Goal: Task Accomplishment & Management: Manage account settings

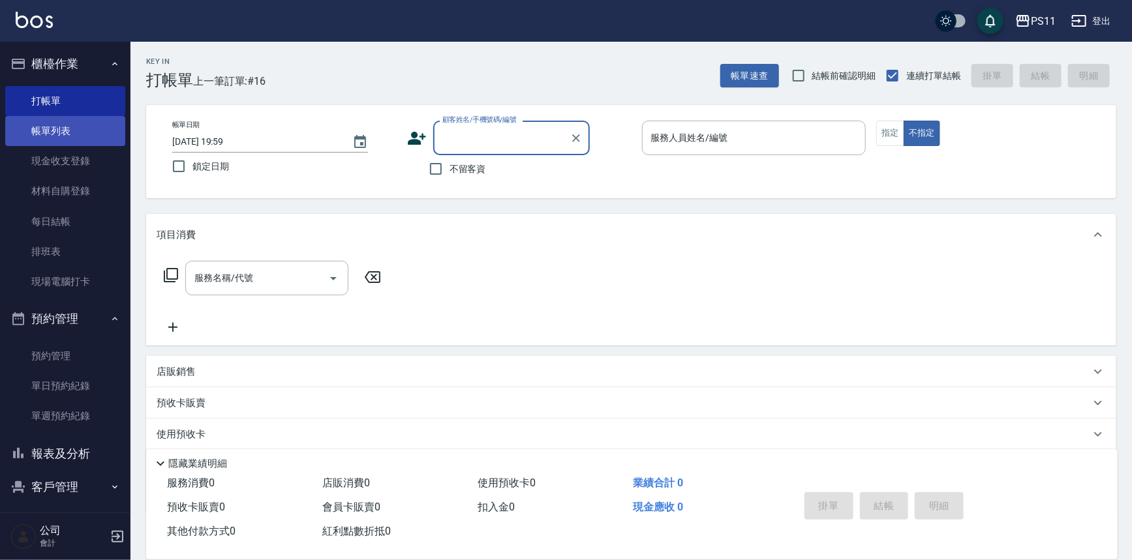
drag, startPoint x: 87, startPoint y: 135, endPoint x: 78, endPoint y: 142, distance: 12.1
click at [87, 135] on link "帳單列表" at bounding box center [65, 131] width 120 height 30
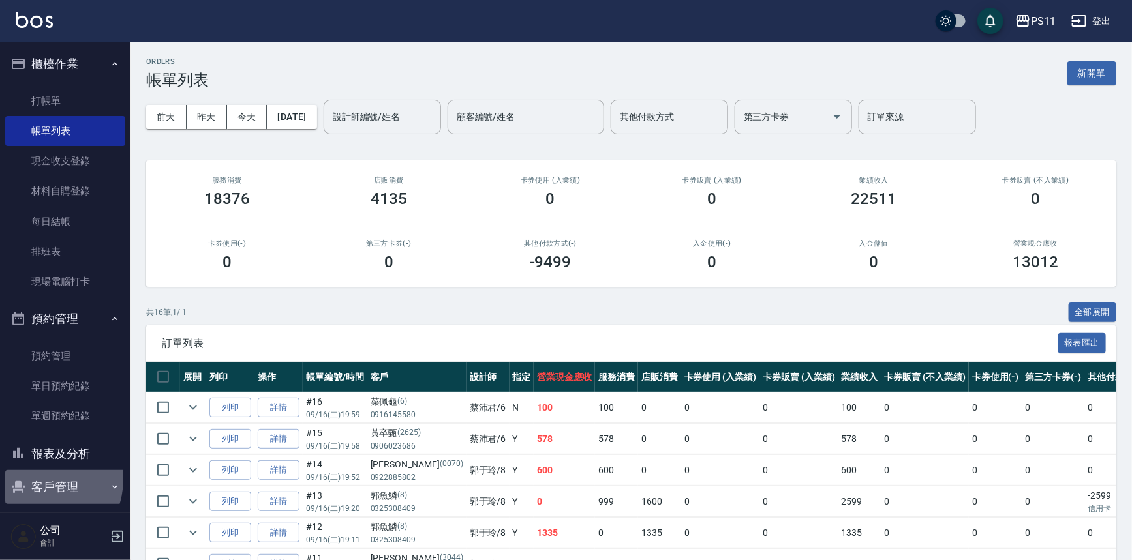
click at [42, 480] on button "客戶管理" at bounding box center [65, 487] width 120 height 34
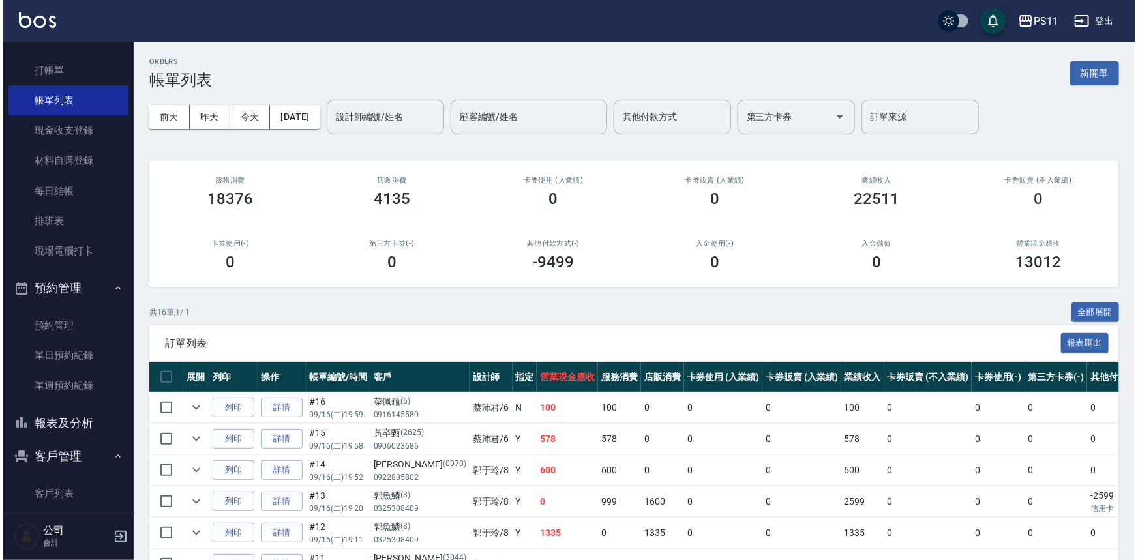
scroll to position [59, 0]
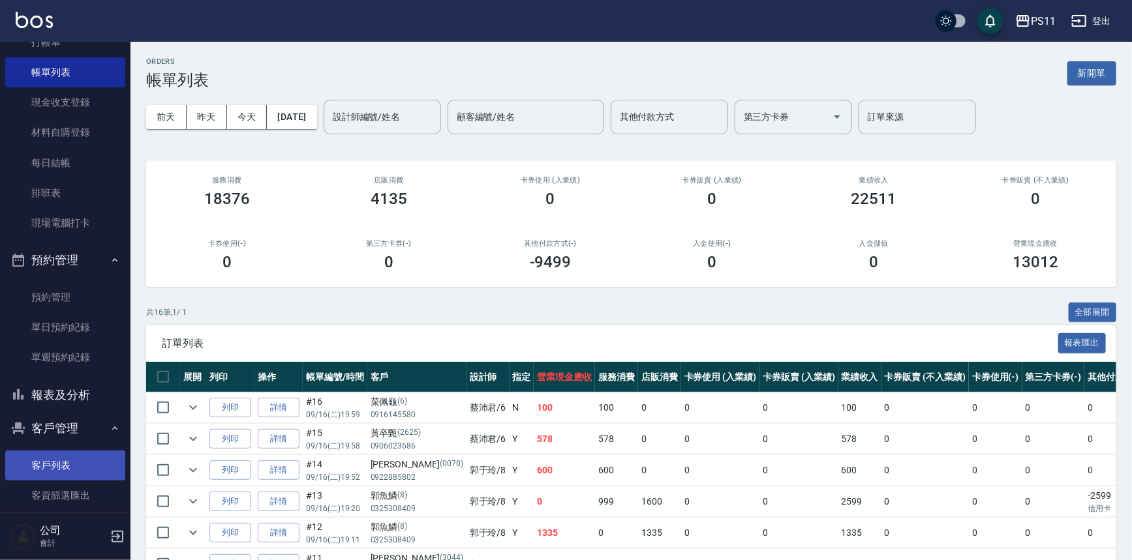
click at [63, 470] on link "客戶列表" at bounding box center [65, 466] width 120 height 30
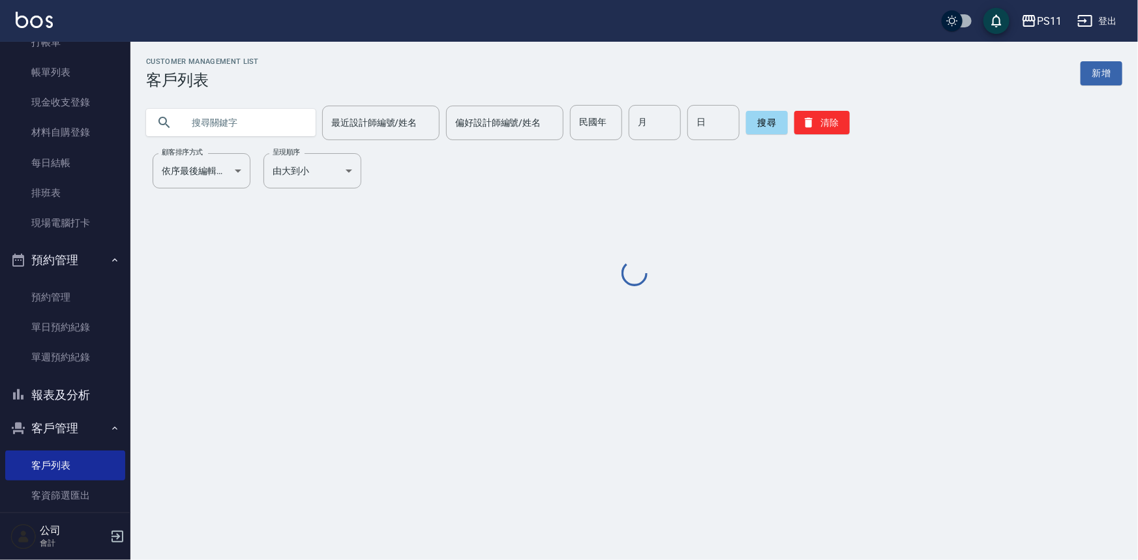
click at [234, 116] on input "text" at bounding box center [244, 122] width 123 height 35
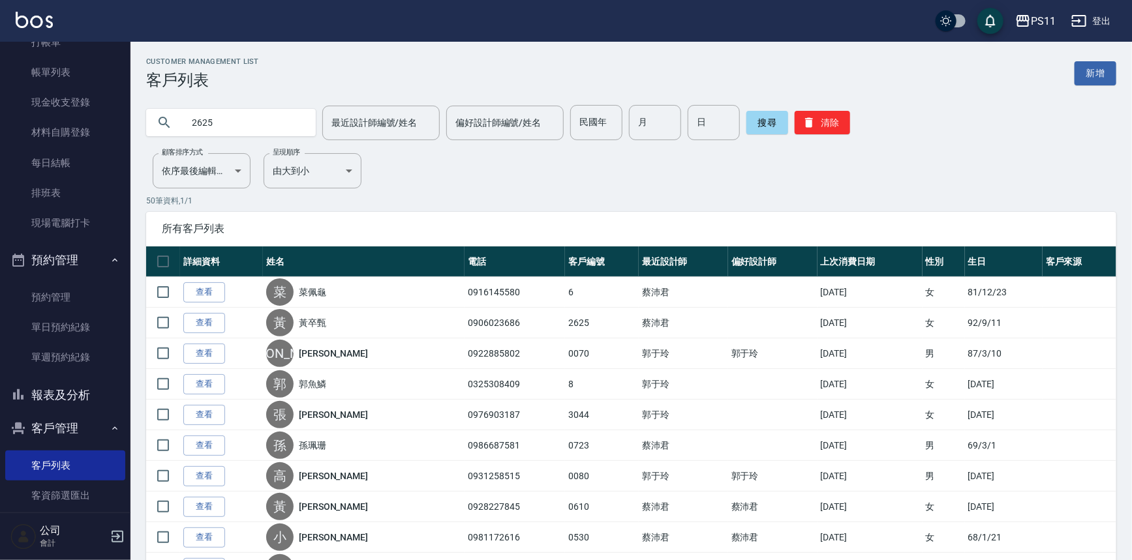
type input "2625"
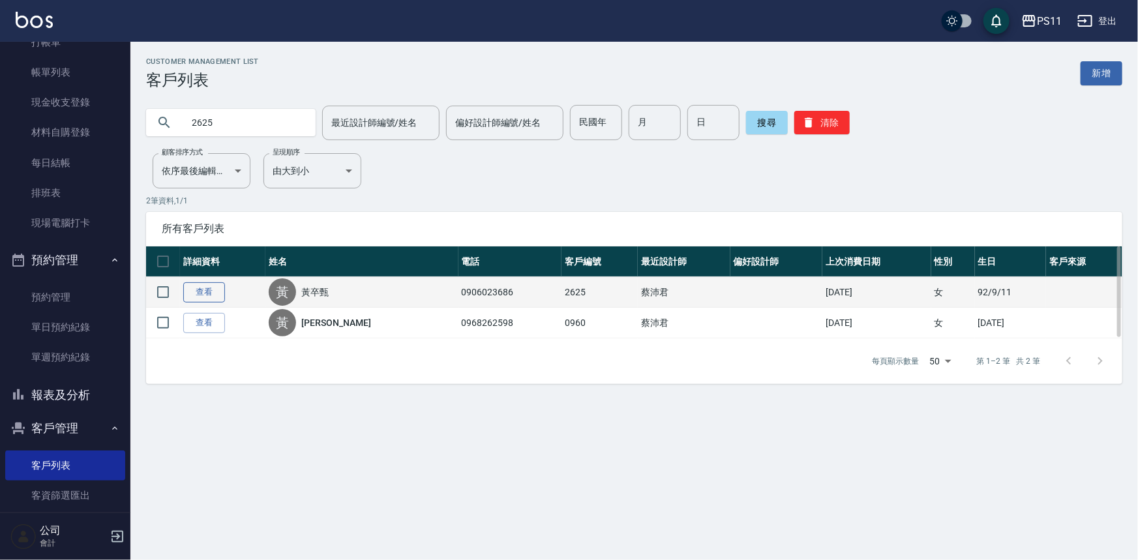
click at [215, 288] on link "查看" at bounding box center [204, 292] width 42 height 20
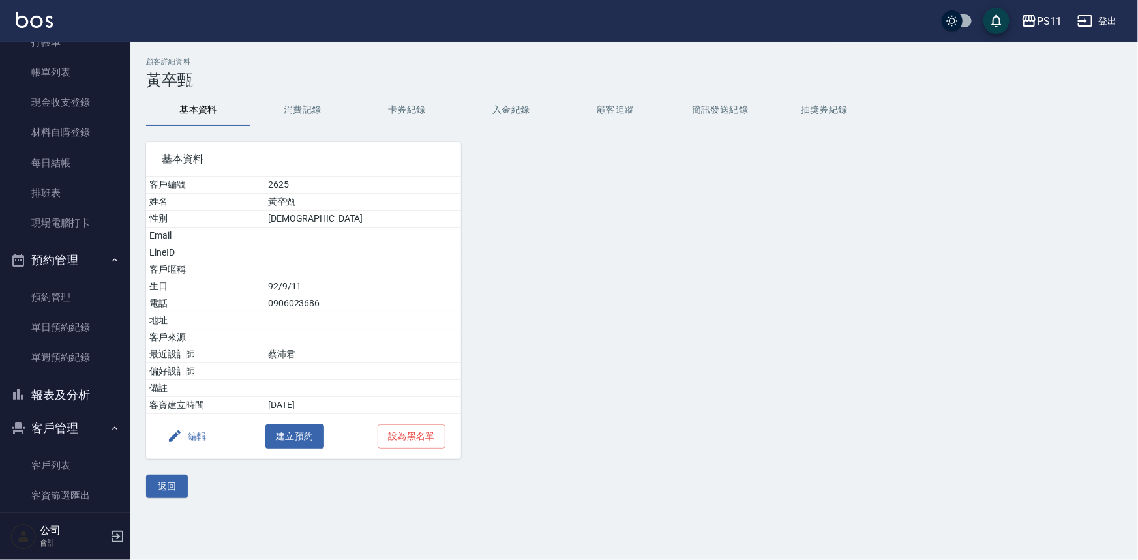
click at [319, 113] on button "消費記錄" at bounding box center [303, 110] width 104 height 31
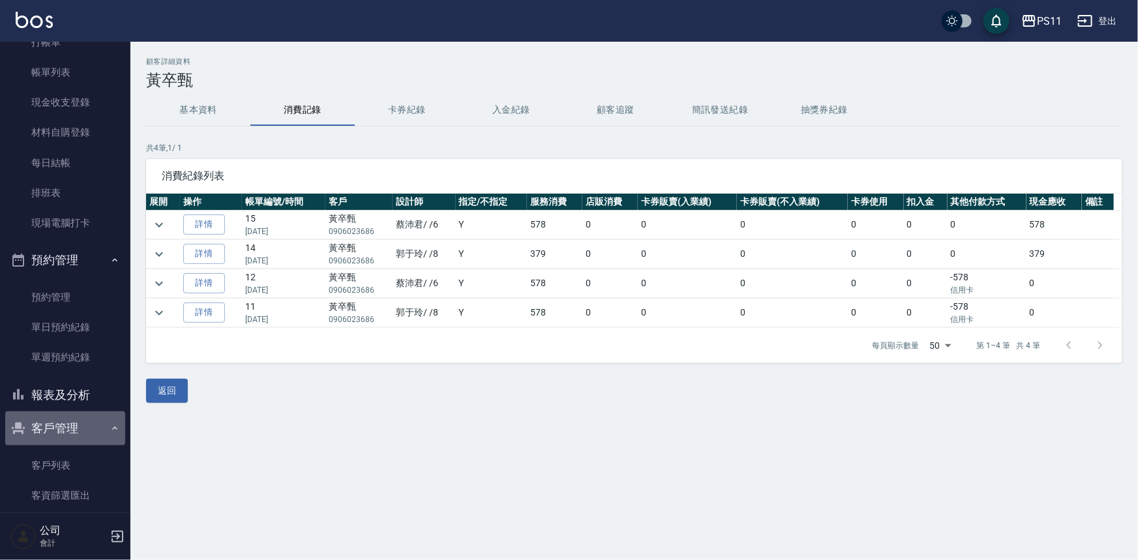
click at [65, 425] on button "客戶管理" at bounding box center [65, 429] width 120 height 34
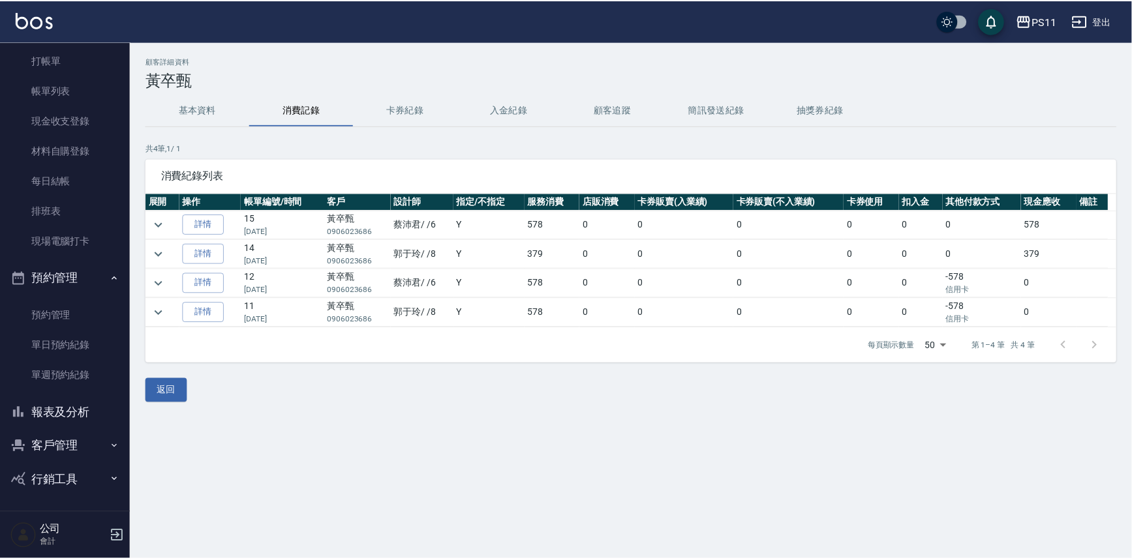
scroll to position [40, 0]
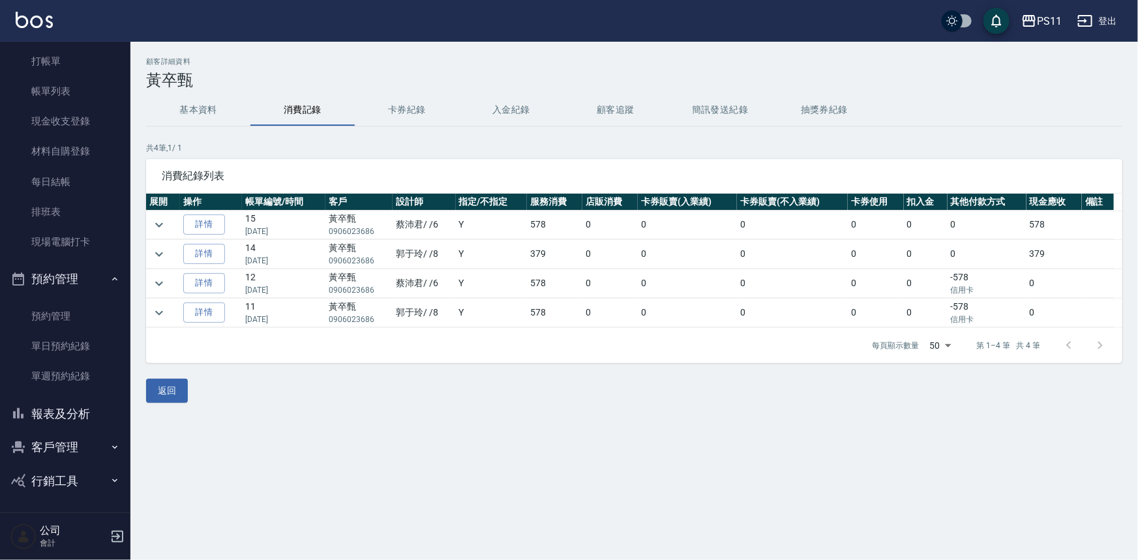
click at [61, 411] on button "報表及分析" at bounding box center [65, 414] width 120 height 34
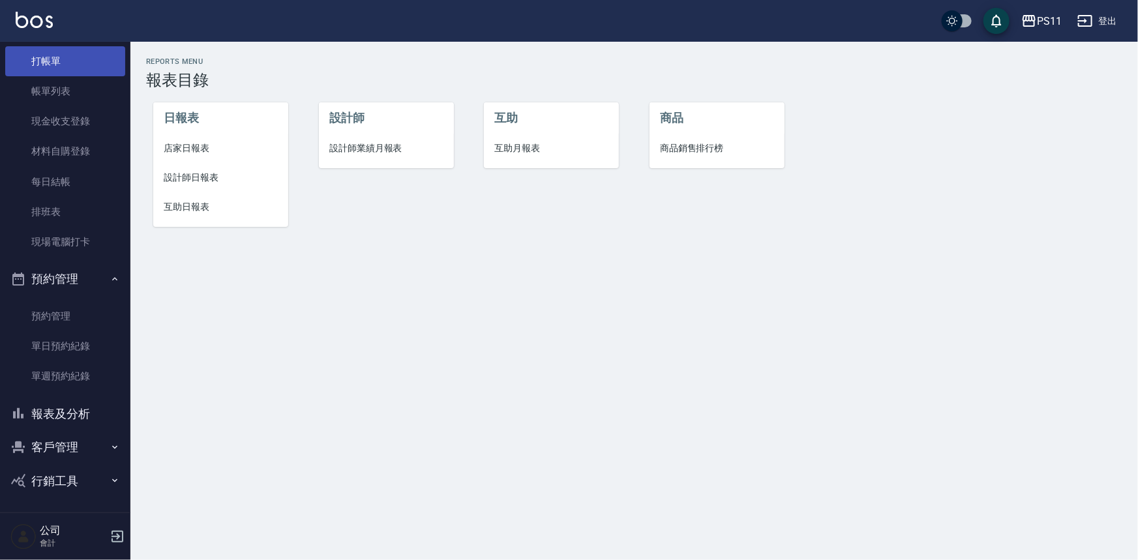
click at [71, 72] on link "打帳單" at bounding box center [65, 61] width 120 height 30
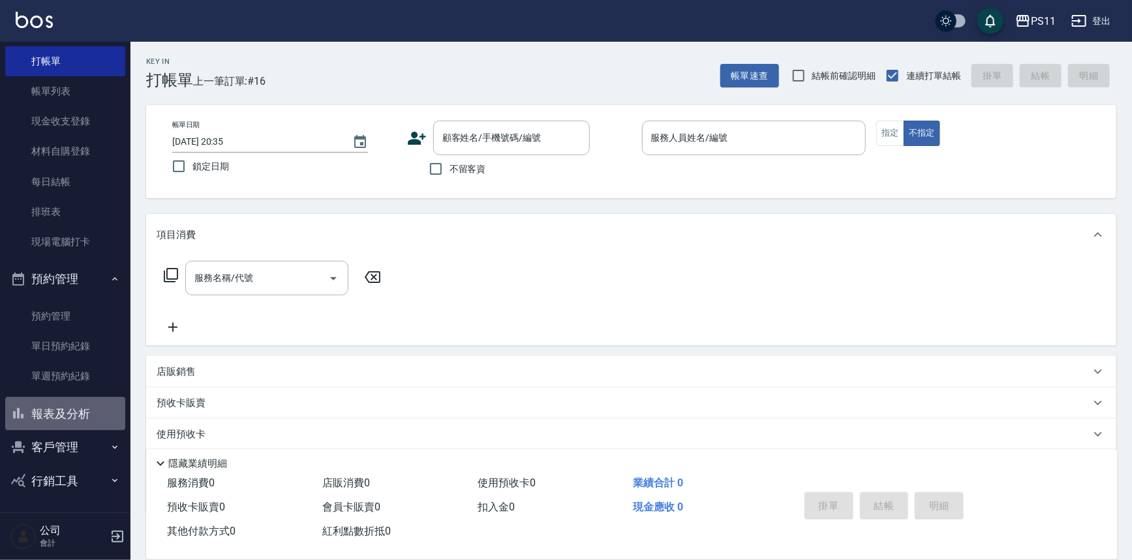
click at [89, 421] on button "報表及分析" at bounding box center [65, 414] width 120 height 34
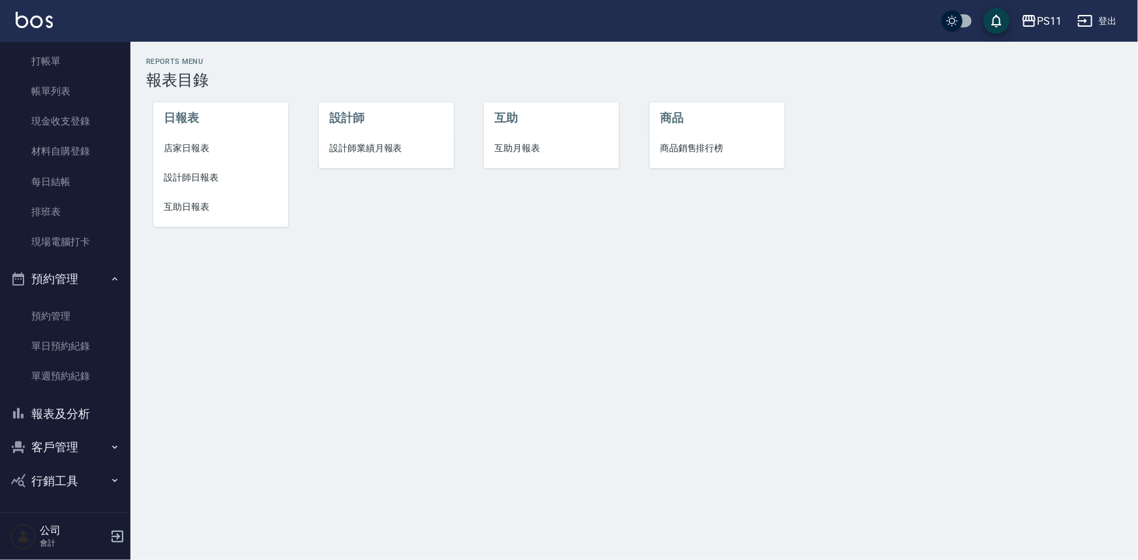
click at [179, 160] on li "店家日報表" at bounding box center [220, 148] width 135 height 29
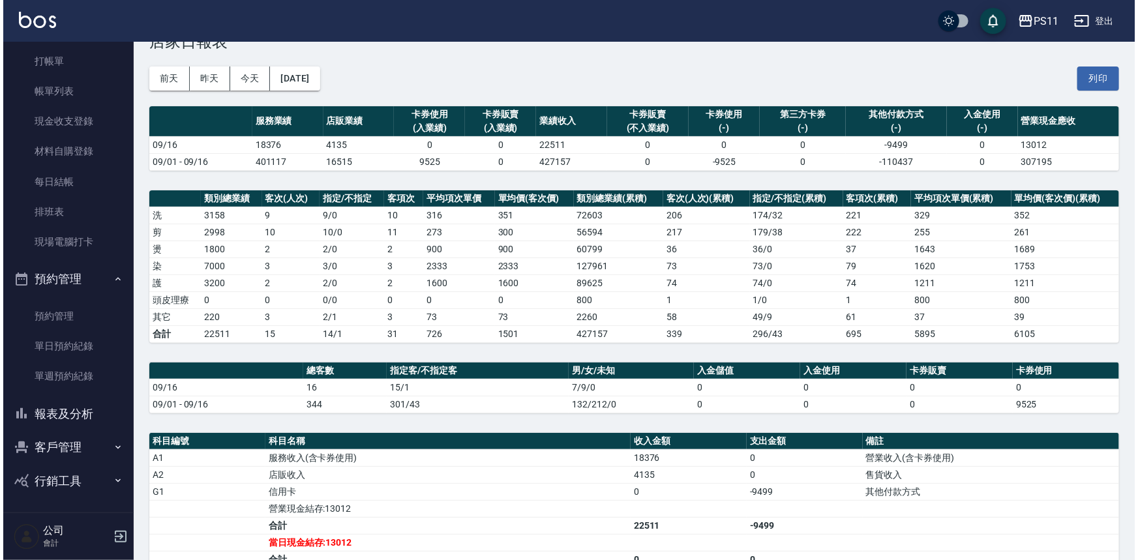
scroll to position [59, 0]
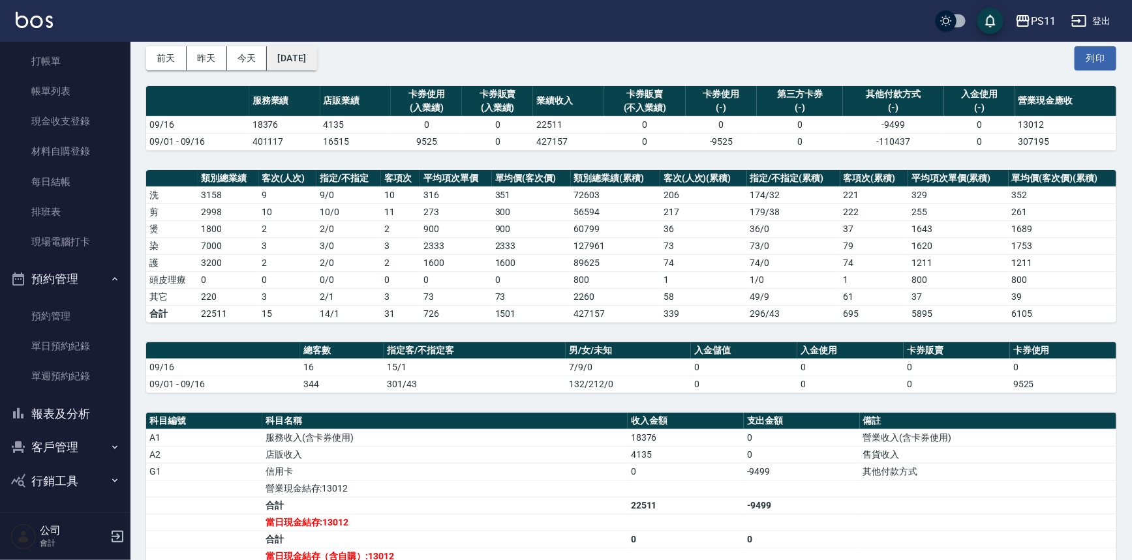
click at [316, 61] on button "[DATE]" at bounding box center [292, 58] width 50 height 24
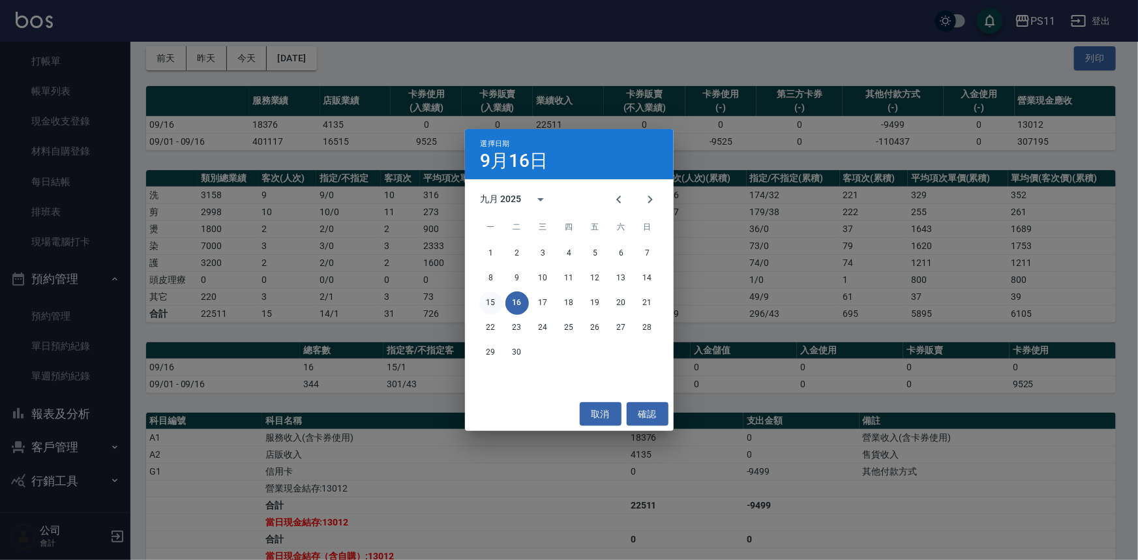
click at [487, 303] on button "15" at bounding box center [490, 303] width 23 height 23
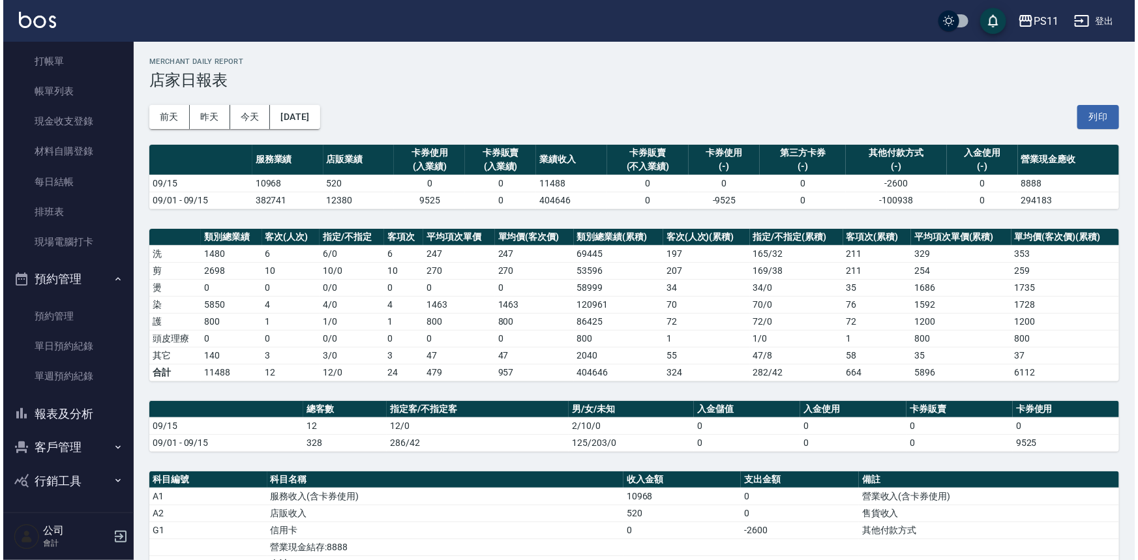
scroll to position [59, 0]
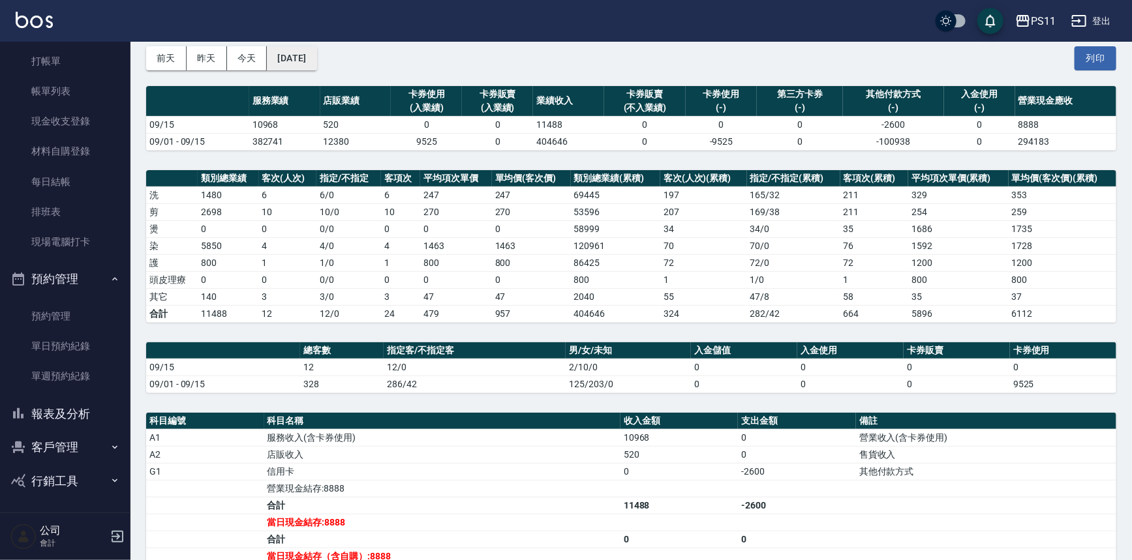
click at [316, 56] on button "[DATE]" at bounding box center [292, 58] width 50 height 24
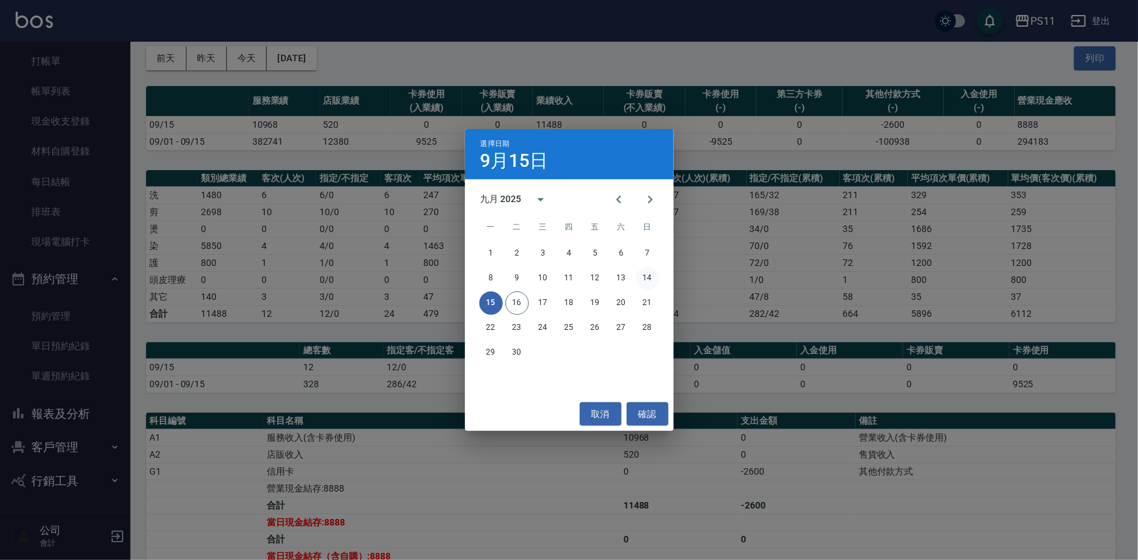
click at [644, 279] on button "14" at bounding box center [647, 278] width 23 height 23
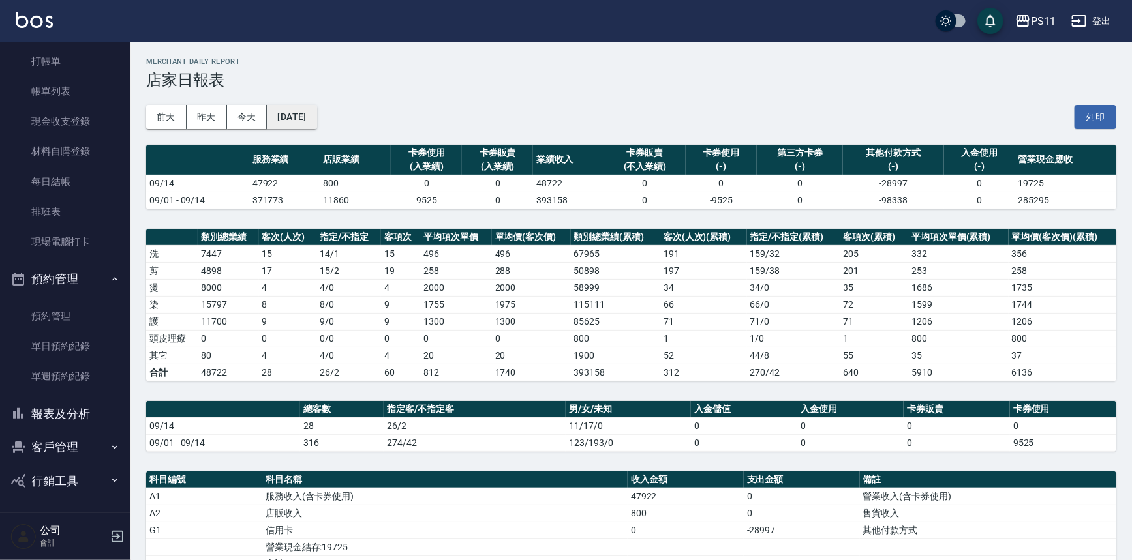
click at [306, 110] on button "[DATE]" at bounding box center [292, 117] width 50 height 24
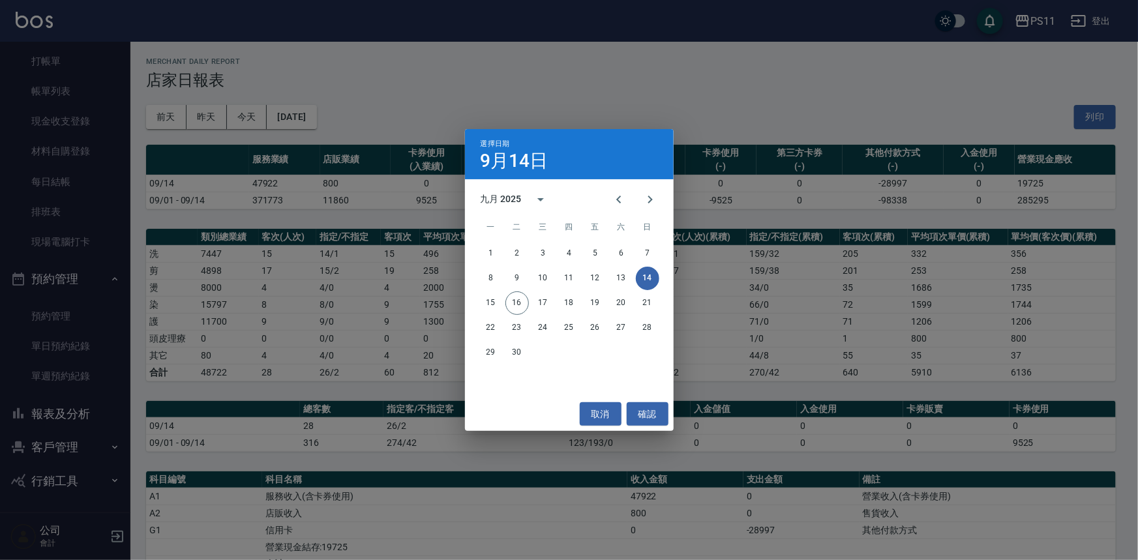
click at [59, 102] on div "選擇日期 9月14日 九月 2025 一 二 三 四 五 六 日 1 2 3 4 5 6 7 8 9 10 11 12 13 14 15 16 17 18 1…" at bounding box center [569, 280] width 1138 height 560
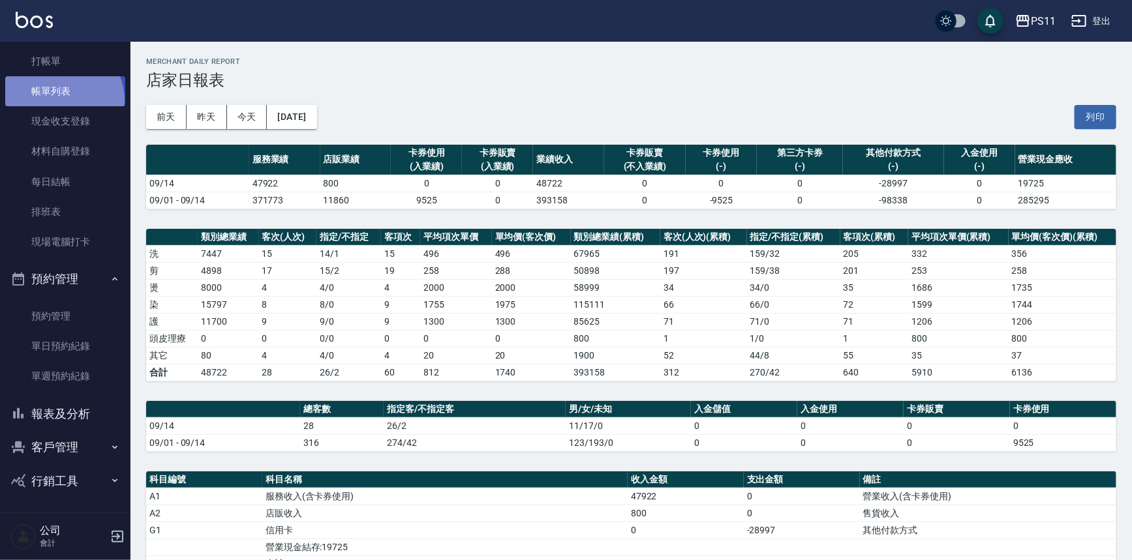
click at [61, 100] on link "帳單列表" at bounding box center [65, 91] width 120 height 30
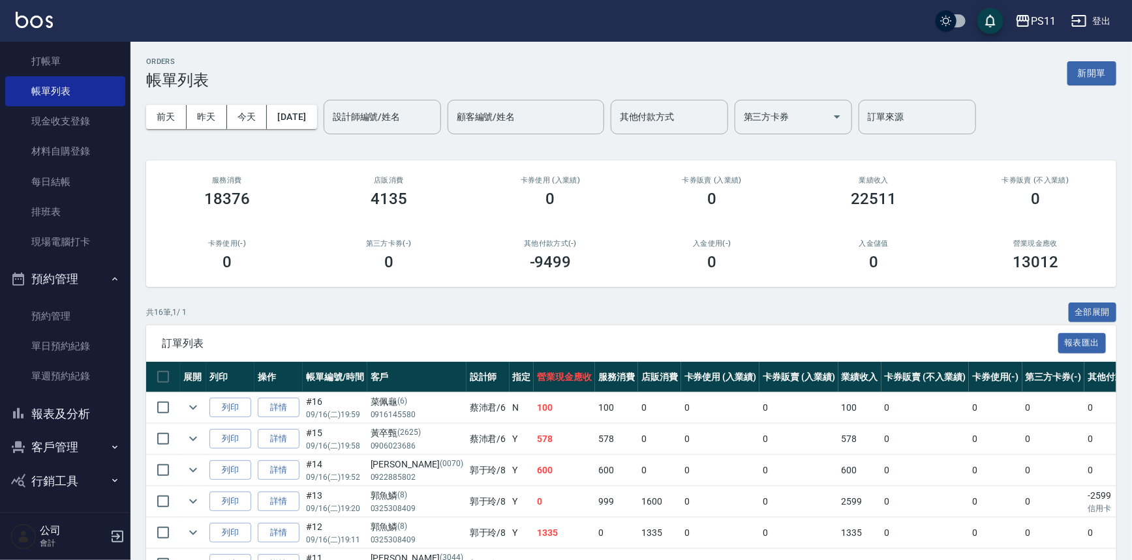
click at [416, 114] on input "設計師編號/姓名" at bounding box center [382, 117] width 106 height 23
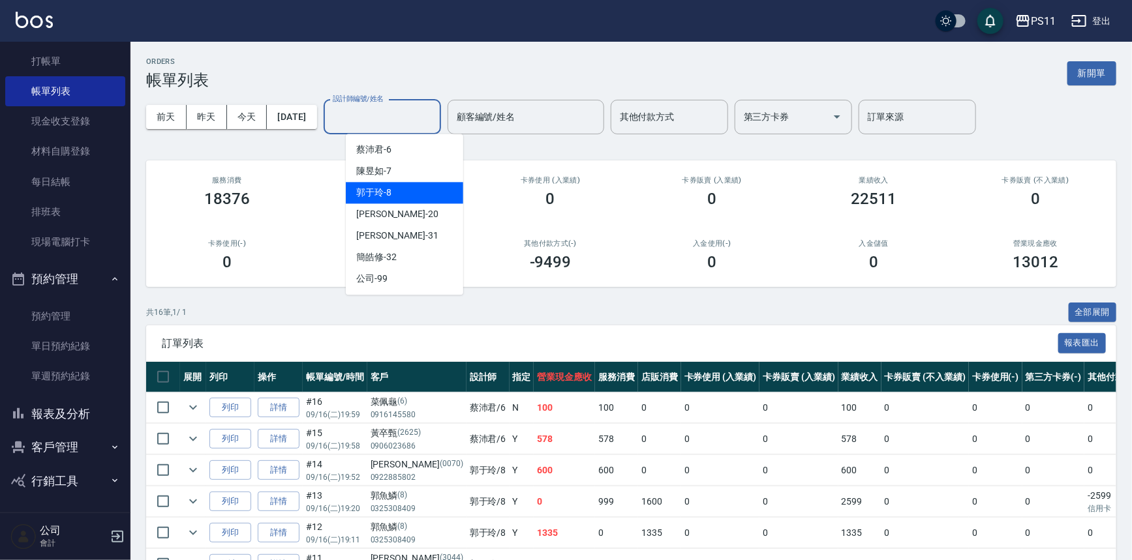
click at [416, 185] on div "郭于玲 -8" at bounding box center [404, 193] width 117 height 22
type input "郭于玲-8"
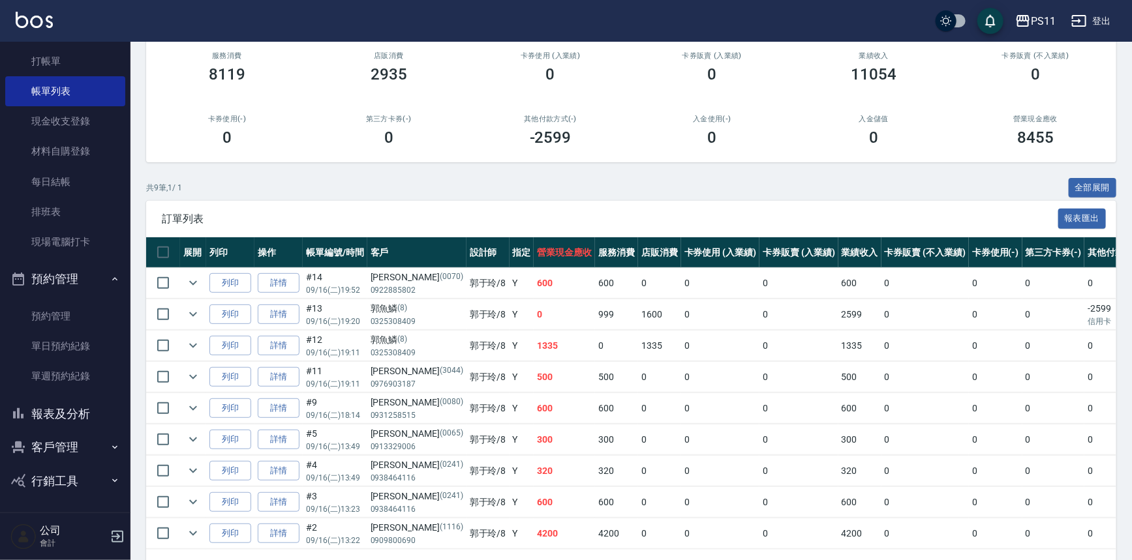
scroll to position [113, 0]
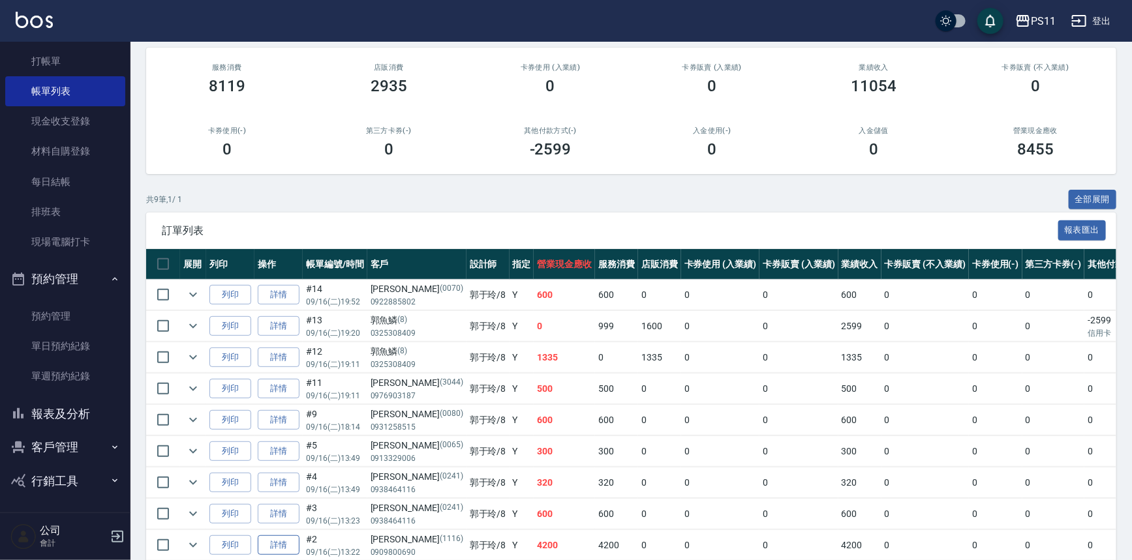
click at [287, 545] on link "詳情" at bounding box center [279, 546] width 42 height 20
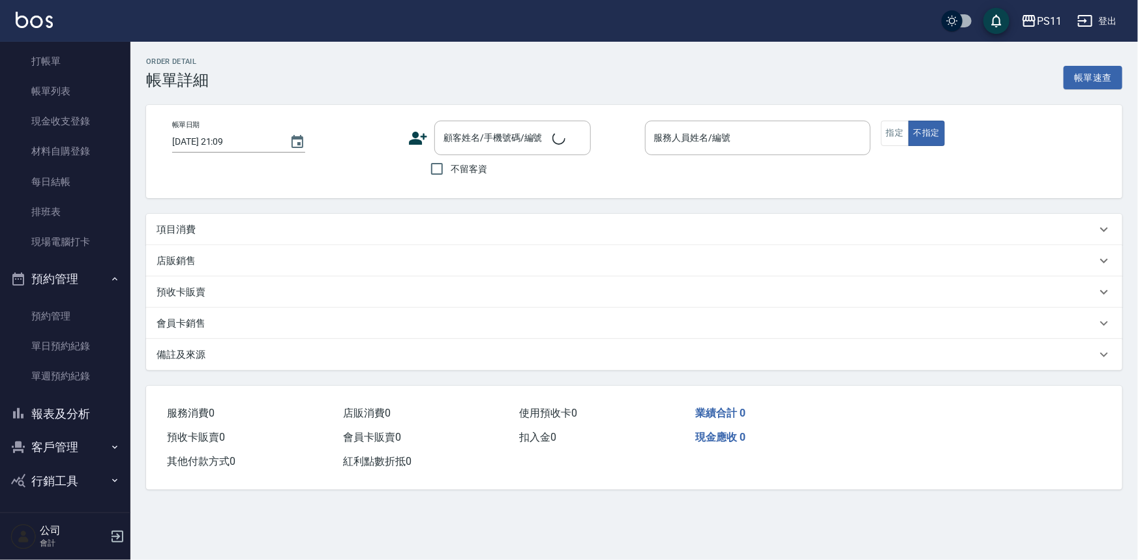
type input "2025/09/16 13:22"
type input "郭于玲-8"
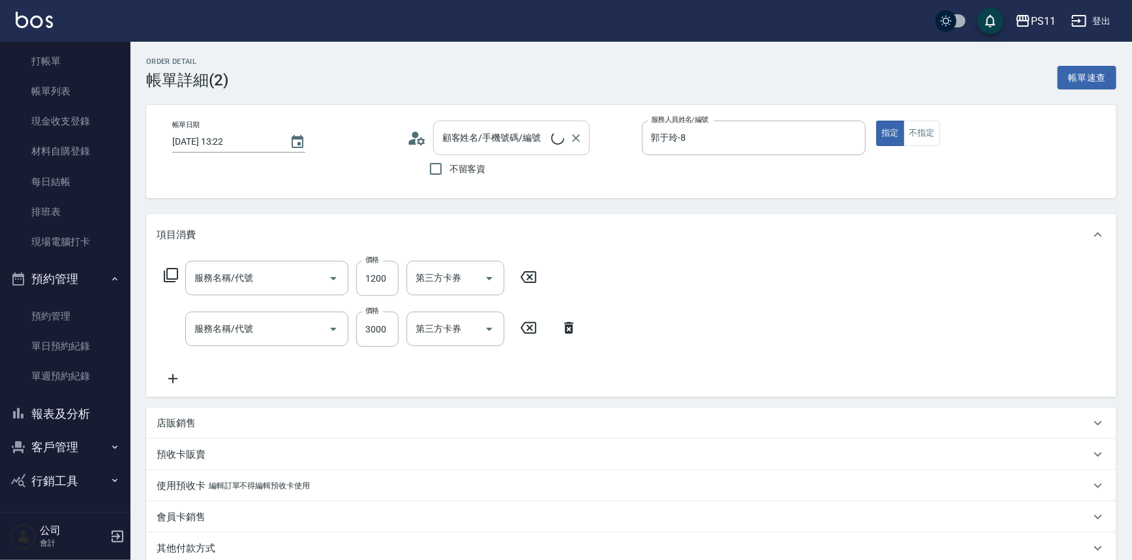
type input "原價801~1200護髮(51200)"
type input "1999以下染髮(41999)"
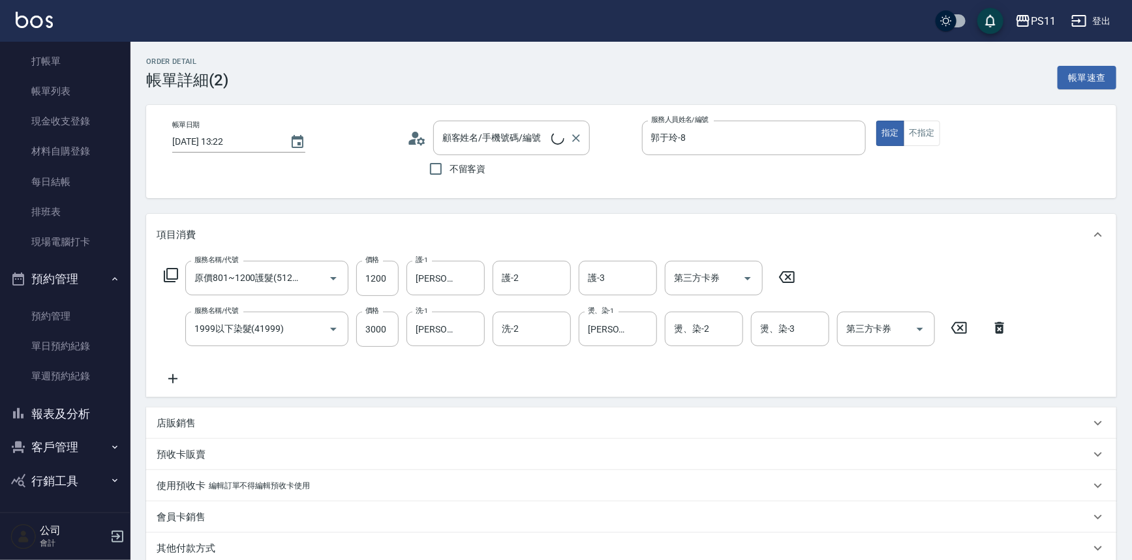
type input "蔡典臻/0909800690/1116"
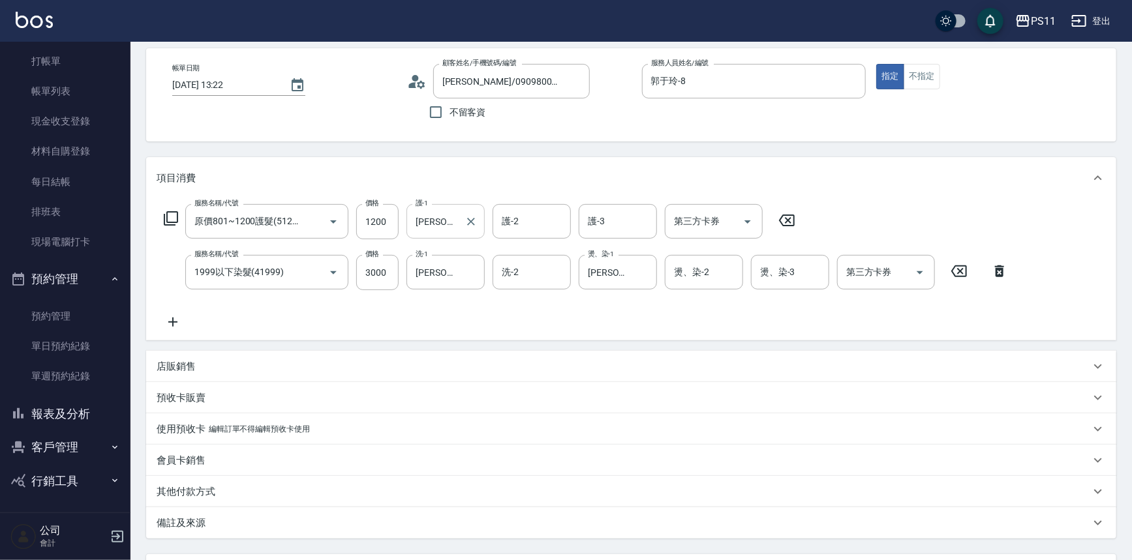
scroll to position [174, 0]
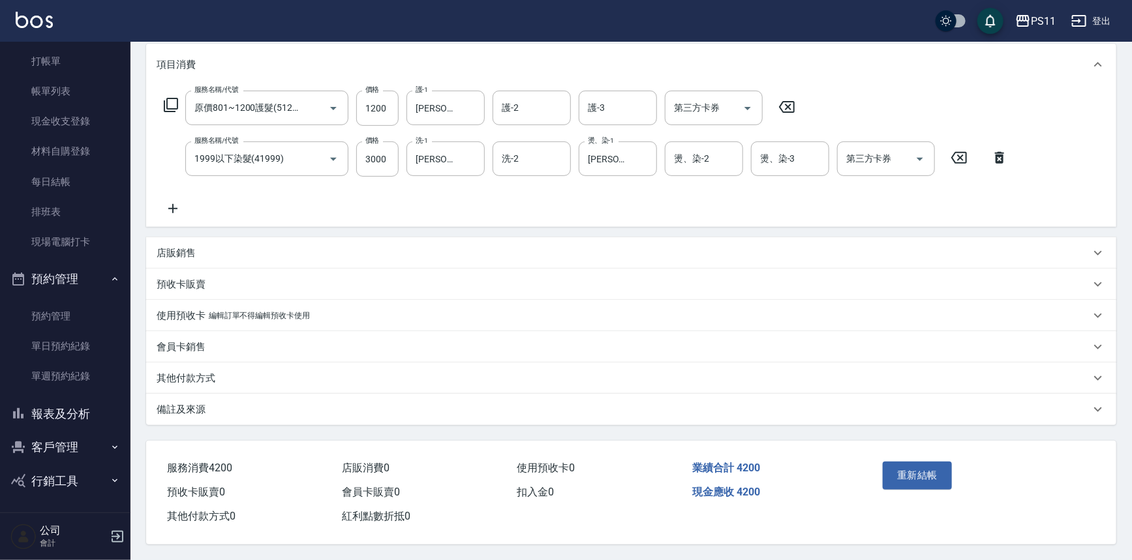
click at [194, 376] on p "其他付款方式" at bounding box center [186, 379] width 59 height 14
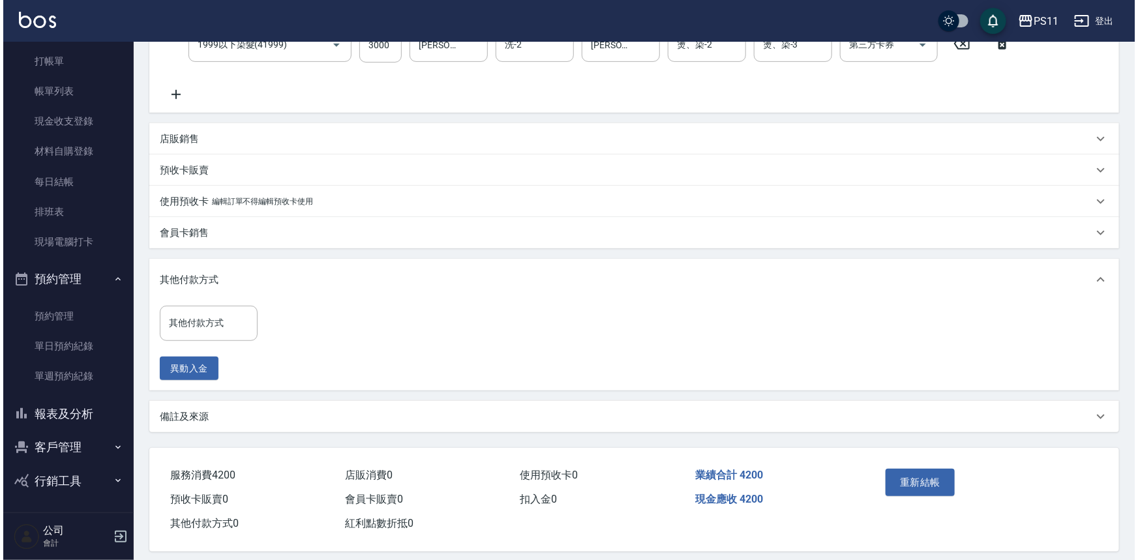
scroll to position [292, 0]
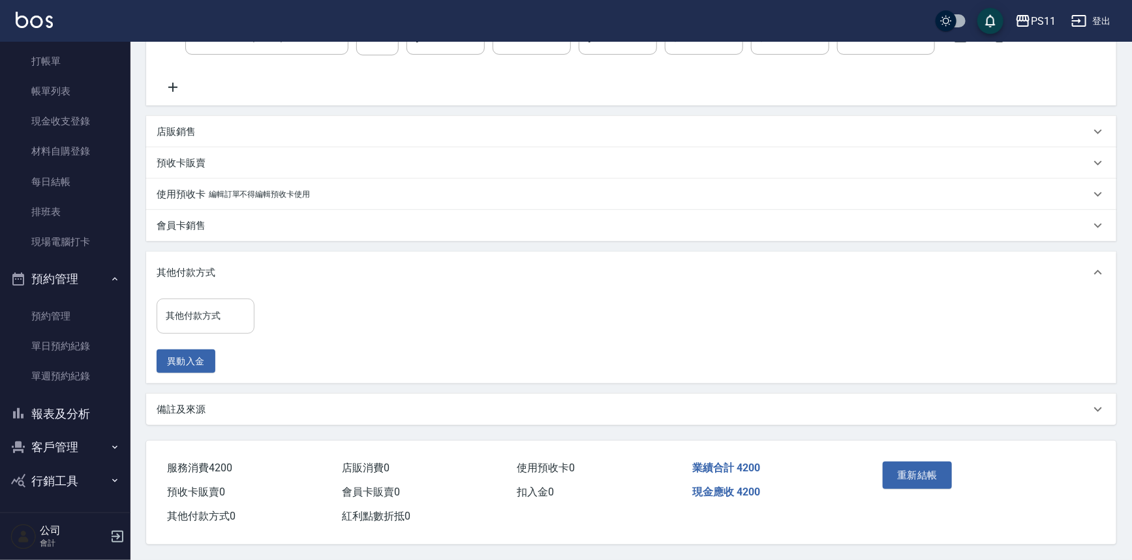
click at [222, 315] on input "其他付款方式" at bounding box center [205, 316] width 86 height 23
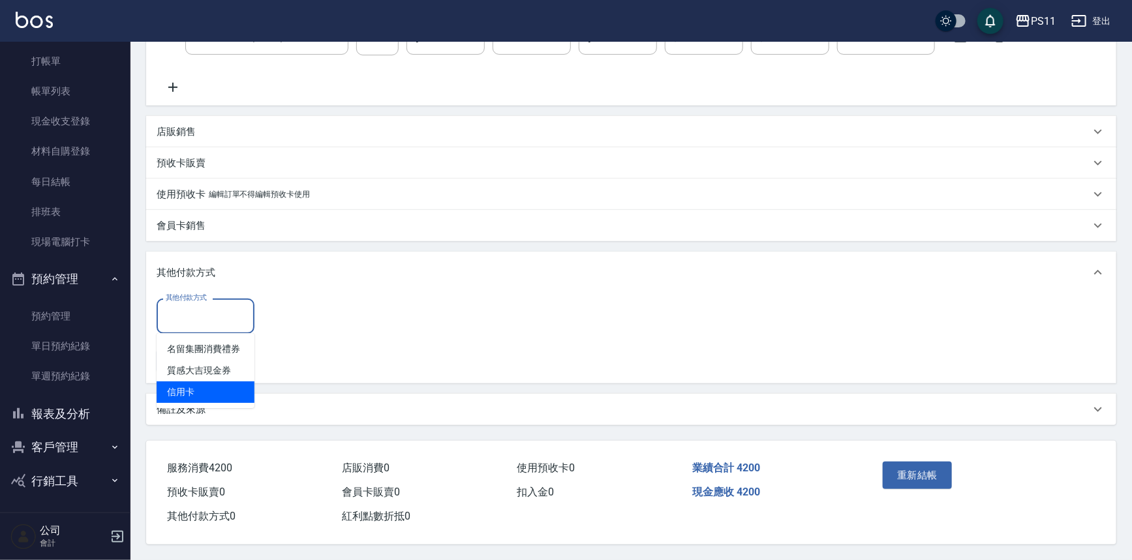
click at [243, 386] on span "信用卡" at bounding box center [206, 393] width 98 height 22
type input "信用卡"
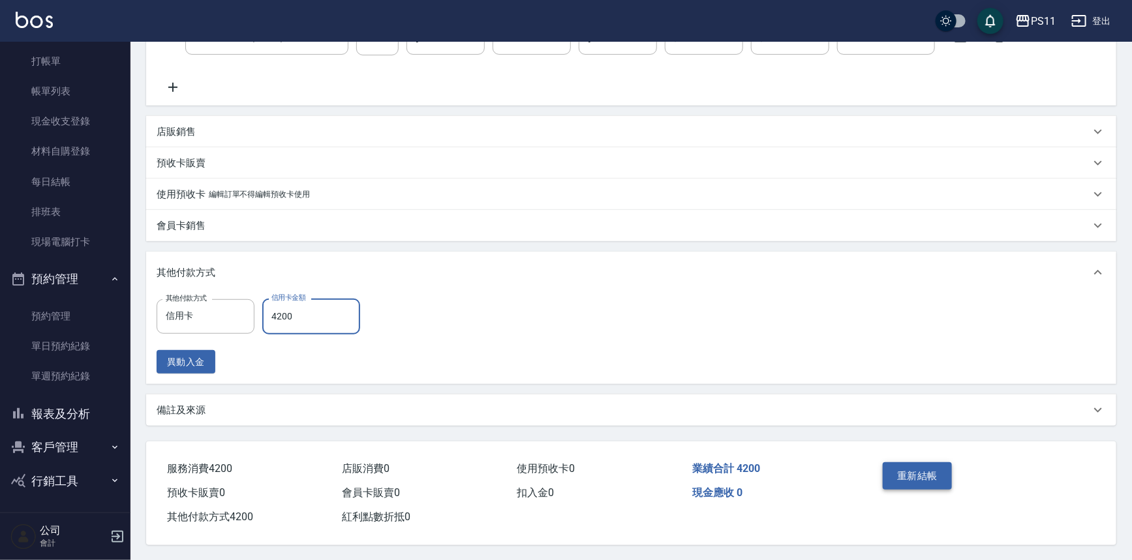
type input "4200"
click at [926, 474] on button "重新結帳" at bounding box center [917, 476] width 69 height 27
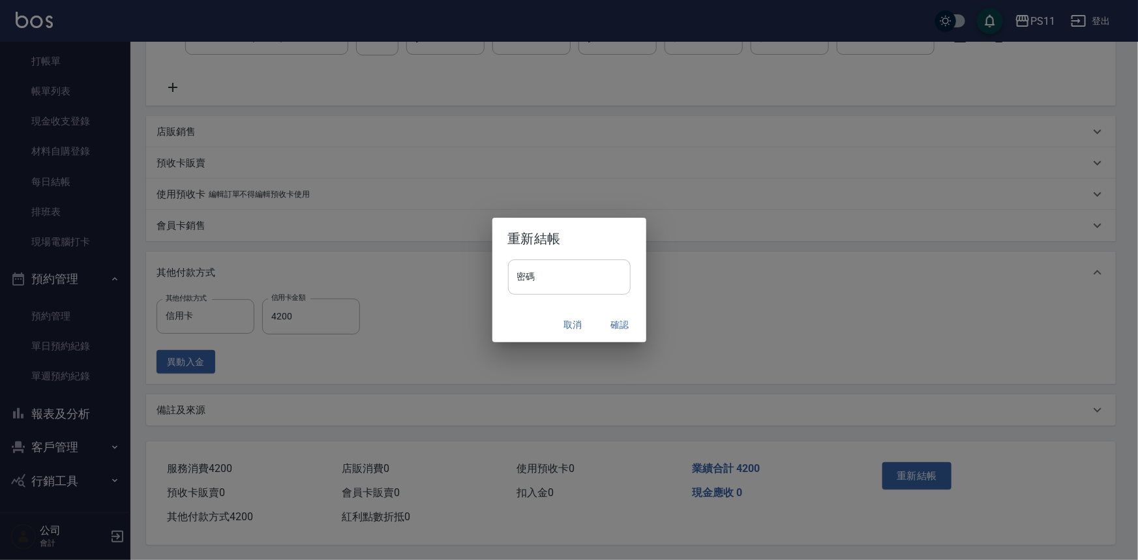
click at [551, 280] on input "密碼" at bounding box center [569, 277] width 123 height 35
type input "****"
click at [619, 314] on button "確認" at bounding box center [621, 325] width 42 height 24
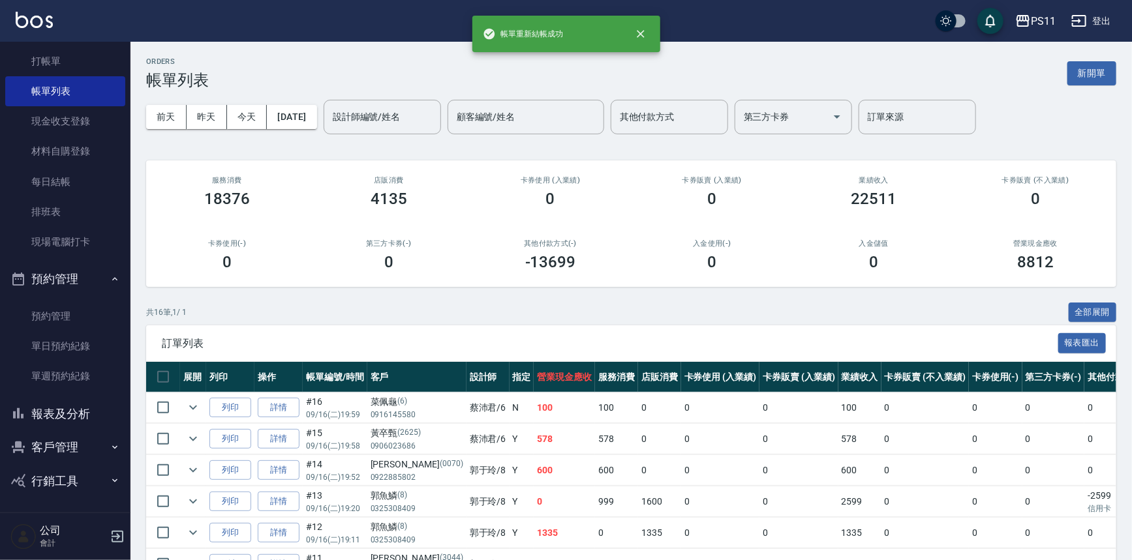
click at [60, 411] on button "報表及分析" at bounding box center [65, 414] width 120 height 34
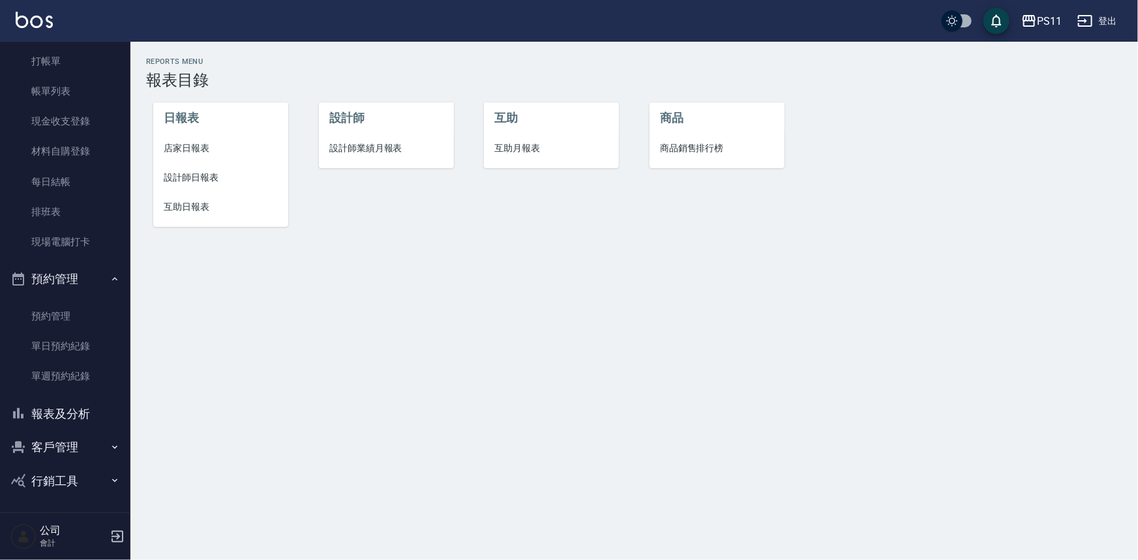
click at [176, 142] on span "店家日報表" at bounding box center [221, 149] width 114 height 14
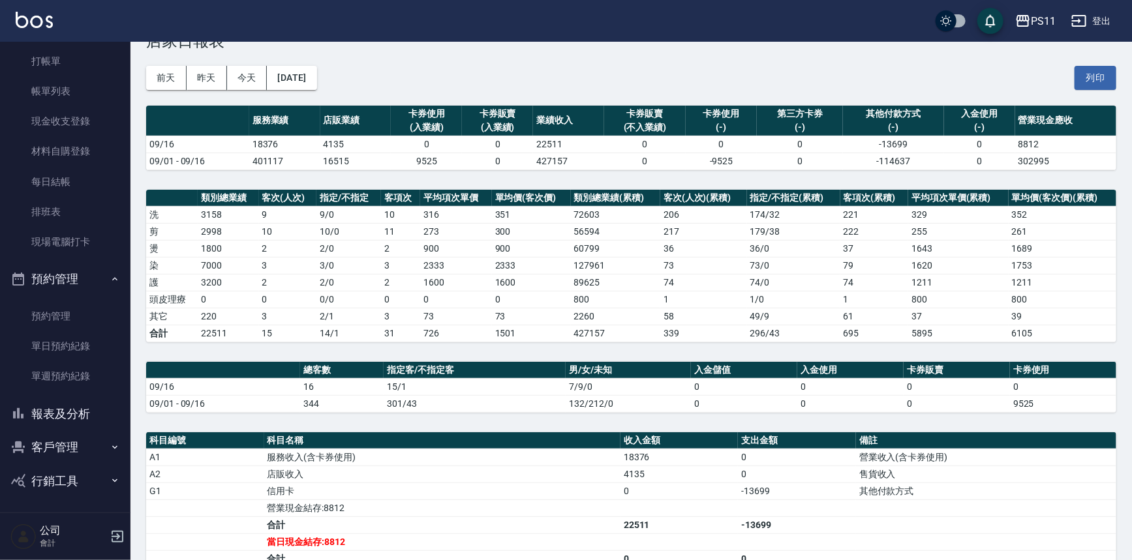
scroll to position [59, 0]
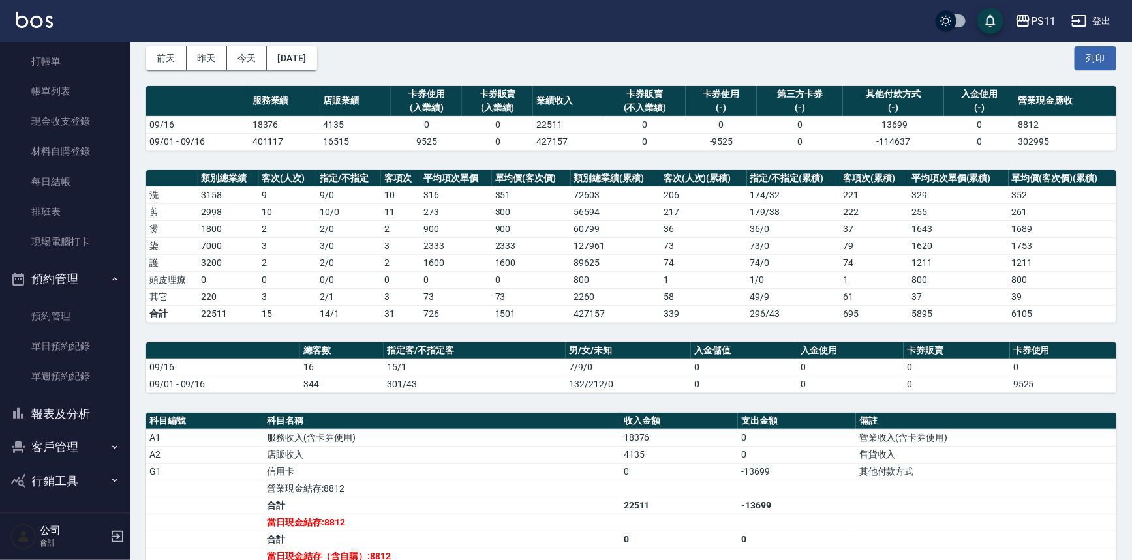
click at [78, 416] on button "報表及分析" at bounding box center [65, 414] width 120 height 34
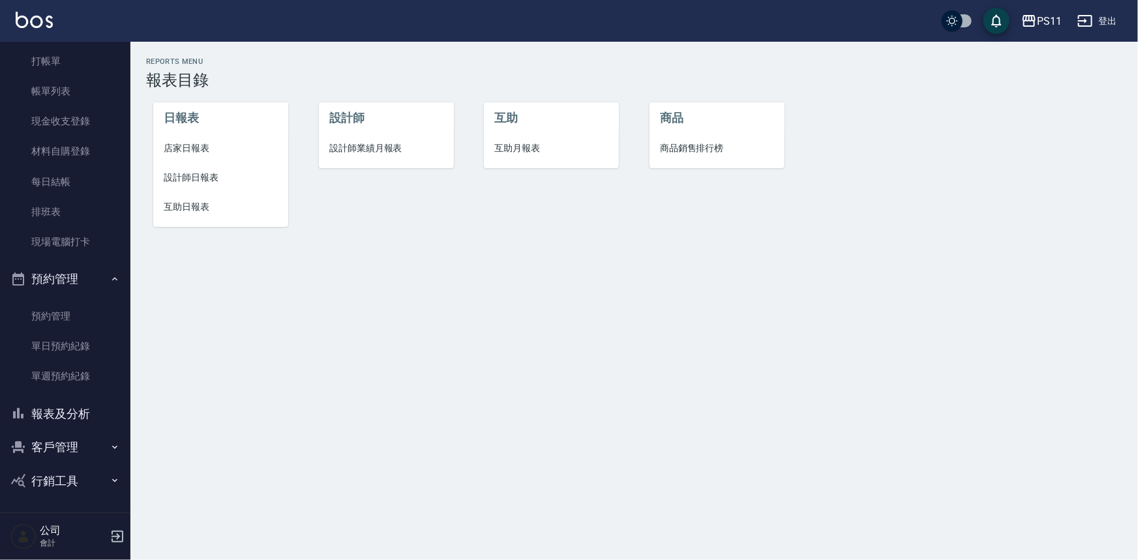
click at [70, 434] on button "客戶管理" at bounding box center [65, 448] width 120 height 34
click at [78, 476] on link "客戶列表" at bounding box center [65, 485] width 120 height 30
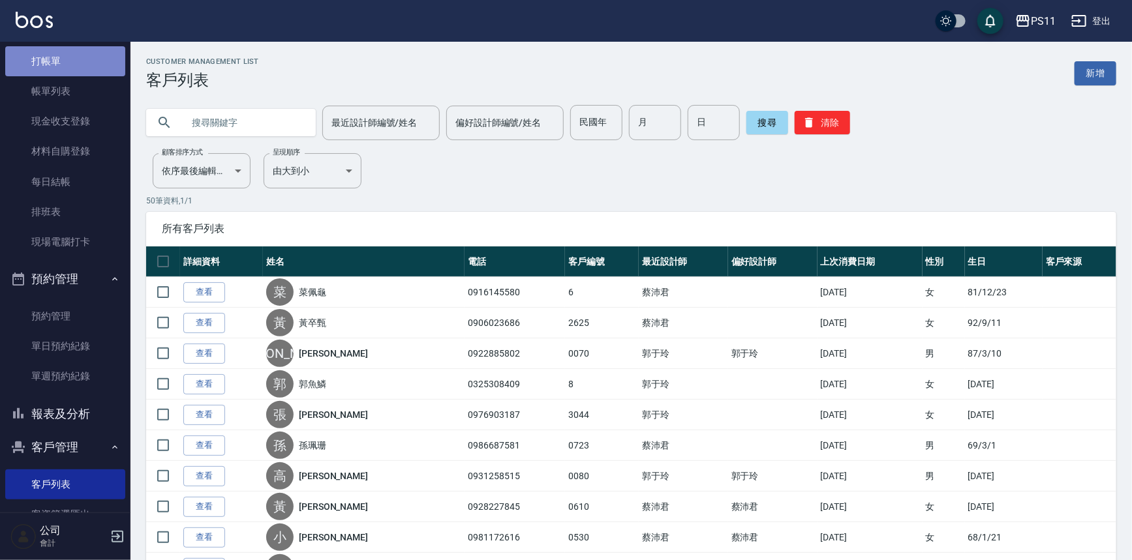
click at [68, 65] on link "打帳單" at bounding box center [65, 61] width 120 height 30
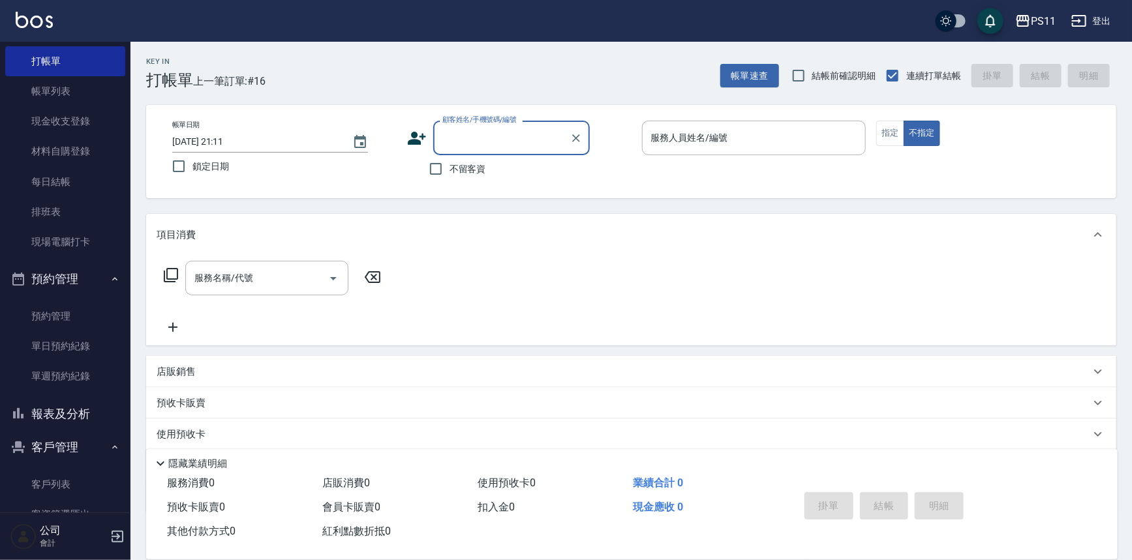
click at [78, 448] on button "客戶管理" at bounding box center [65, 448] width 120 height 34
click at [78, 451] on button "客戶管理" at bounding box center [65, 448] width 120 height 34
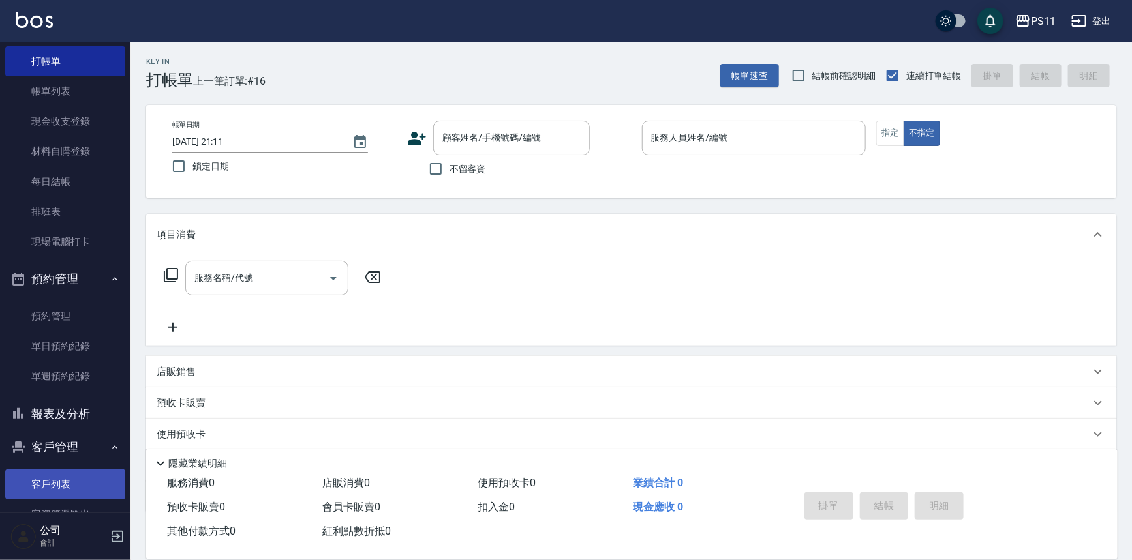
click at [84, 496] on link "客戶列表" at bounding box center [65, 485] width 120 height 30
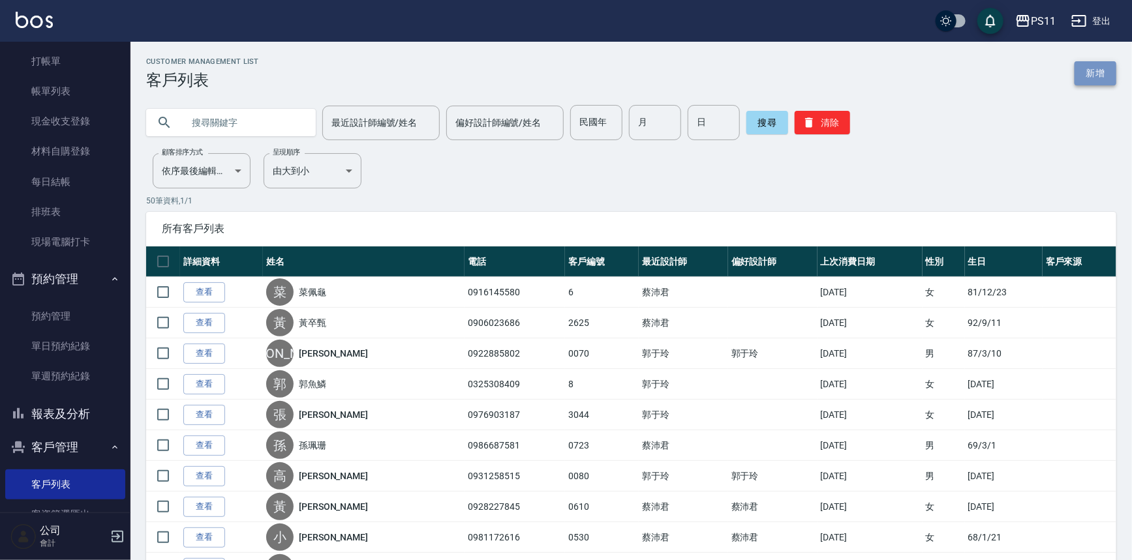
click at [1090, 76] on link "新增" at bounding box center [1095, 73] width 42 height 24
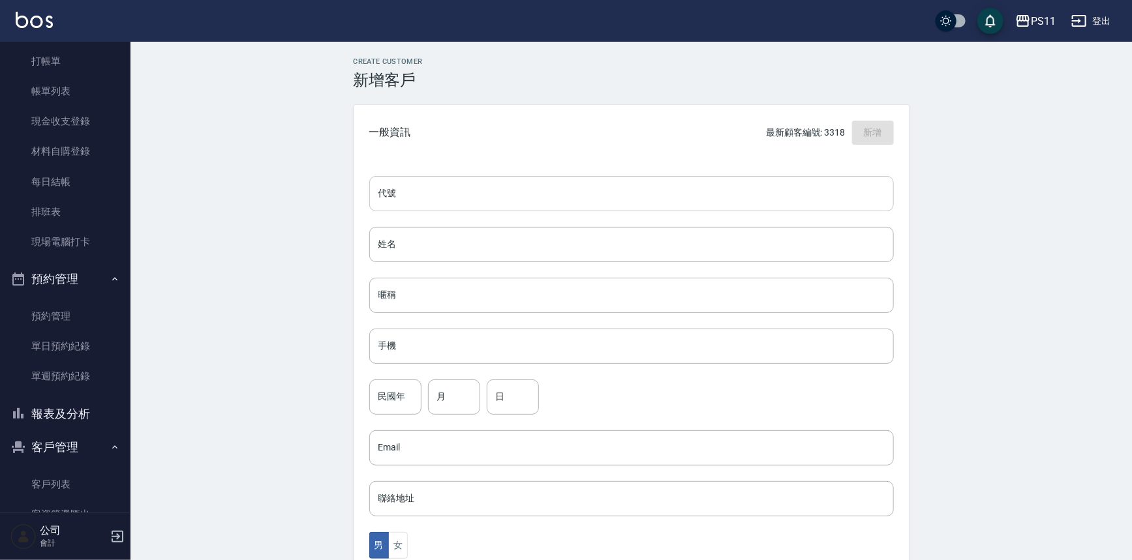
click at [547, 190] on input "代號" at bounding box center [631, 193] width 524 height 35
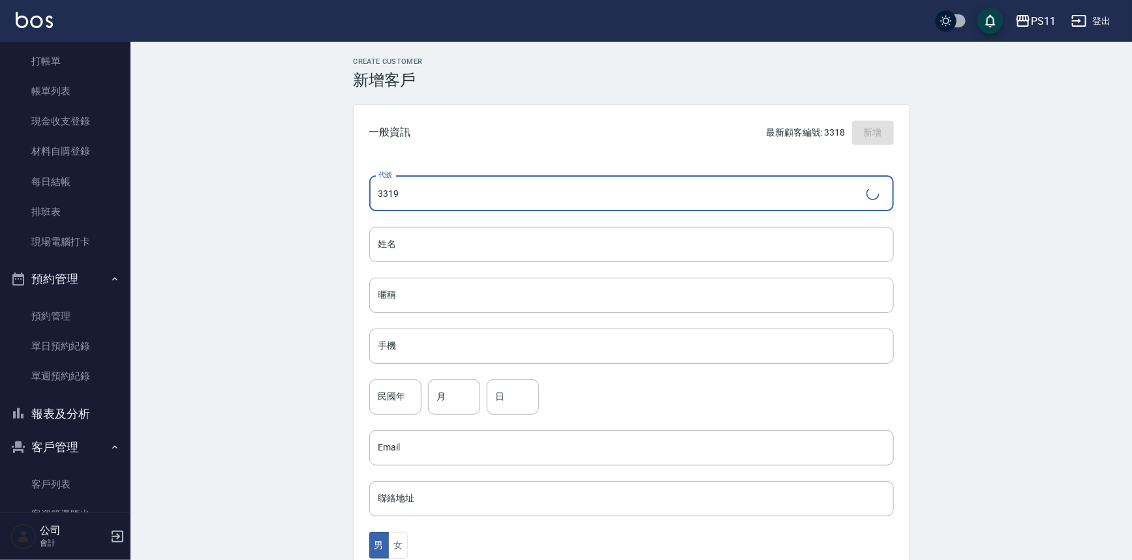
type input "3319"
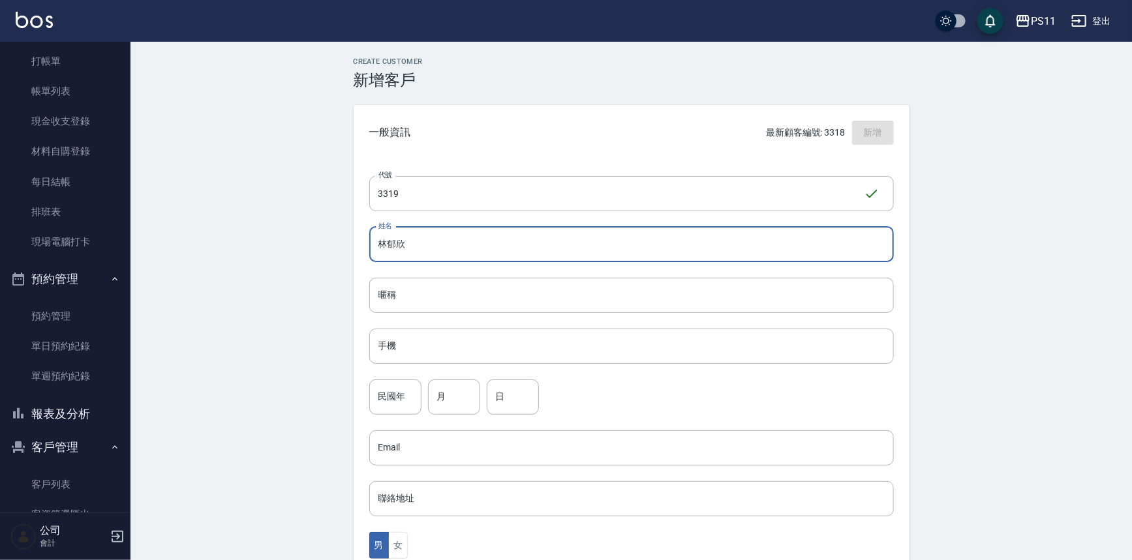
type input "林郁欣"
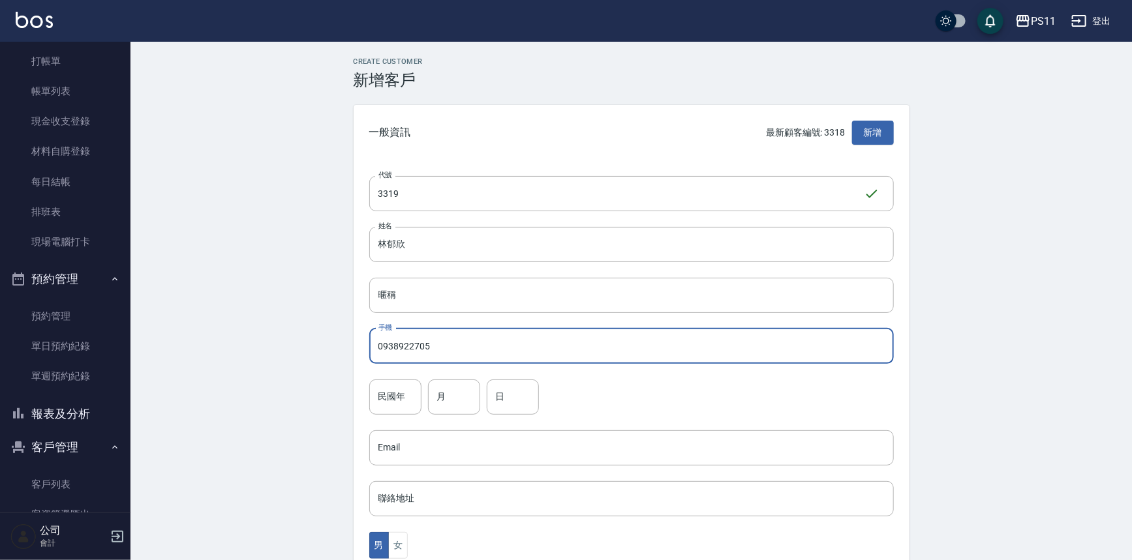
type input "0938922705"
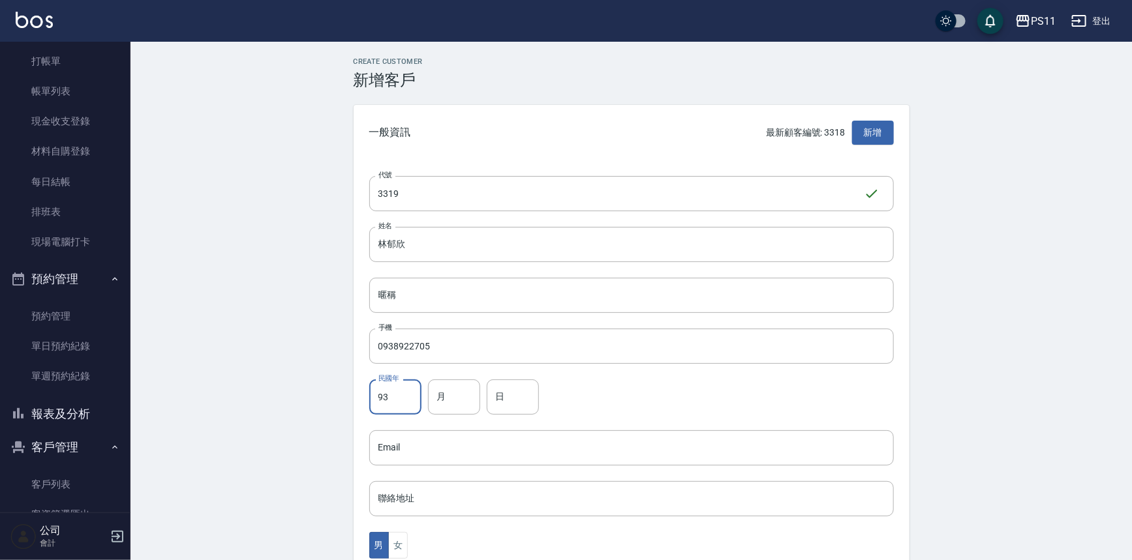
type input "93"
type input "9"
type input "27"
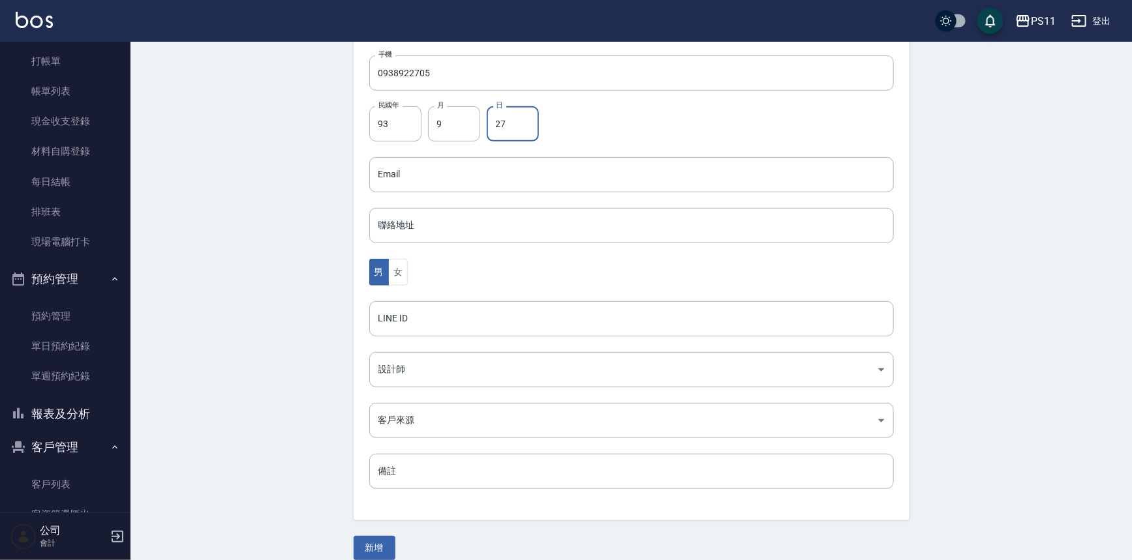
scroll to position [288, 0]
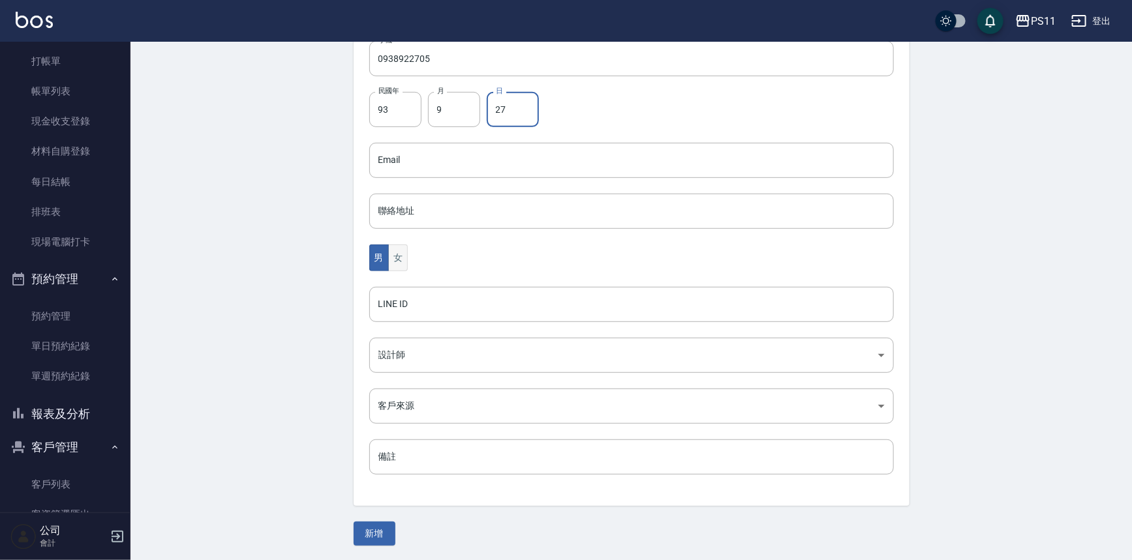
click at [404, 254] on button "女" at bounding box center [398, 258] width 20 height 27
click at [387, 536] on button "新增" at bounding box center [375, 534] width 42 height 24
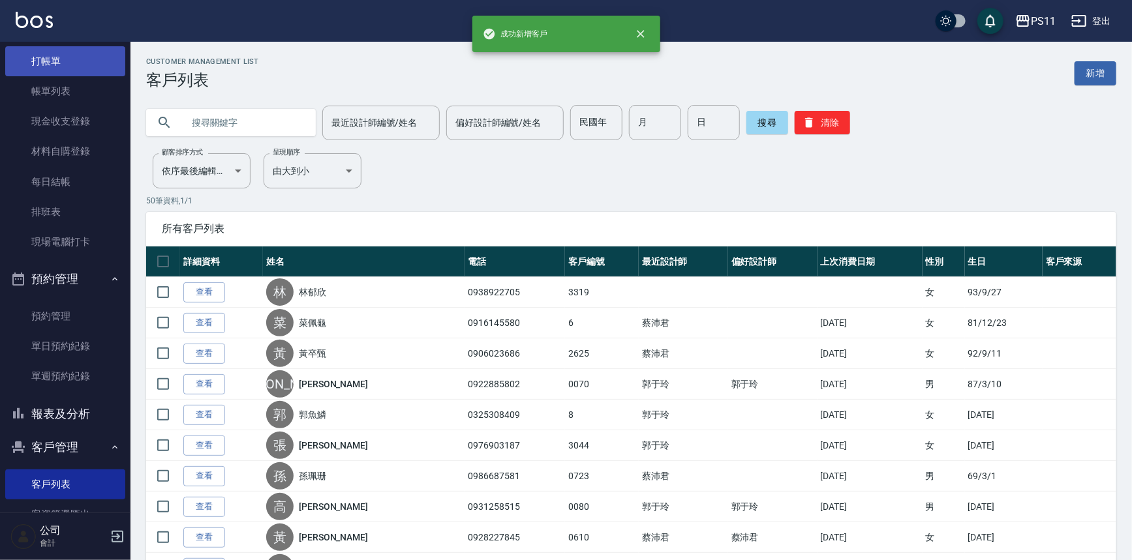
click at [46, 69] on link "打帳單" at bounding box center [65, 61] width 120 height 30
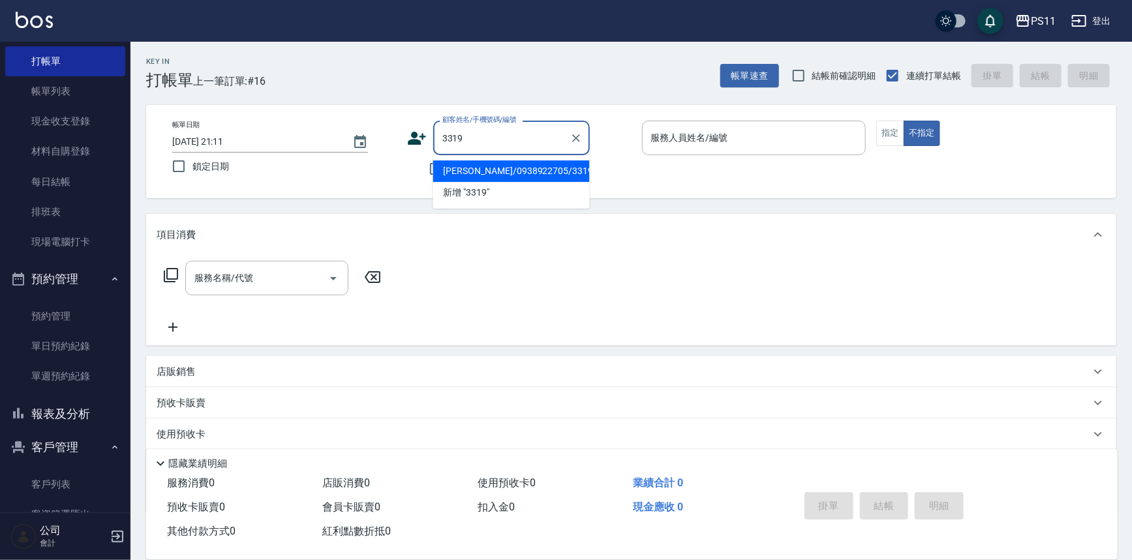
type input "林郁欣/0938922705/3319"
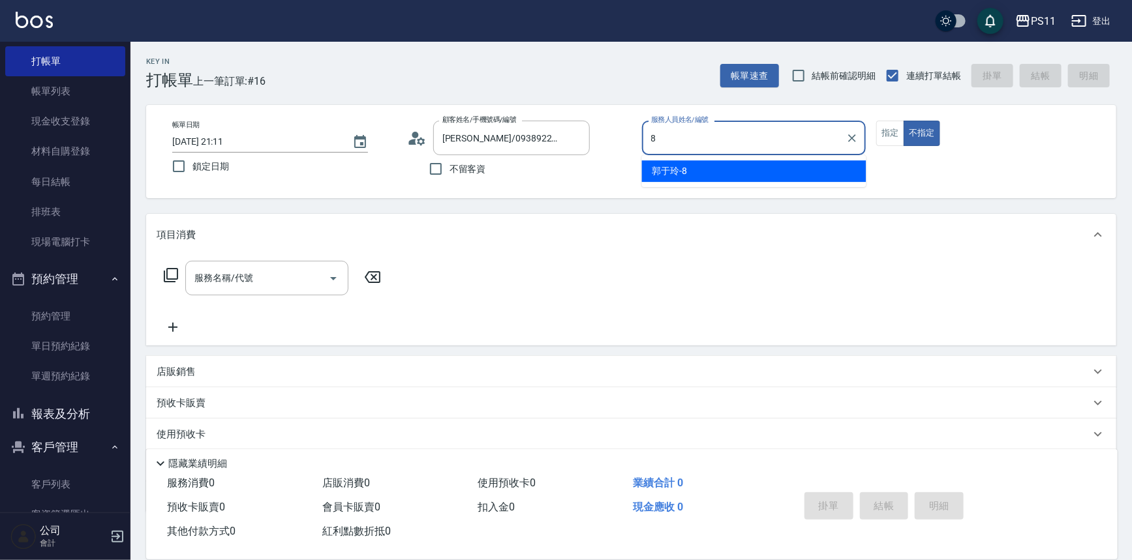
type input "郭于玲-8"
type button "false"
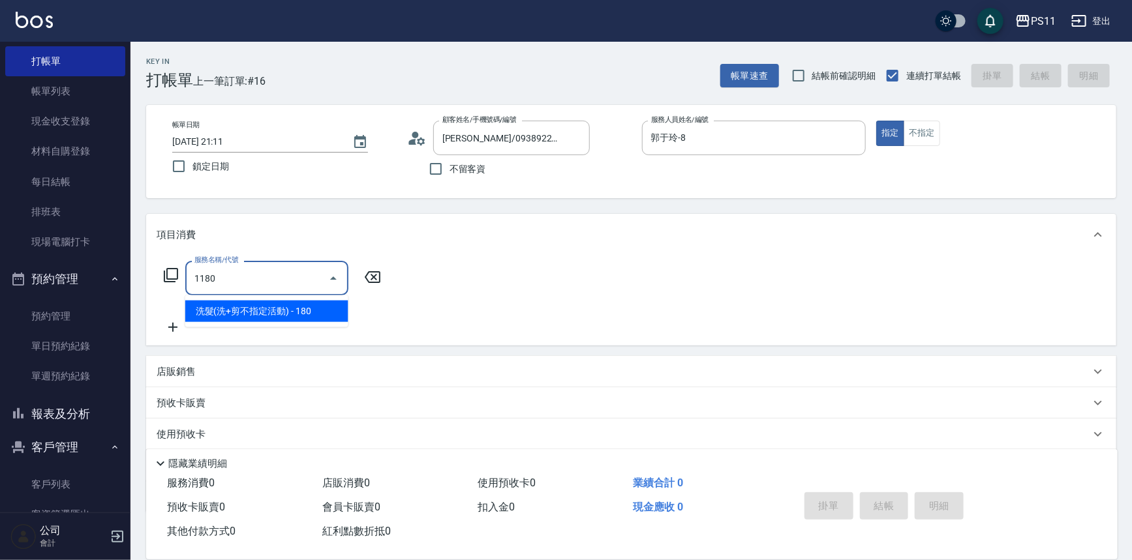
type input "洗髮(洗+剪不指定活動)(1180)"
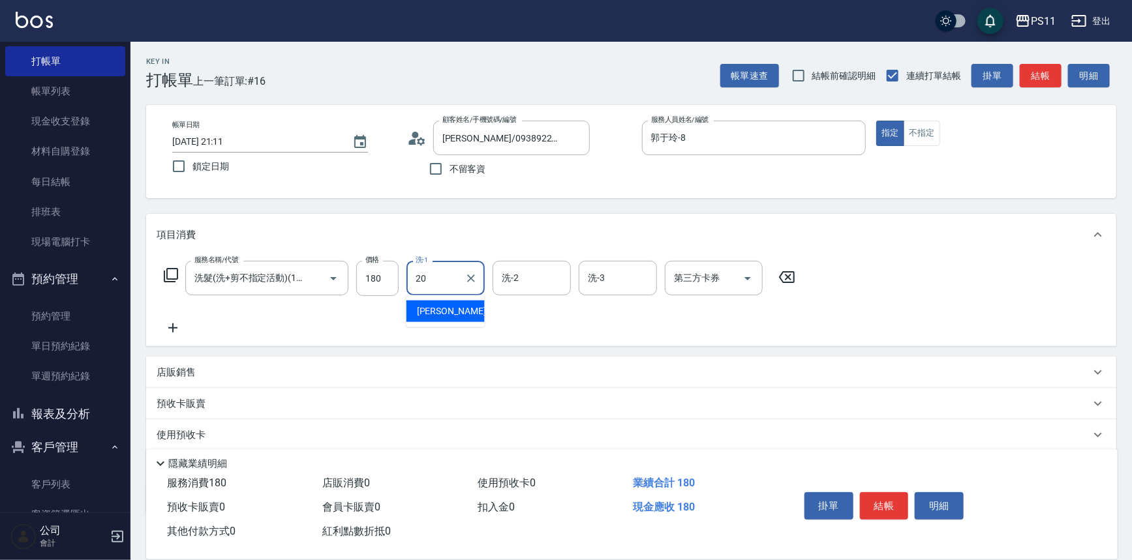
type input "James-20"
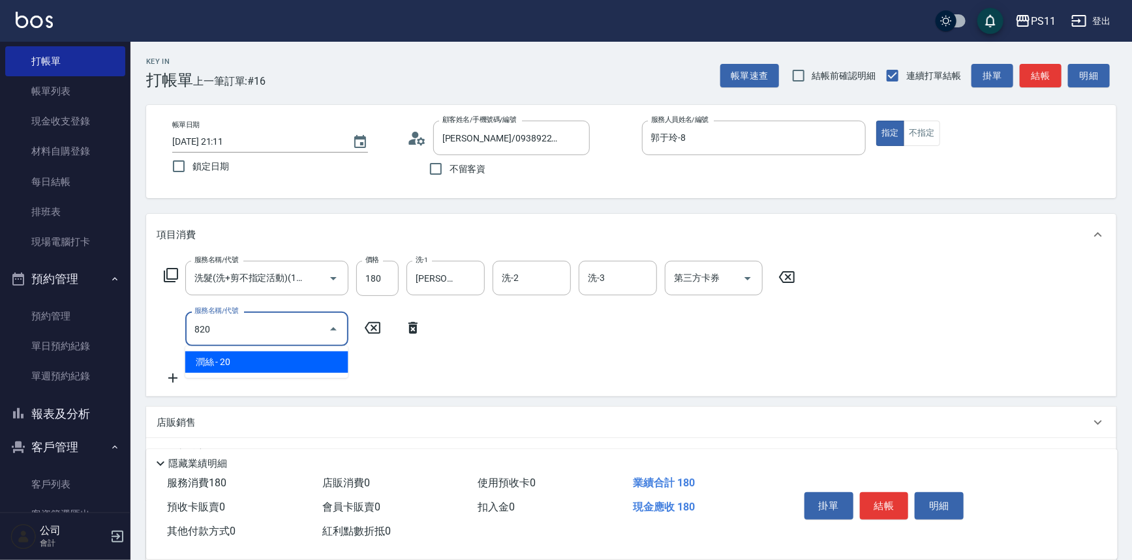
type input "潤絲(820)"
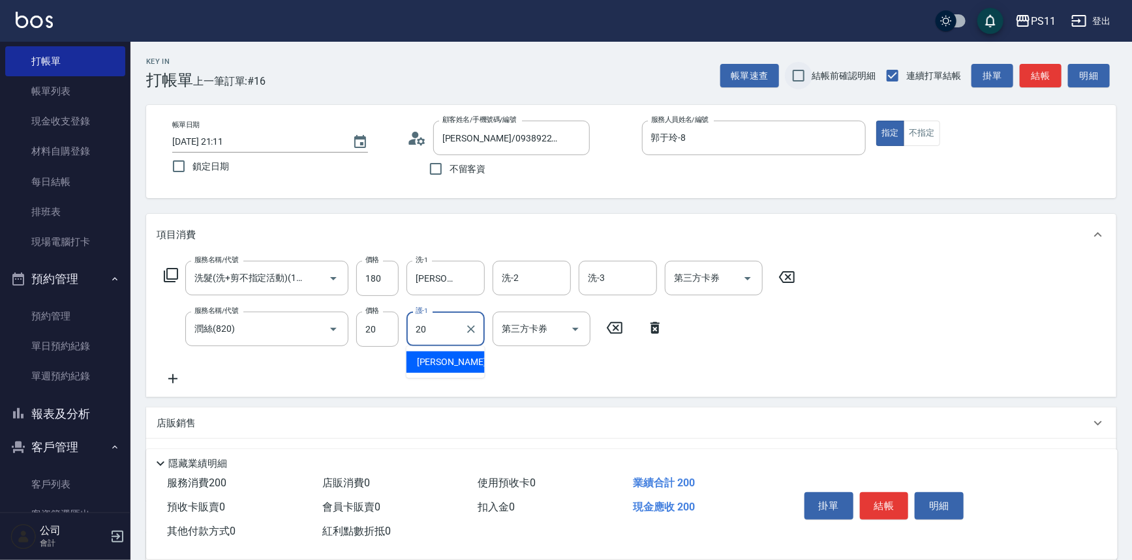
type input "James-20"
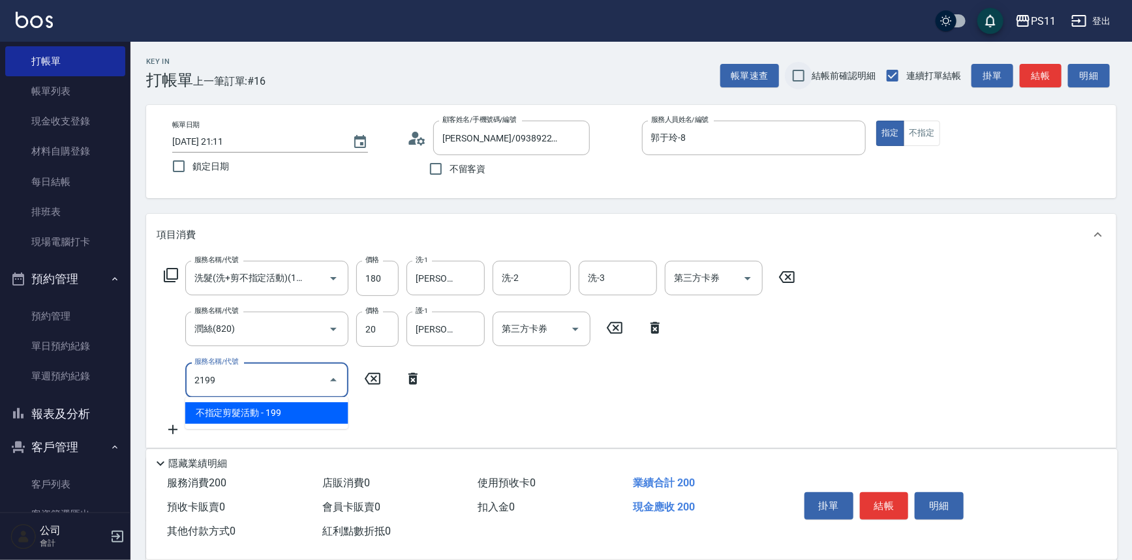
type input "不指定剪髮活動(2199)"
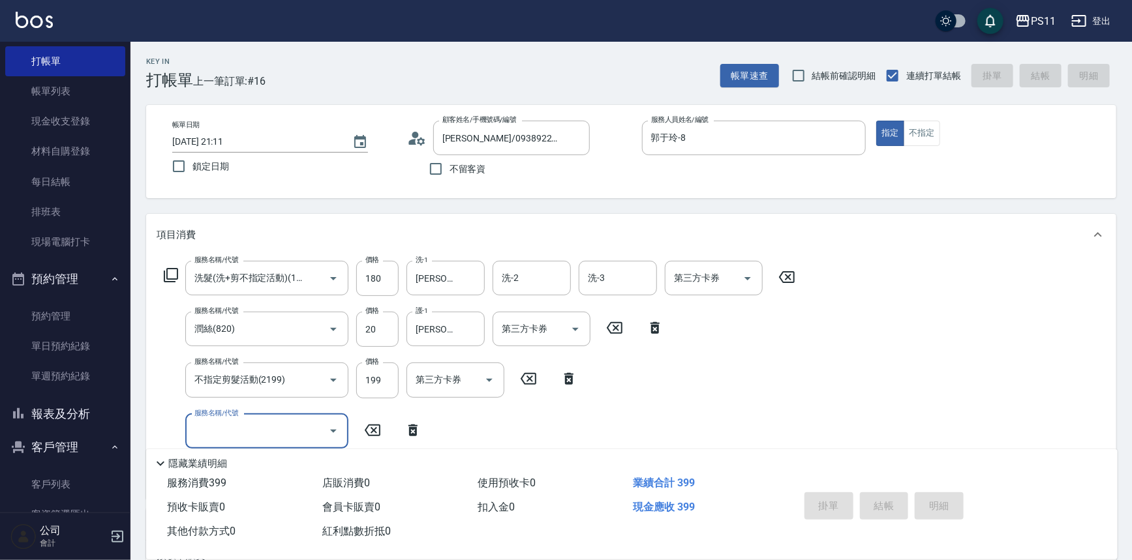
type input "2025/09/16 21:12"
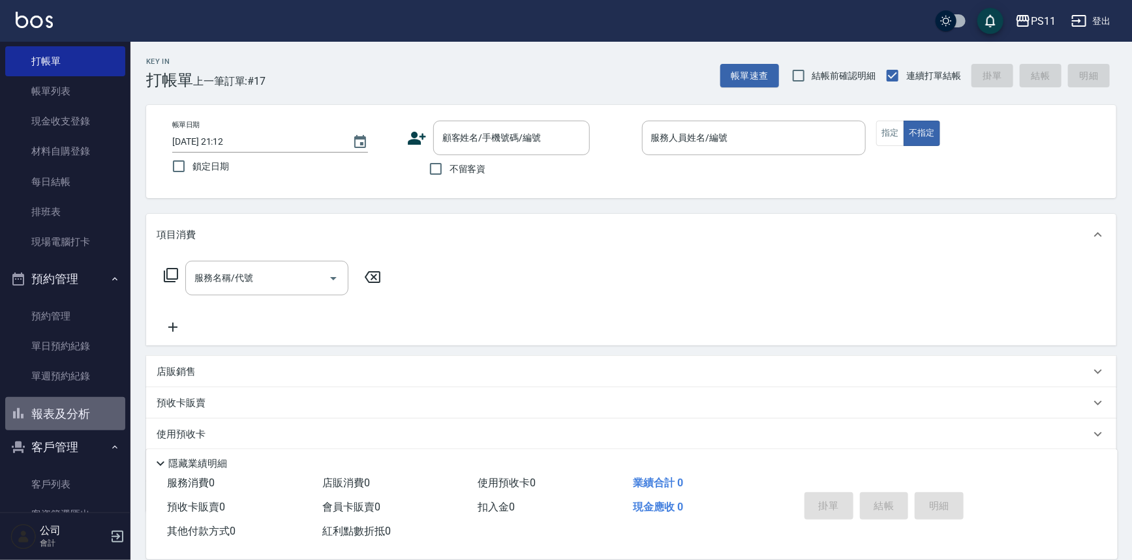
click at [93, 416] on button "報表及分析" at bounding box center [65, 414] width 120 height 34
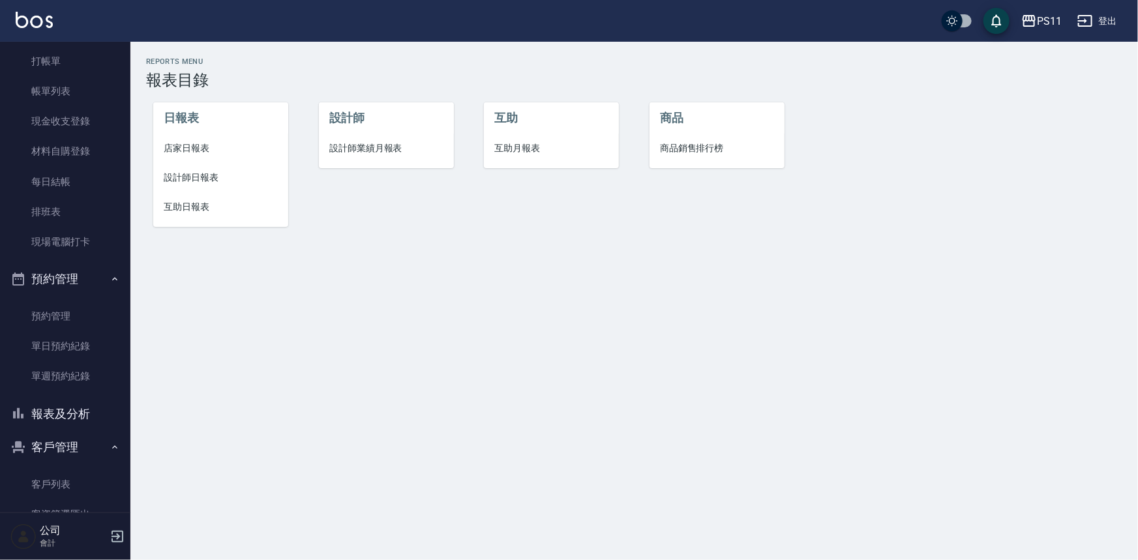
click at [196, 147] on span "店家日報表" at bounding box center [221, 149] width 114 height 14
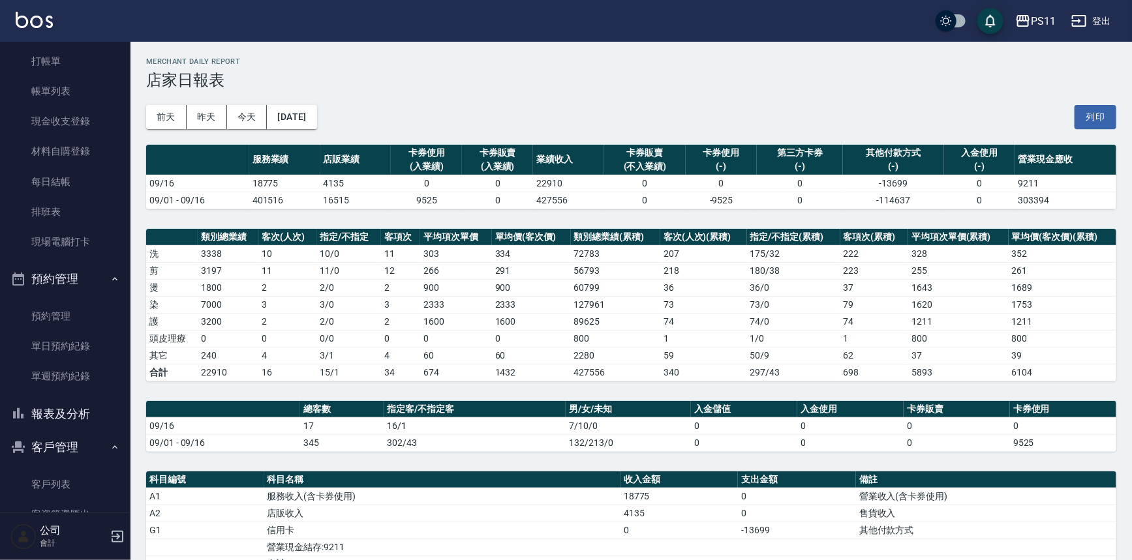
scroll to position [59, 0]
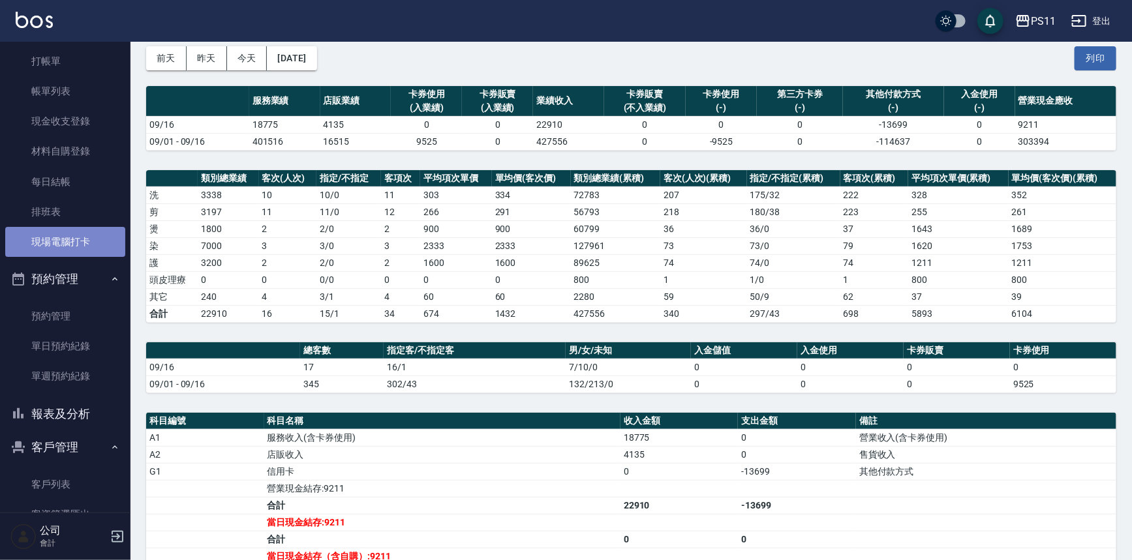
click at [65, 251] on link "現場電腦打卡" at bounding box center [65, 242] width 120 height 30
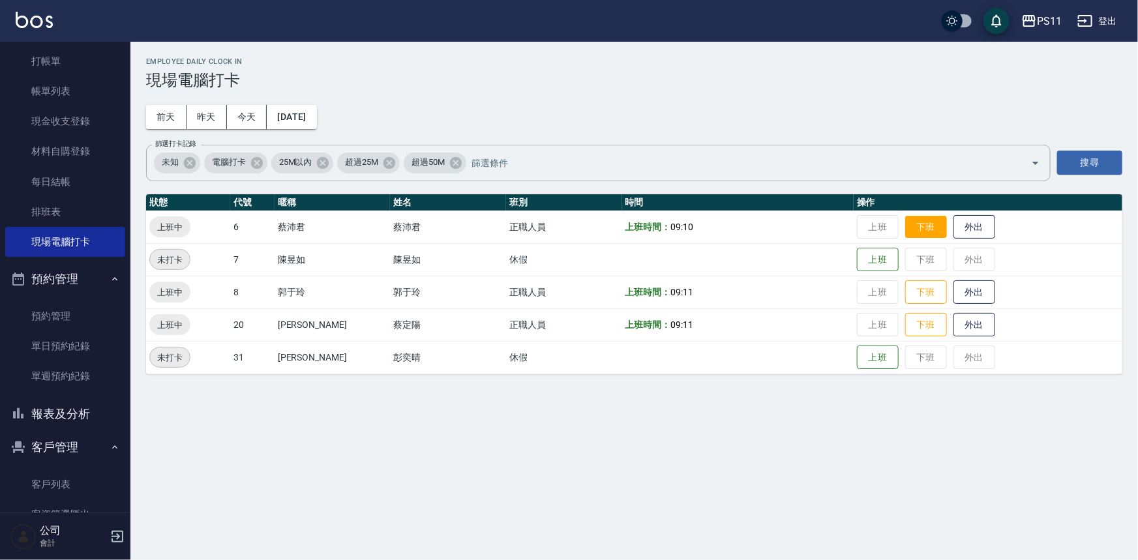
click at [918, 230] on button "下班" at bounding box center [926, 227] width 42 height 23
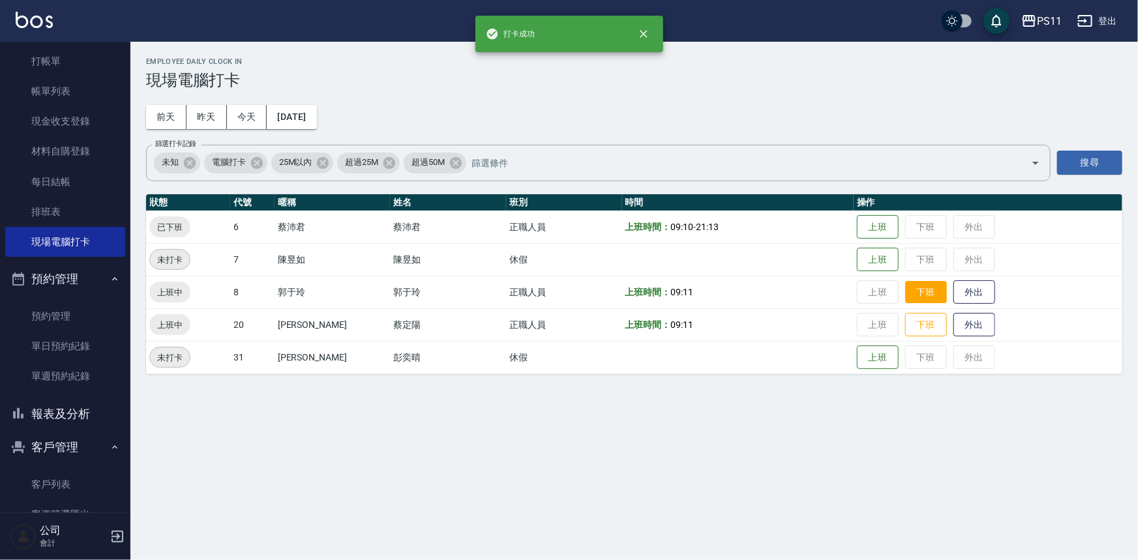
click at [911, 296] on button "下班" at bounding box center [926, 292] width 42 height 23
click at [916, 324] on button "下班" at bounding box center [926, 325] width 42 height 23
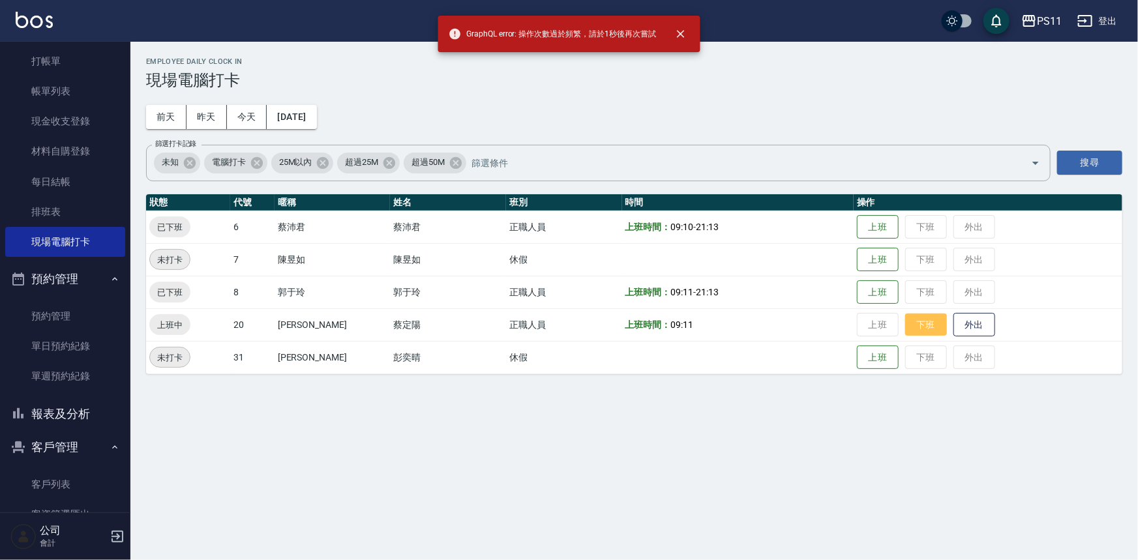
click at [923, 330] on button "下班" at bounding box center [926, 325] width 42 height 23
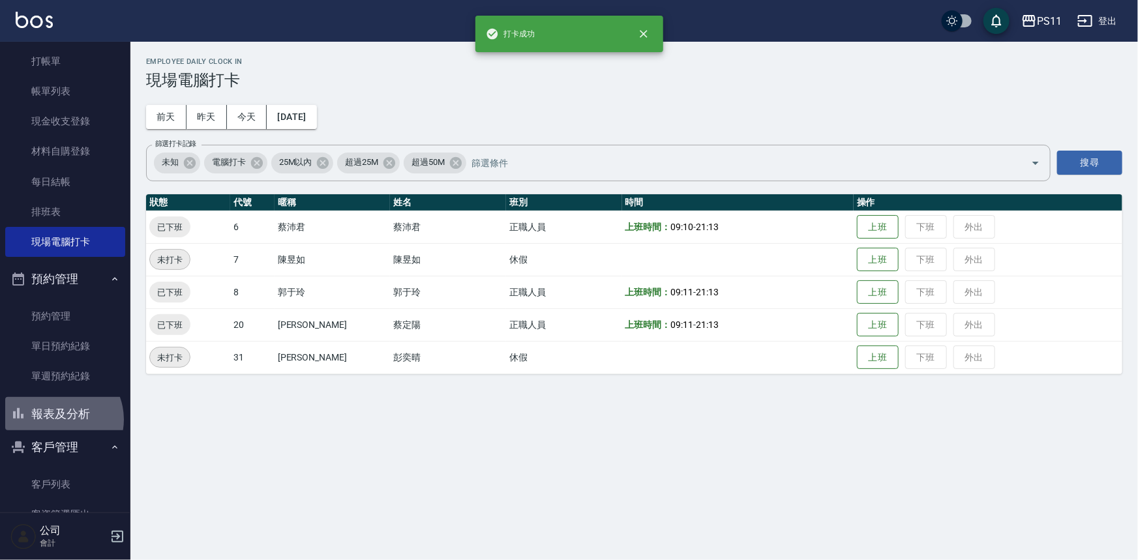
click at [57, 419] on button "報表及分析" at bounding box center [65, 414] width 120 height 34
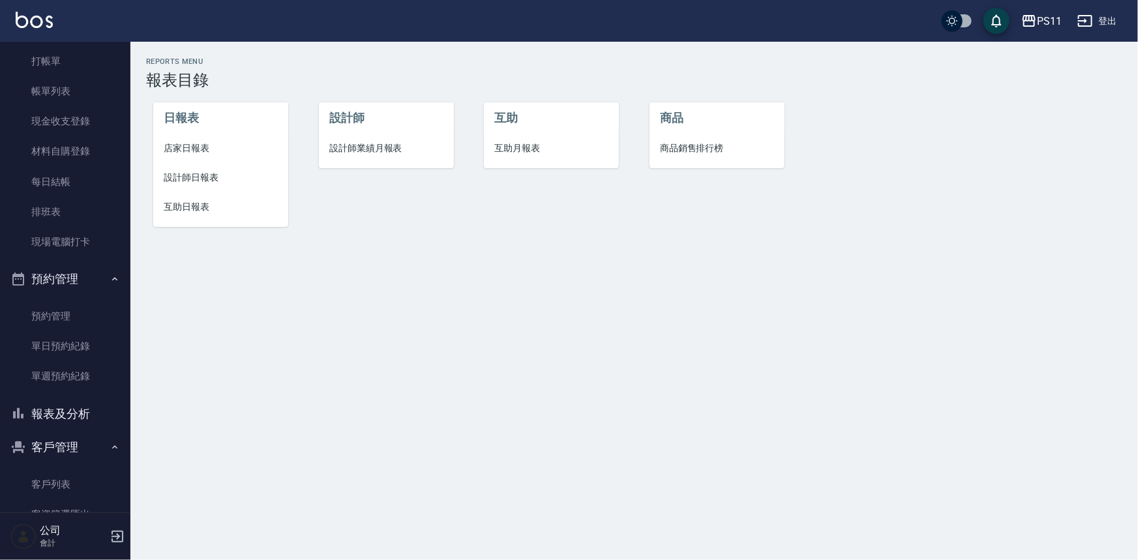
click at [202, 138] on li "店家日報表" at bounding box center [220, 148] width 135 height 29
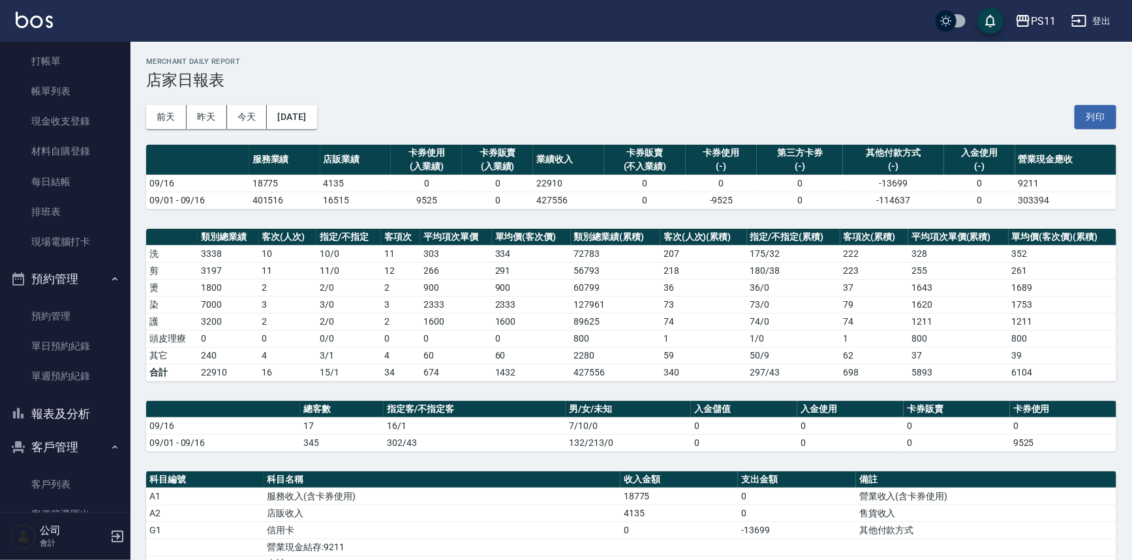
scroll to position [59, 0]
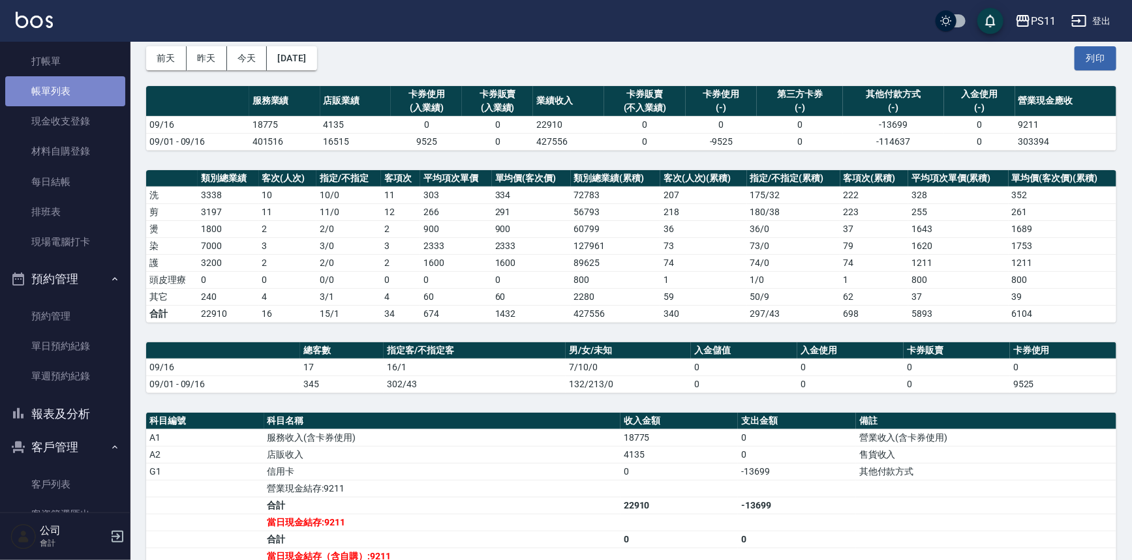
click at [81, 89] on link "帳單列表" at bounding box center [65, 91] width 120 height 30
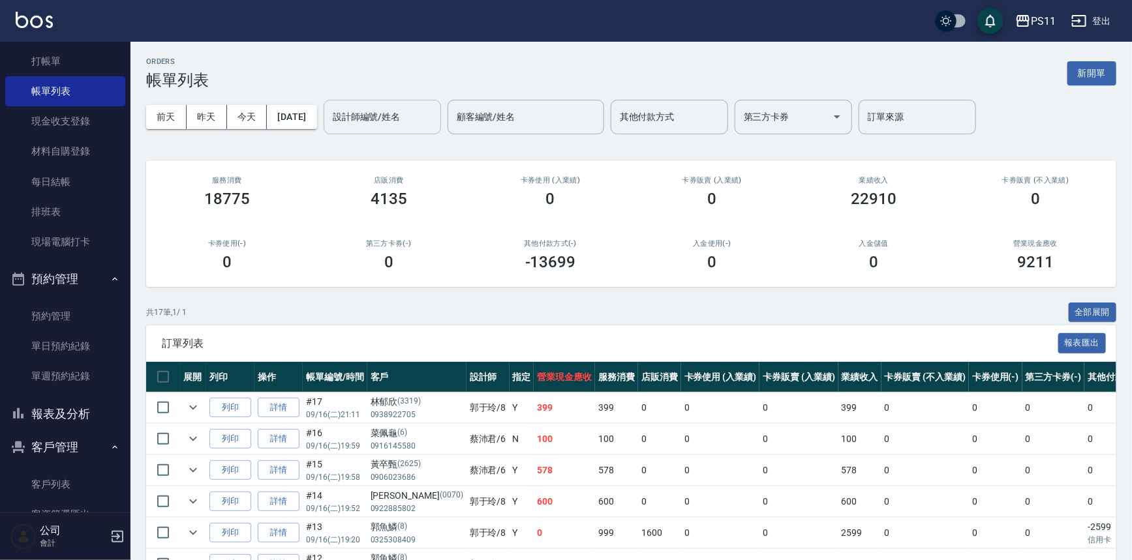
click at [364, 127] on input "設計師編號/姓名" at bounding box center [382, 117] width 106 height 23
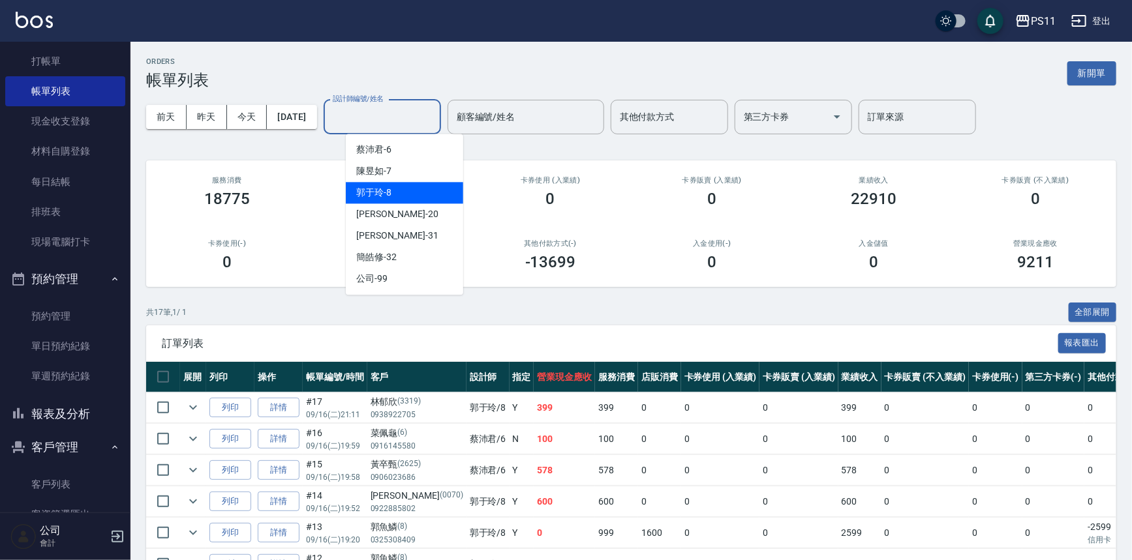
click at [398, 188] on div "郭于玲 -8" at bounding box center [404, 193] width 117 height 22
type input "郭于玲-8"
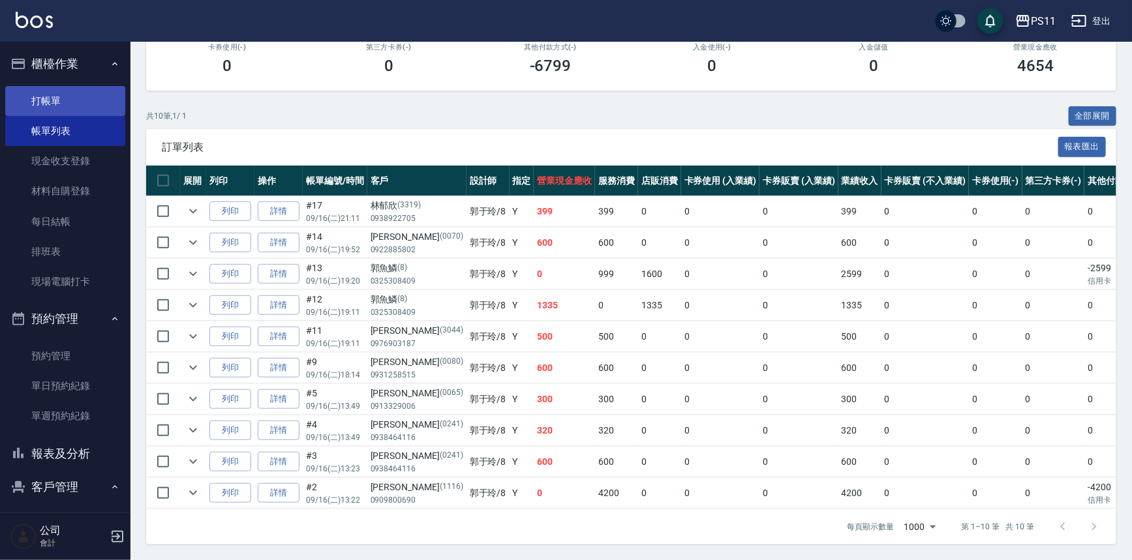
click at [51, 104] on link "打帳單" at bounding box center [65, 101] width 120 height 30
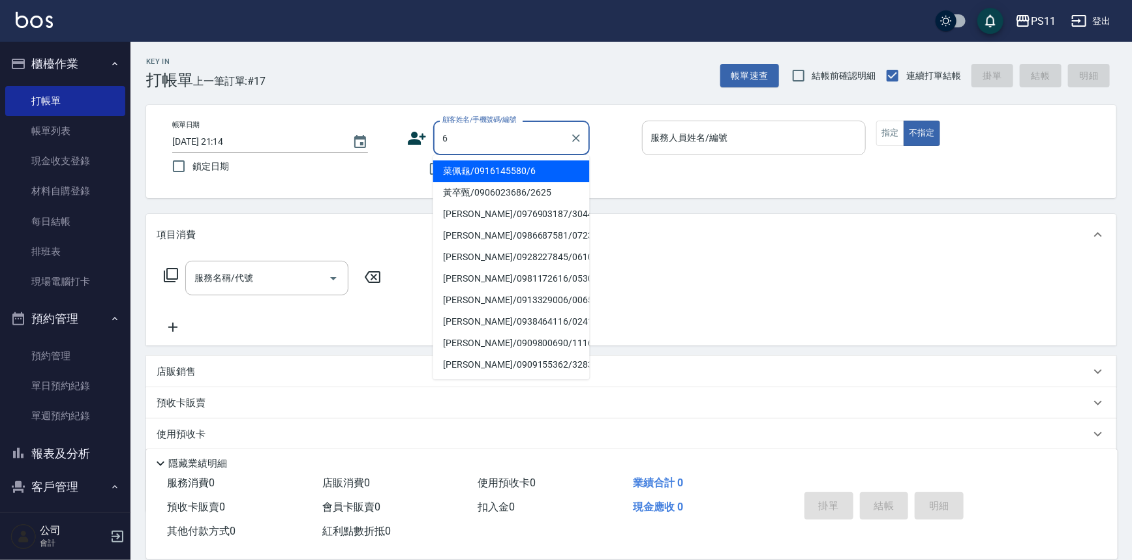
type input "菜佩龜/0916145580/6"
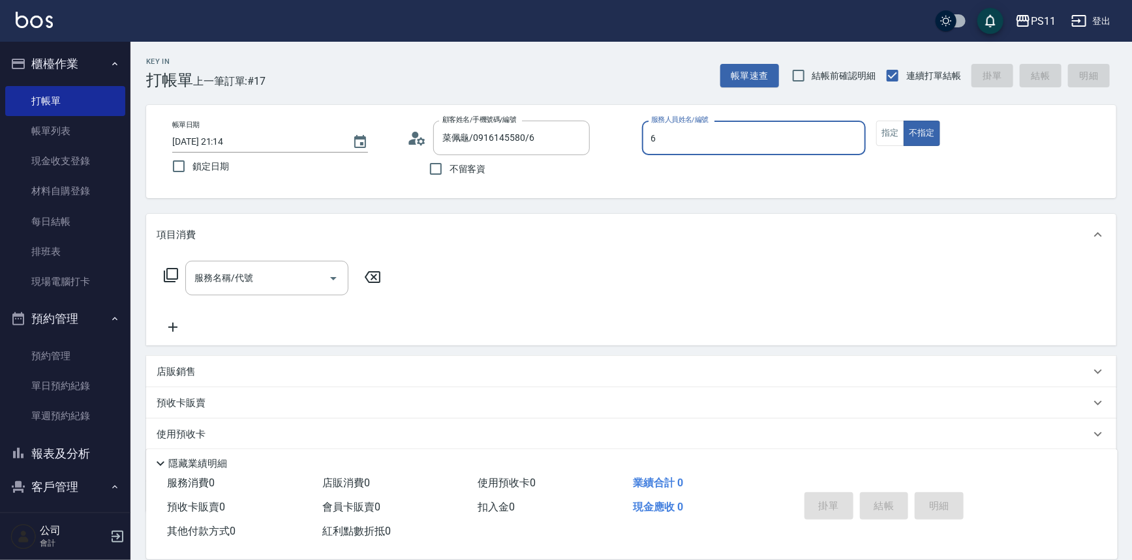
type input "[PERSON_NAME]6"
type button "false"
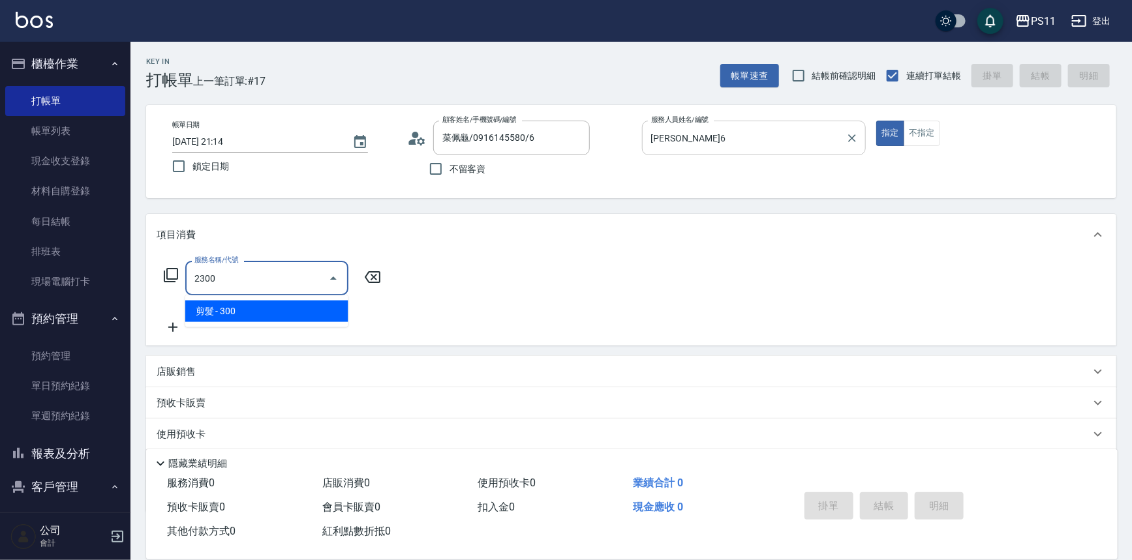
type input "剪髮(2300)"
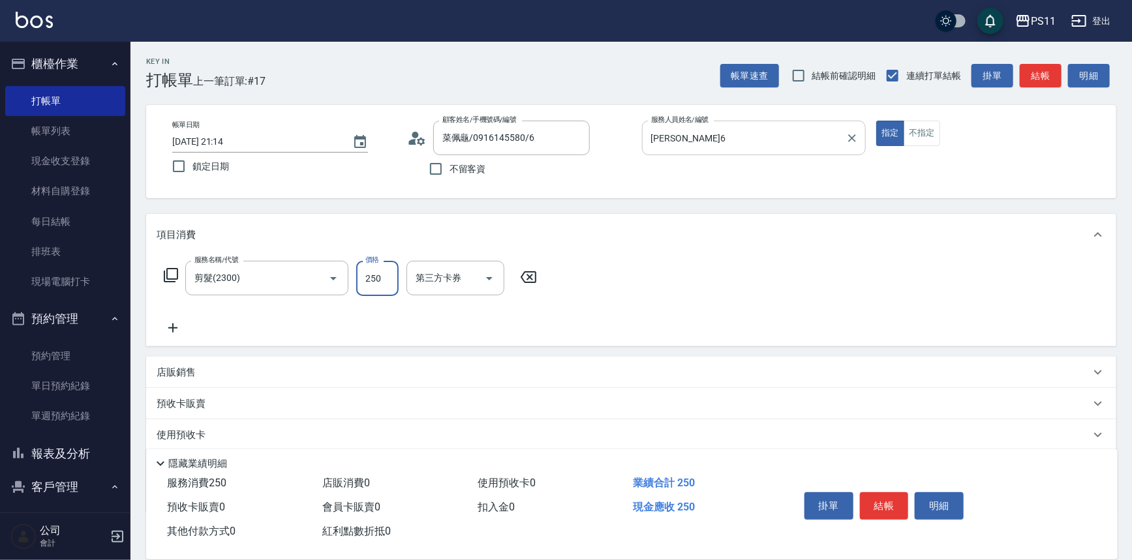
type input "250"
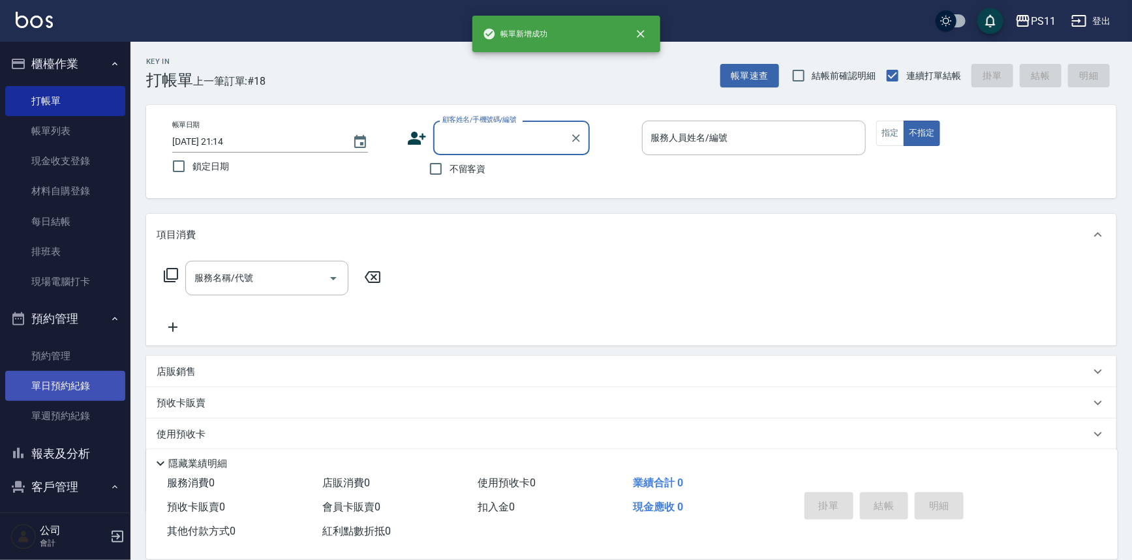
drag, startPoint x: 36, startPoint y: 450, endPoint x: 52, endPoint y: 381, distance: 71.0
click at [36, 450] on button "報表及分析" at bounding box center [65, 454] width 120 height 34
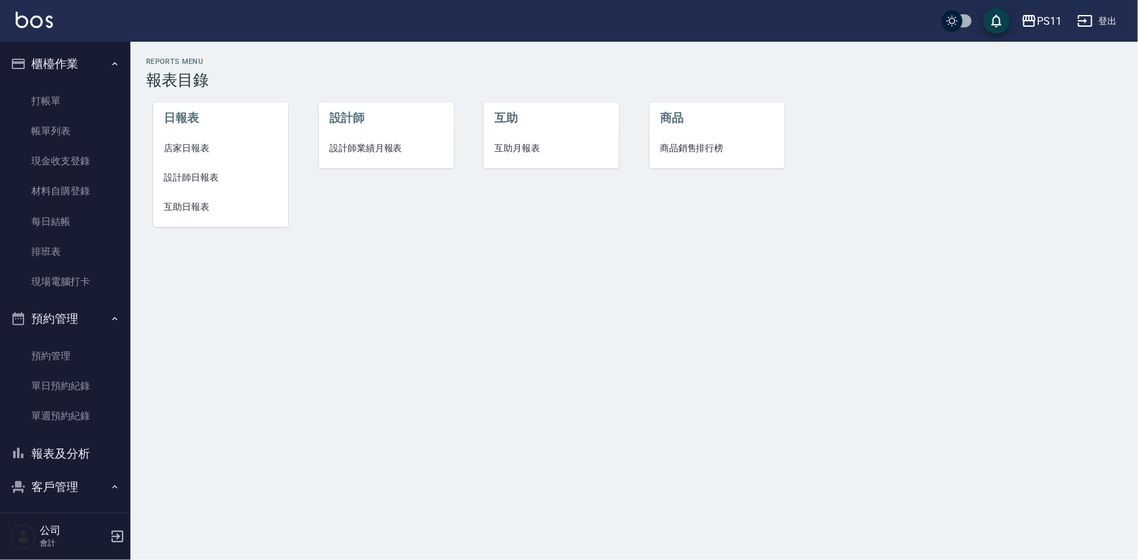
click at [200, 151] on span "店家日報表" at bounding box center [221, 149] width 114 height 14
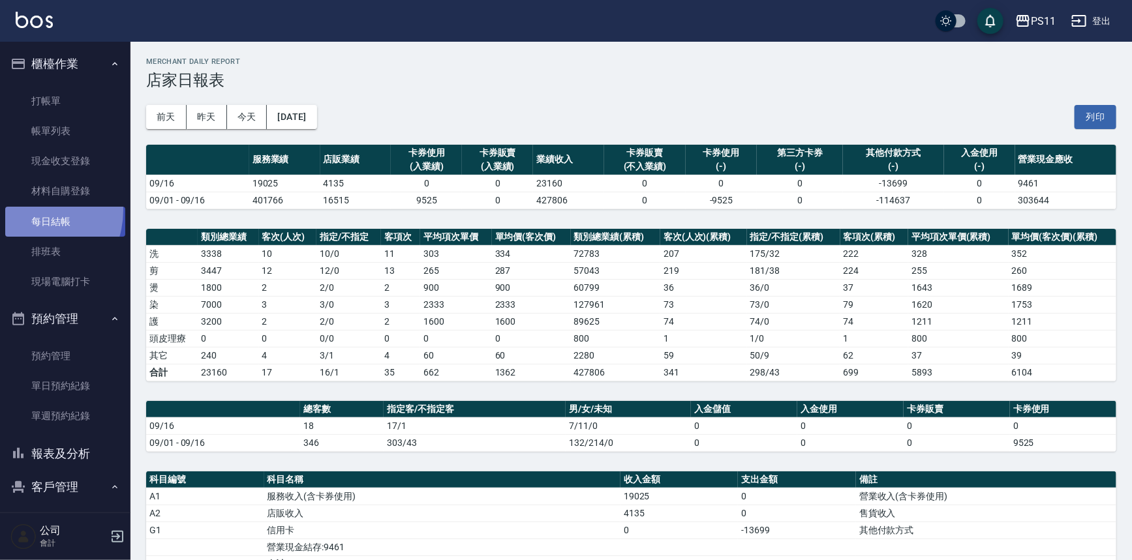
click at [25, 210] on link "每日結帳" at bounding box center [65, 222] width 120 height 30
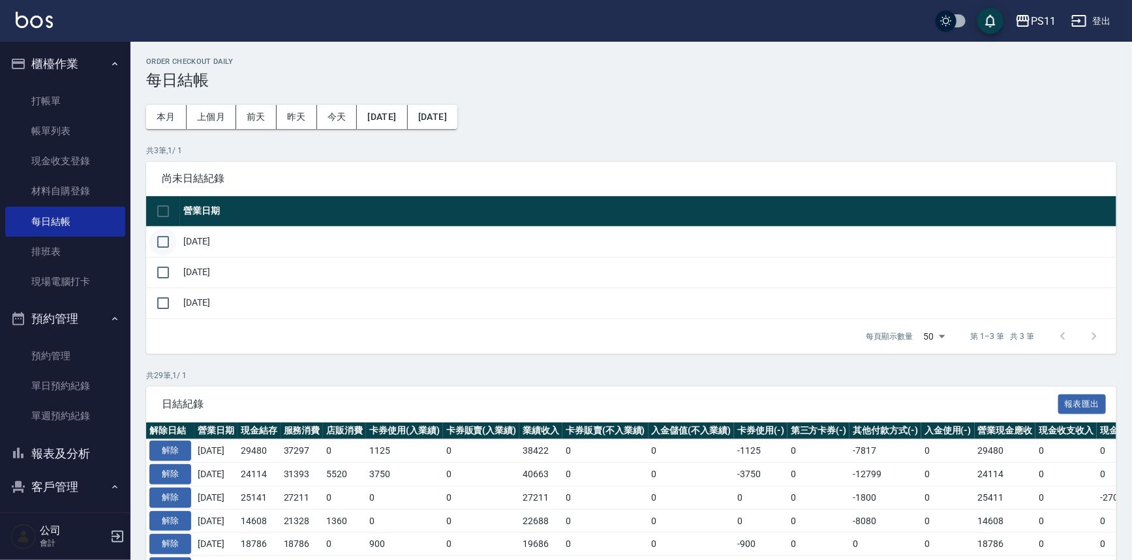
click at [160, 249] on input "checkbox" at bounding box center [162, 241] width 27 height 27
checkbox input "true"
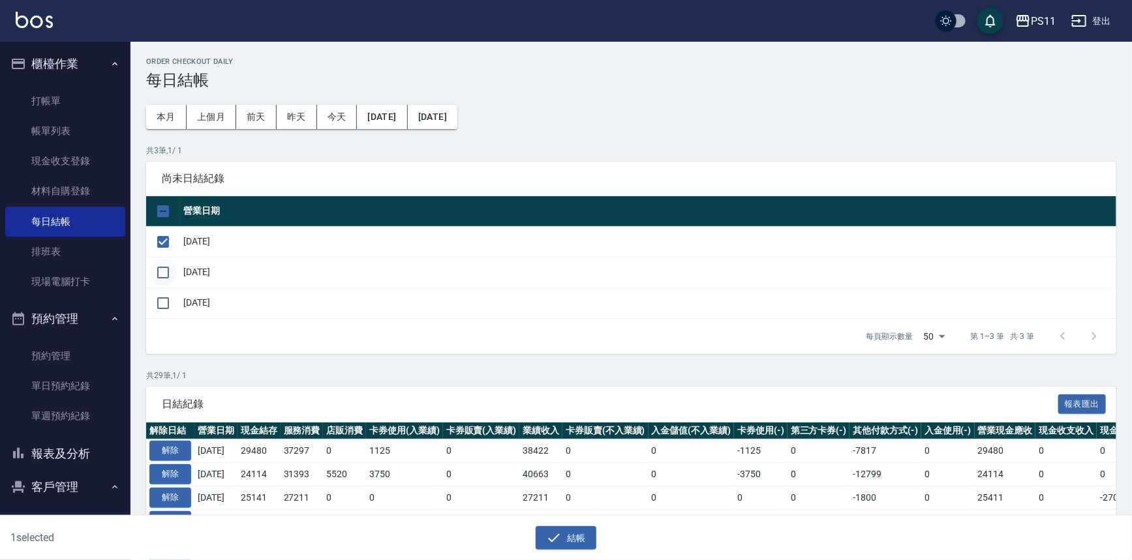
click at [164, 272] on input "checkbox" at bounding box center [162, 272] width 27 height 27
checkbox input "true"
drag, startPoint x: 164, startPoint y: 294, endPoint x: 205, endPoint y: 297, distance: 40.6
click at [163, 295] on input "checkbox" at bounding box center [162, 303] width 27 height 27
checkbox input "true"
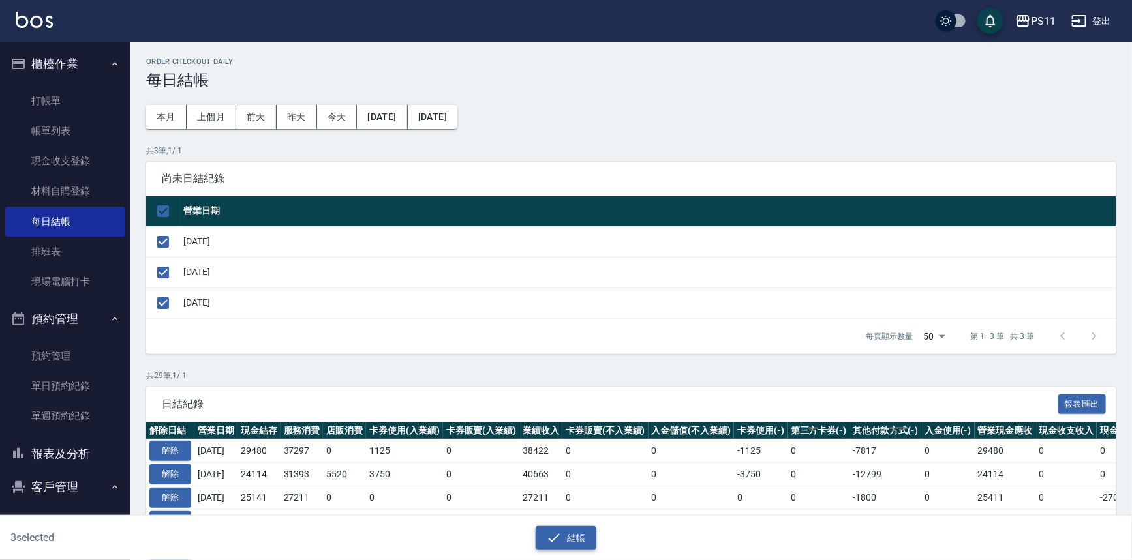
click at [571, 530] on button "結帳" at bounding box center [566, 538] width 61 height 24
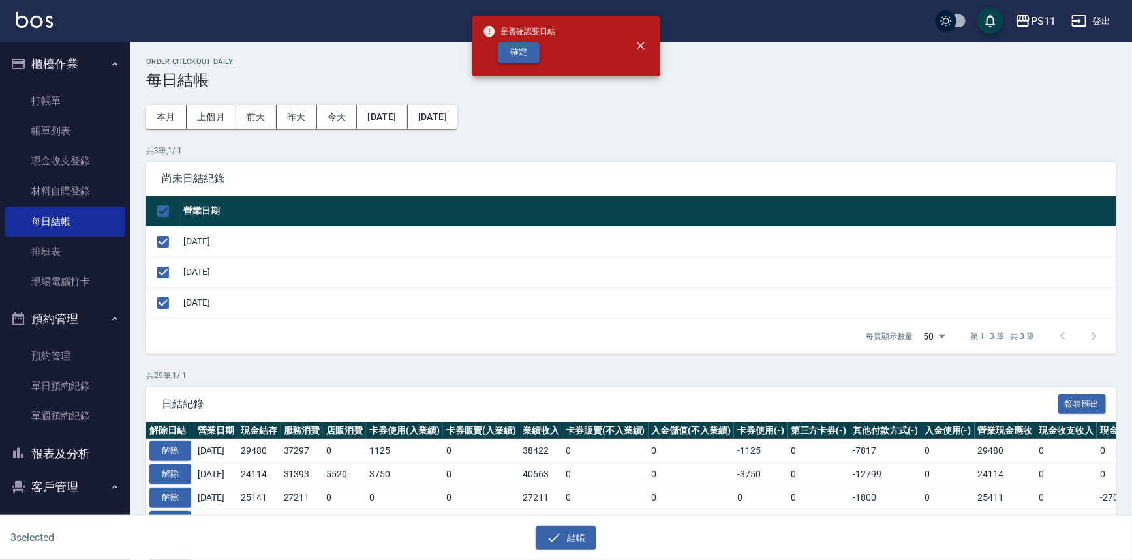
click at [517, 46] on button "確定" at bounding box center [519, 52] width 42 height 20
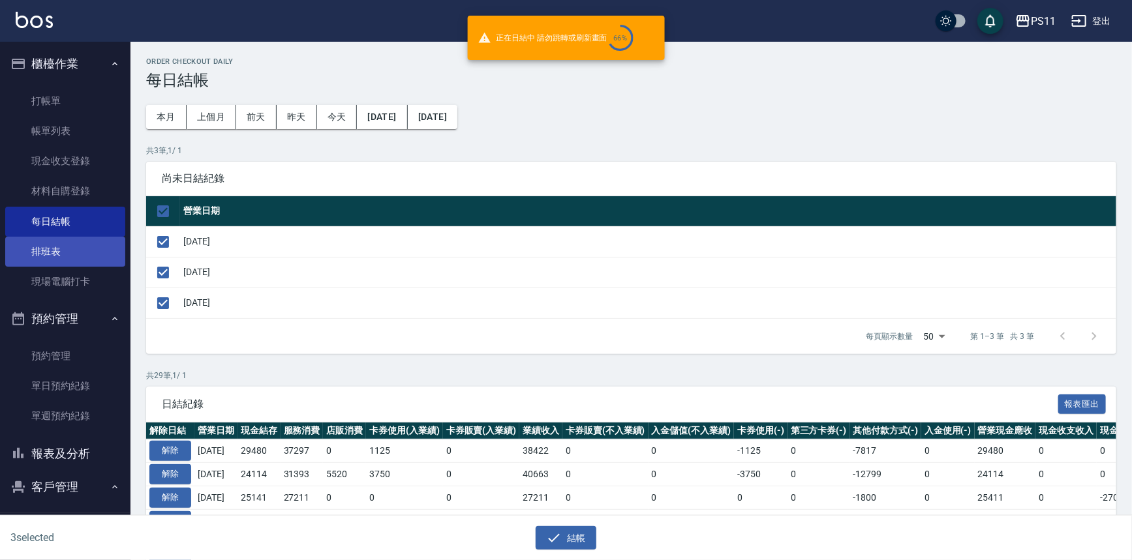
checkbox input "false"
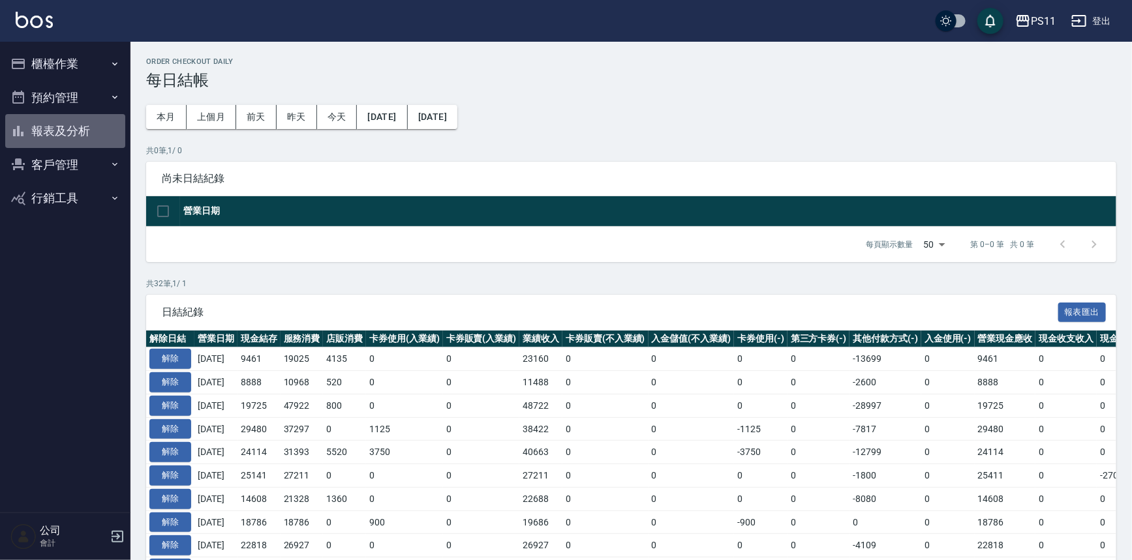
click at [75, 134] on button "報表及分析" at bounding box center [65, 131] width 120 height 34
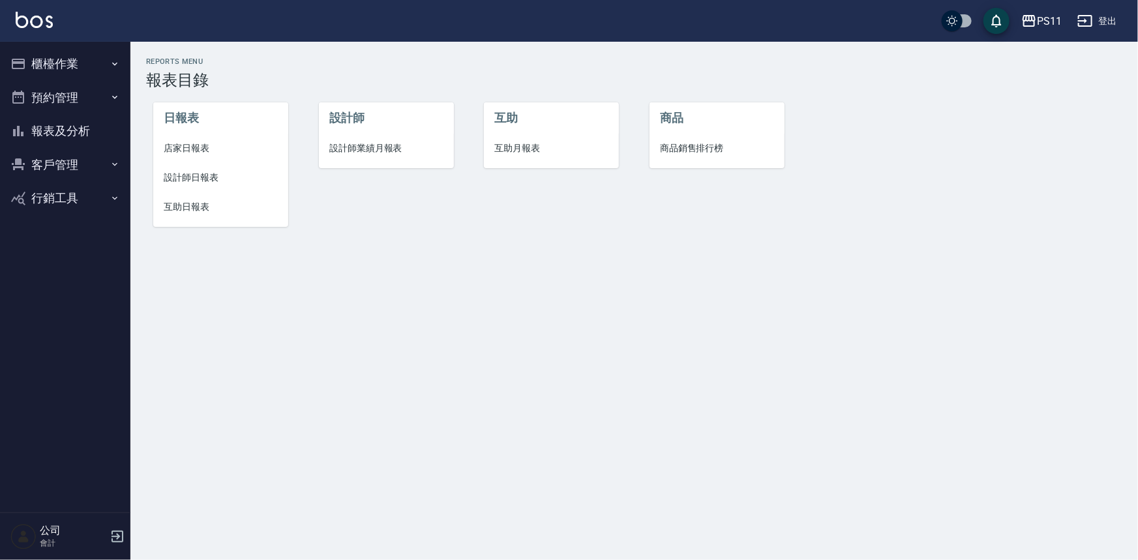
click at [203, 176] on span "設計師日報表" at bounding box center [221, 178] width 114 height 14
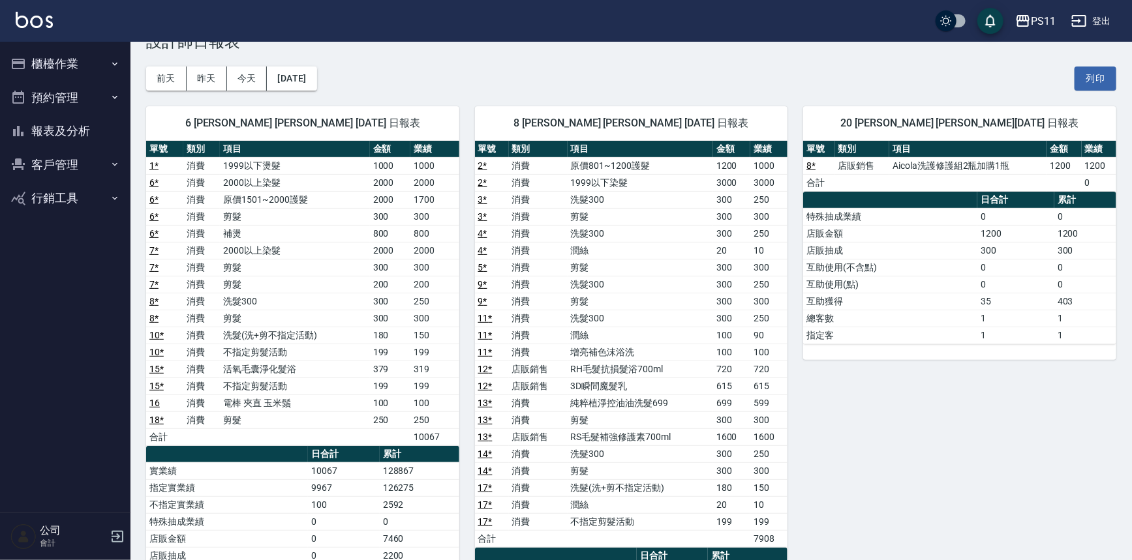
scroll to position [59, 0]
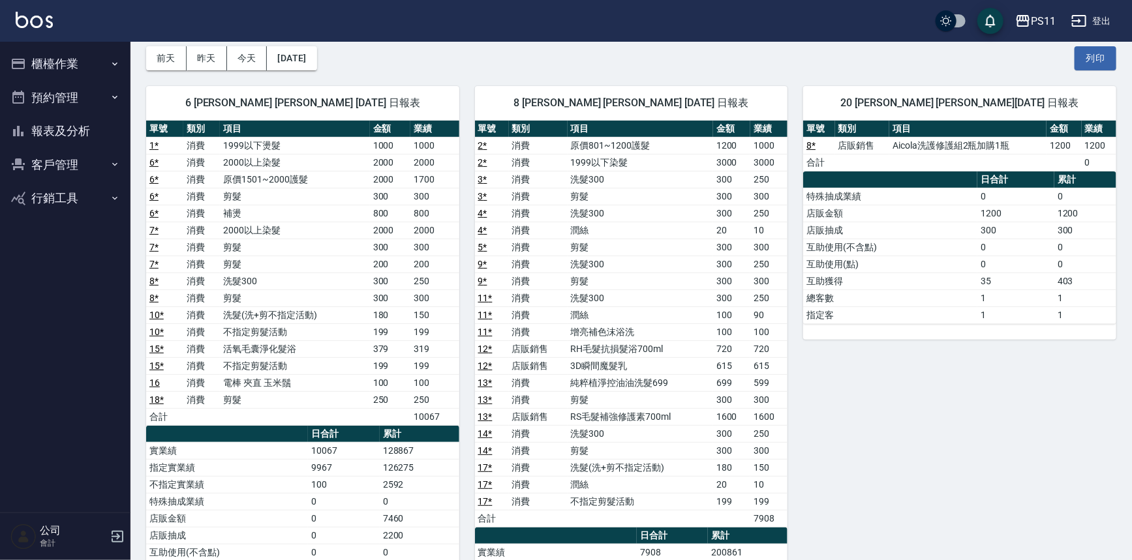
click at [848, 465] on div "20 [PERSON_NAME] [PERSON_NAME][DATE] 日報表 單號 類別 項目 金額 業績 8 * 店販銷售 Aicola洗護修護組2瓶加…" at bounding box center [951, 442] width 329 height 744
click at [151, 380] on link "16" at bounding box center [154, 383] width 10 height 10
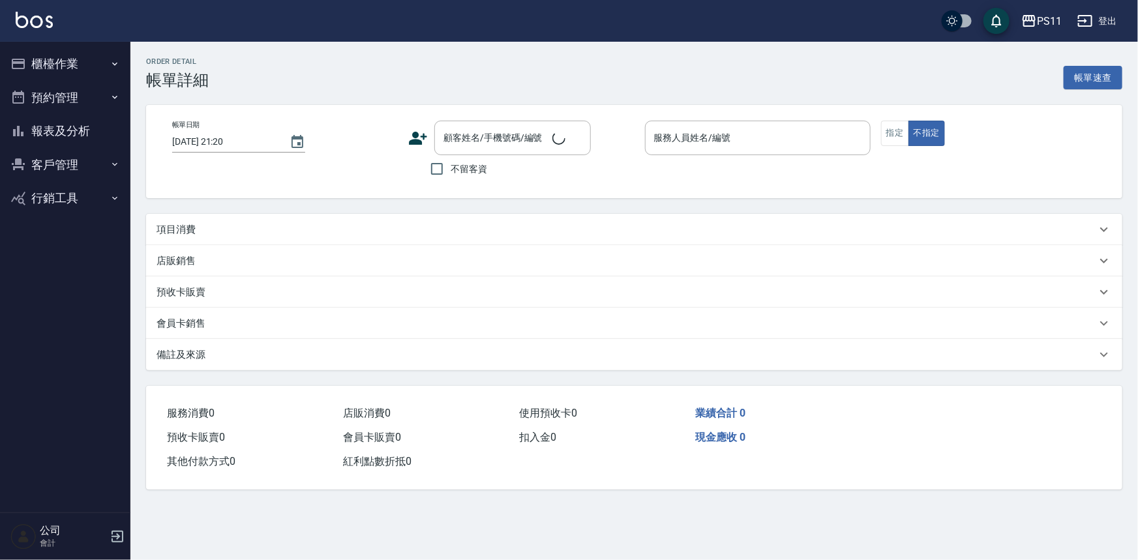
type input "[DATE] 19:59"
type input "蔡沛君-6"
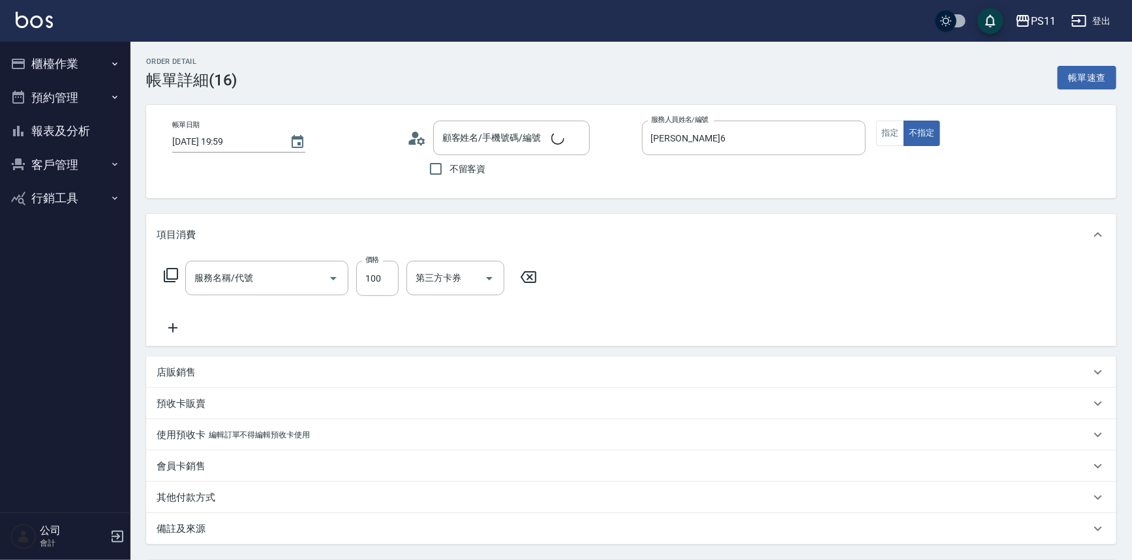
type input "電棒 夾直 玉米鬚(8100)"
type input "菜佩龜/0916145580/6"
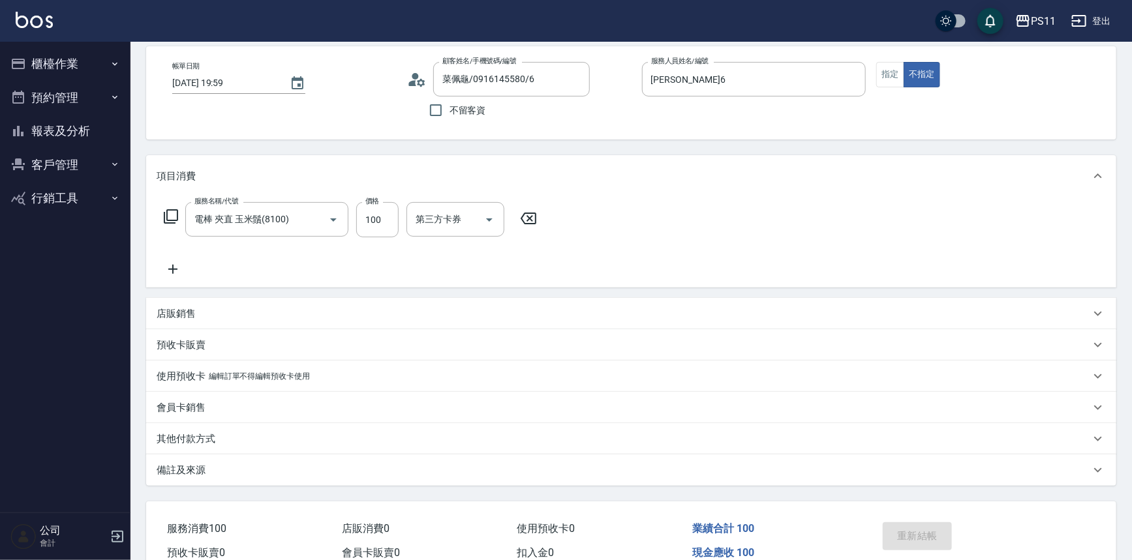
click at [84, 69] on button "櫃檯作業" at bounding box center [65, 64] width 120 height 34
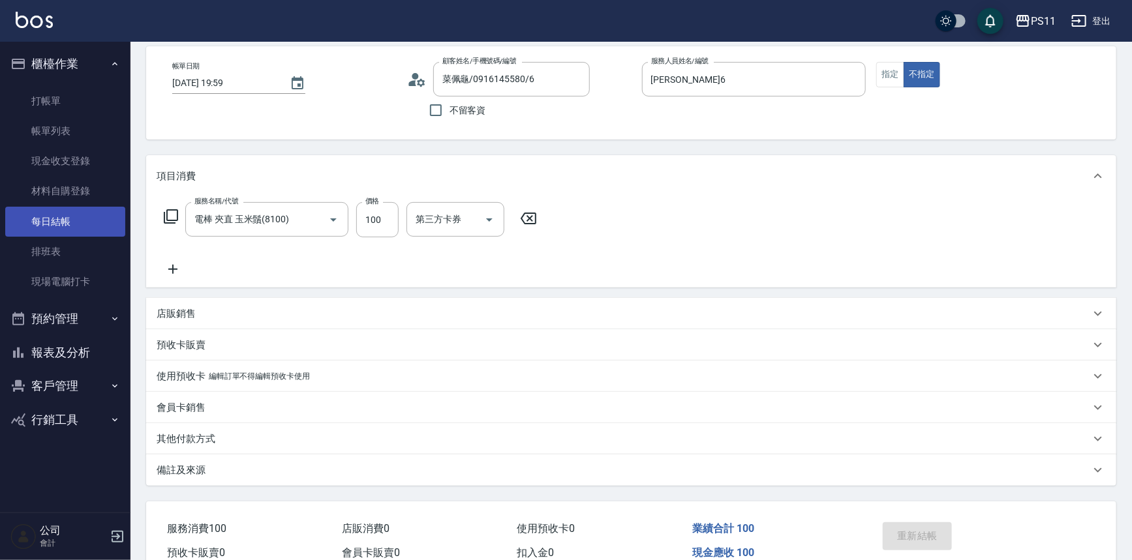
click at [83, 228] on link "每日結帳" at bounding box center [65, 222] width 120 height 30
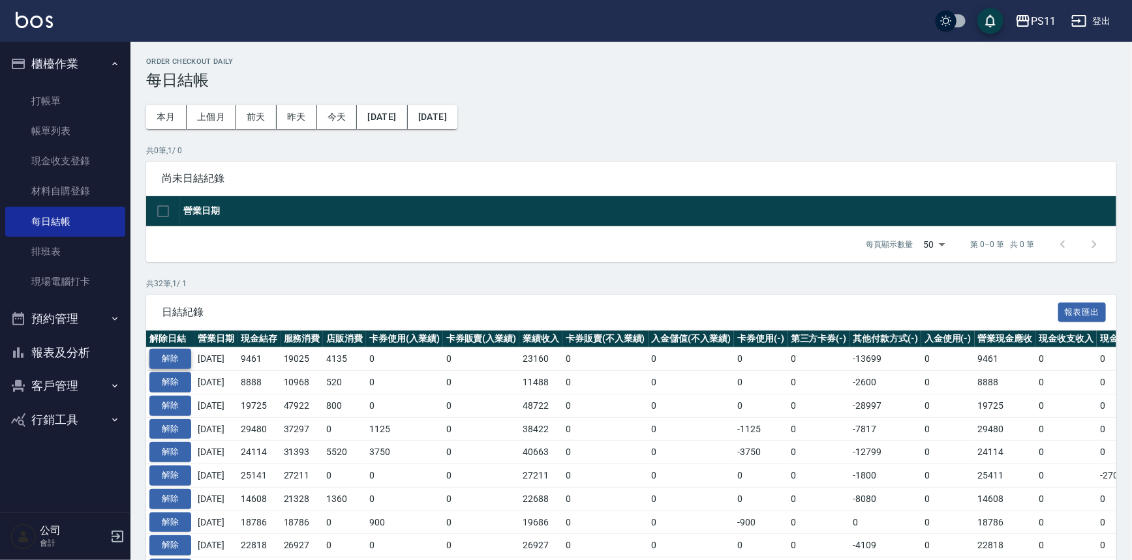
click at [176, 359] on button "解除" at bounding box center [170, 359] width 42 height 20
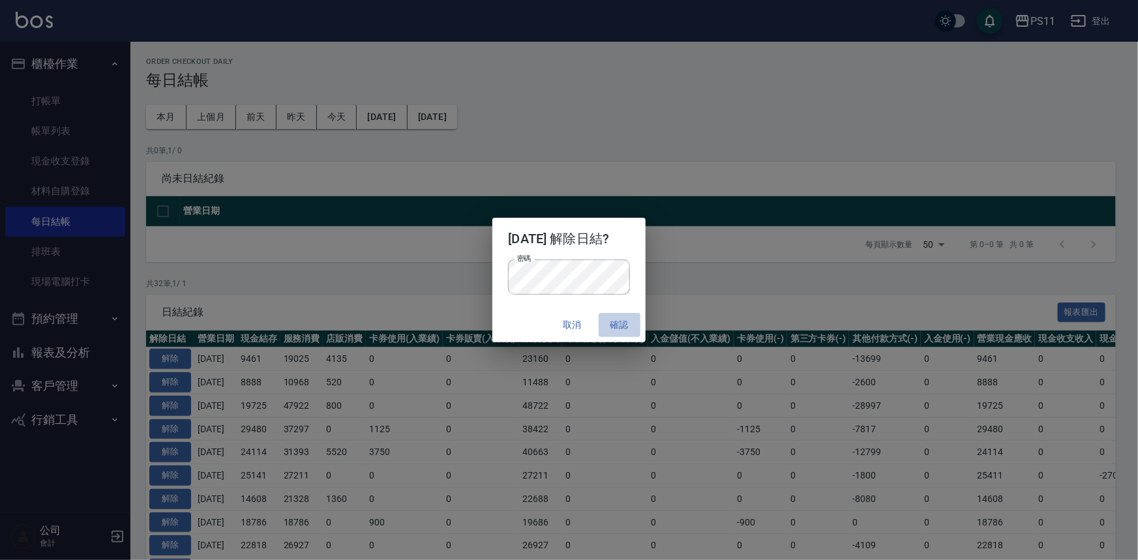
click at [623, 326] on button "確認" at bounding box center [620, 325] width 42 height 24
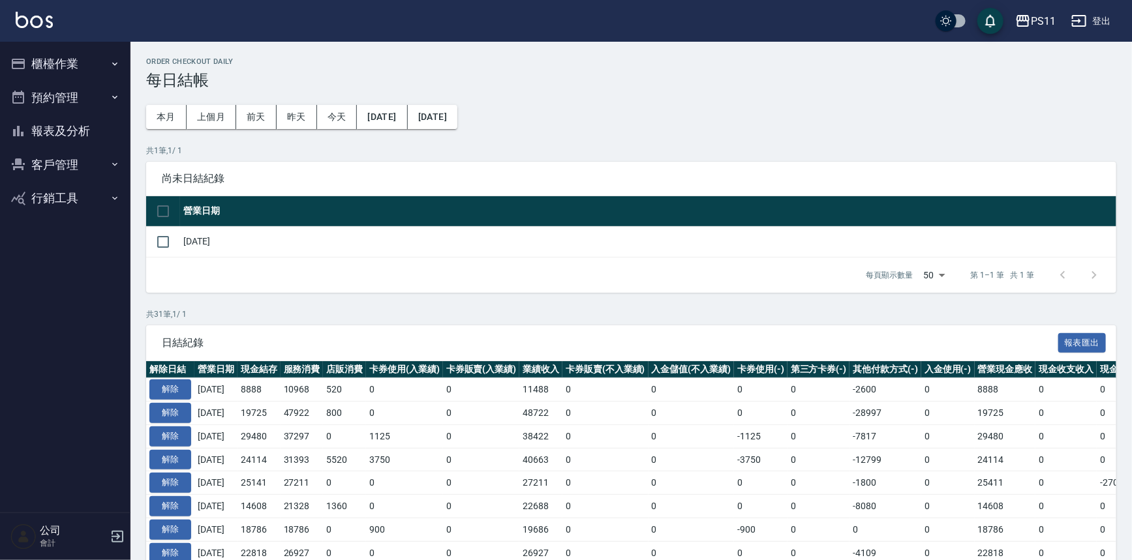
click at [59, 136] on button "報表及分析" at bounding box center [65, 131] width 120 height 34
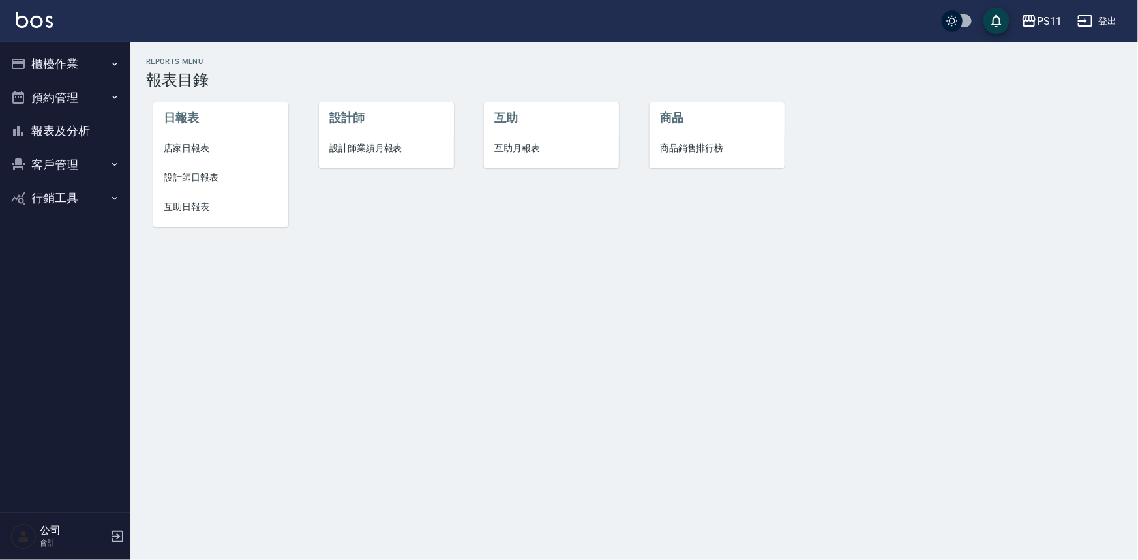
click at [193, 174] on span "設計師日報表" at bounding box center [221, 178] width 114 height 14
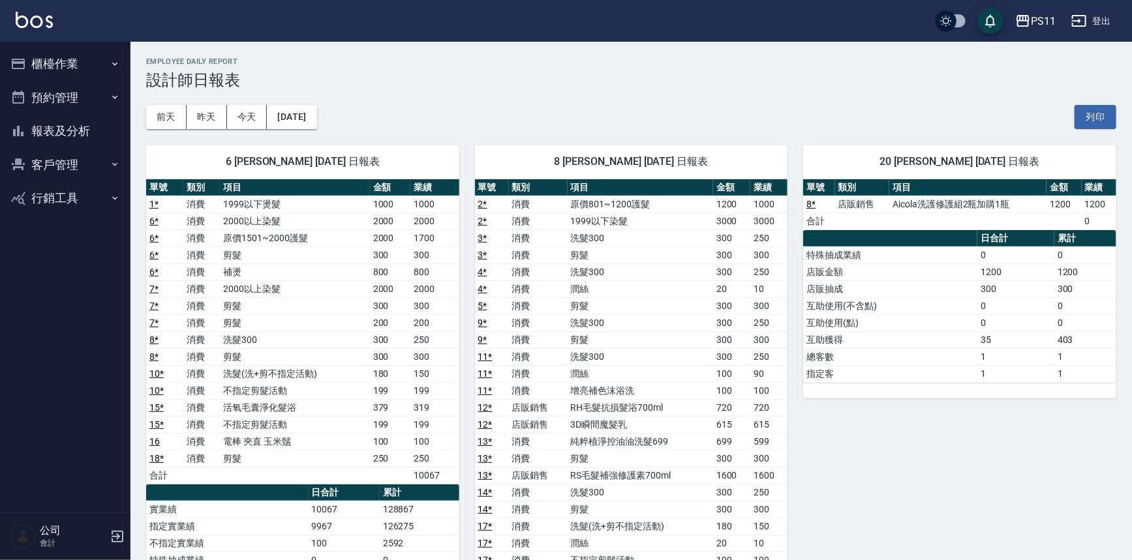
click at [153, 441] on link "16" at bounding box center [154, 441] width 10 height 10
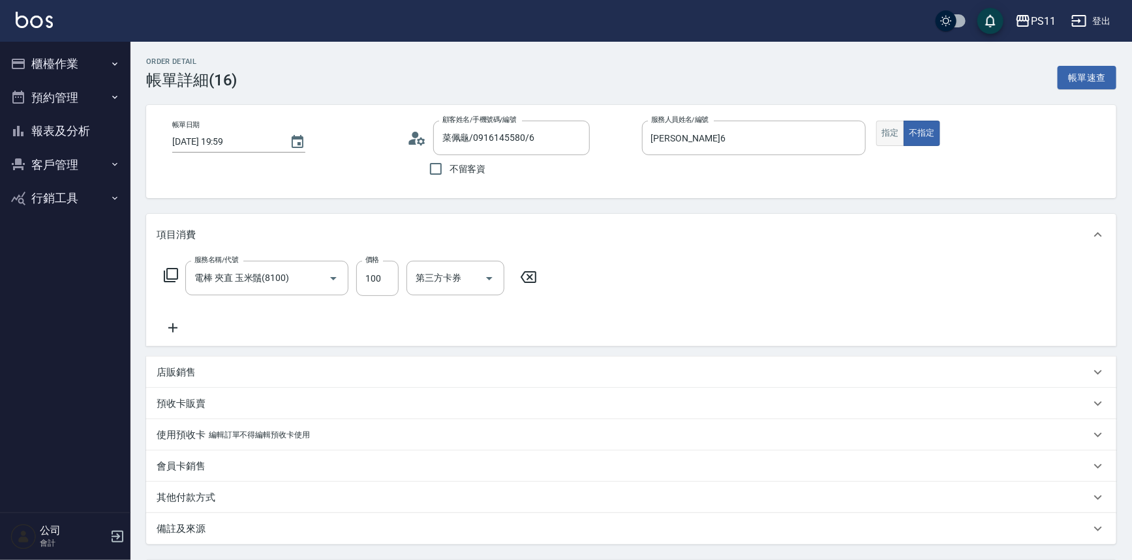
click at [891, 134] on button "指定" at bounding box center [890, 133] width 28 height 25
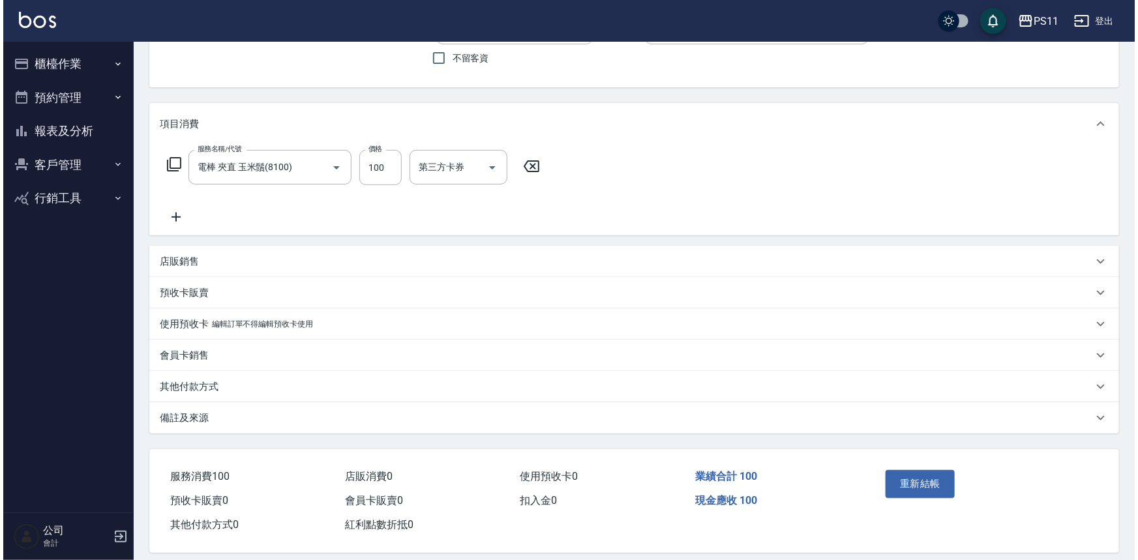
scroll to position [123, 0]
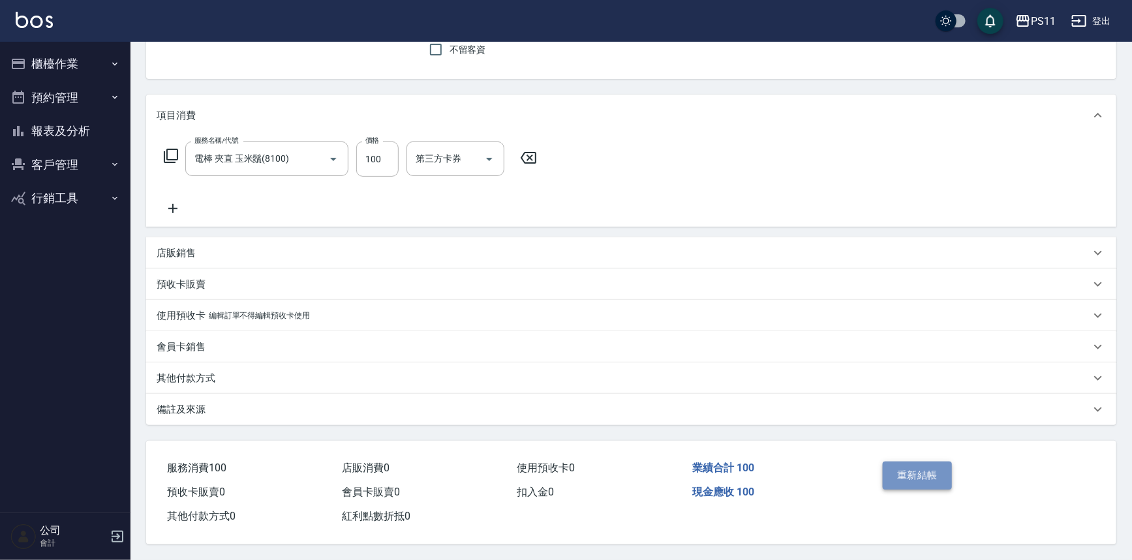
click at [907, 478] on button "重新結帳" at bounding box center [917, 475] width 69 height 27
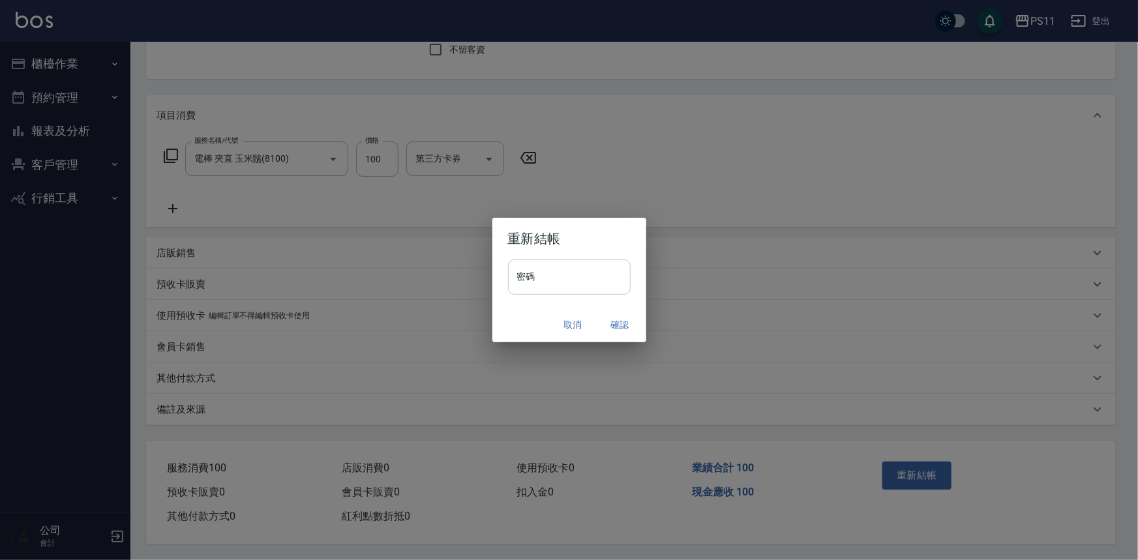
click at [556, 262] on input "密碼" at bounding box center [569, 277] width 123 height 35
type input "****"
click at [631, 326] on button "確認" at bounding box center [621, 325] width 42 height 24
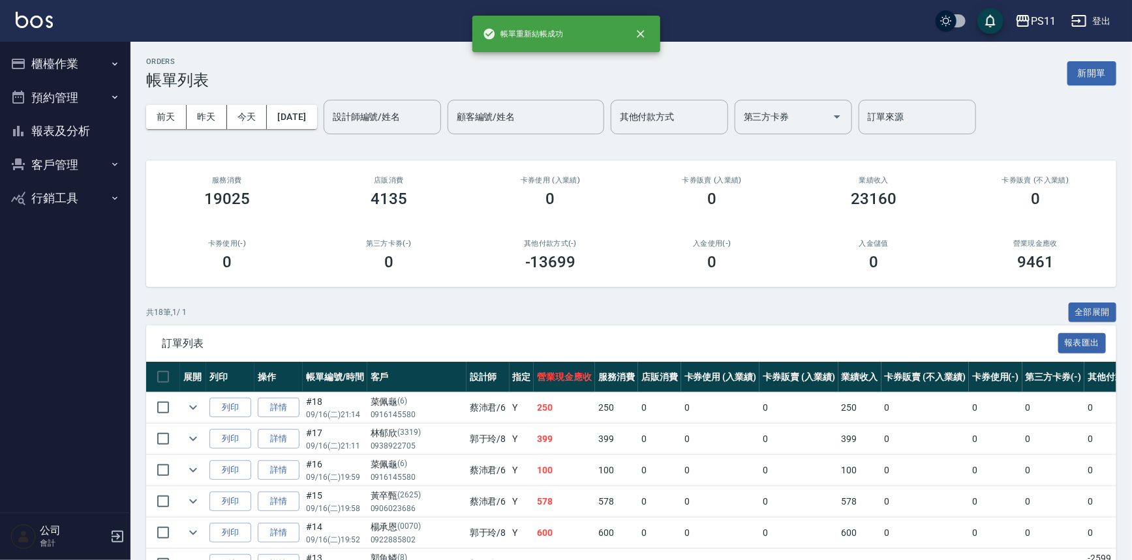
click at [102, 132] on button "報表及分析" at bounding box center [65, 131] width 120 height 34
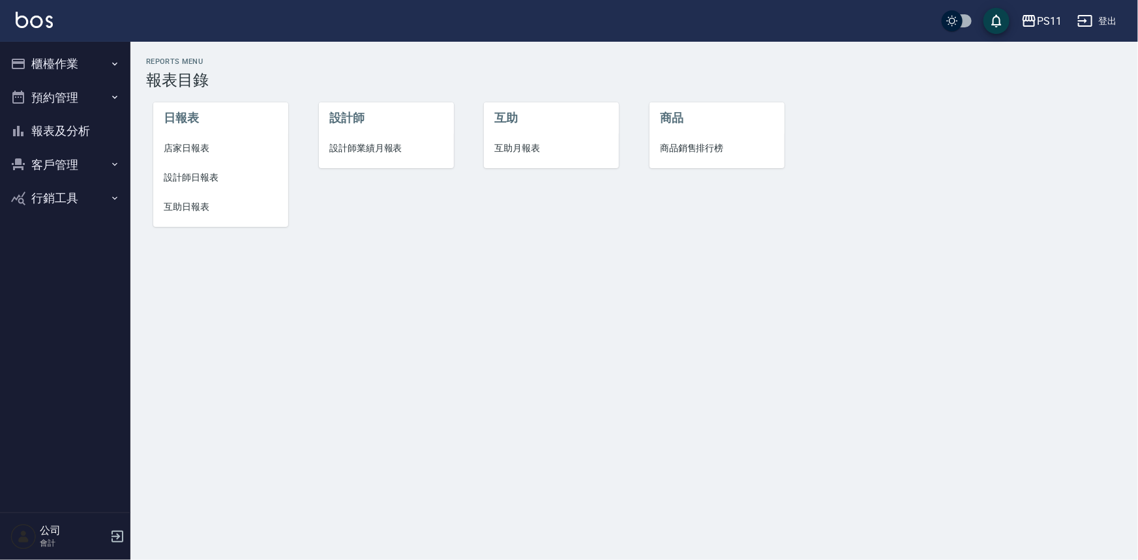
click at [222, 185] on li "設計師日報表" at bounding box center [220, 177] width 135 height 29
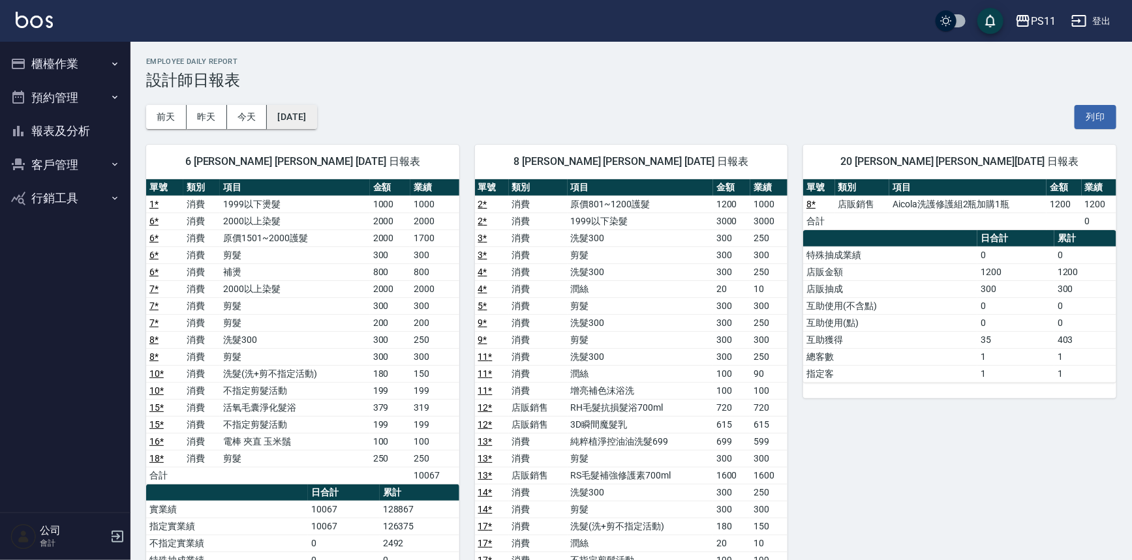
click at [296, 124] on button "[DATE]" at bounding box center [292, 117] width 50 height 24
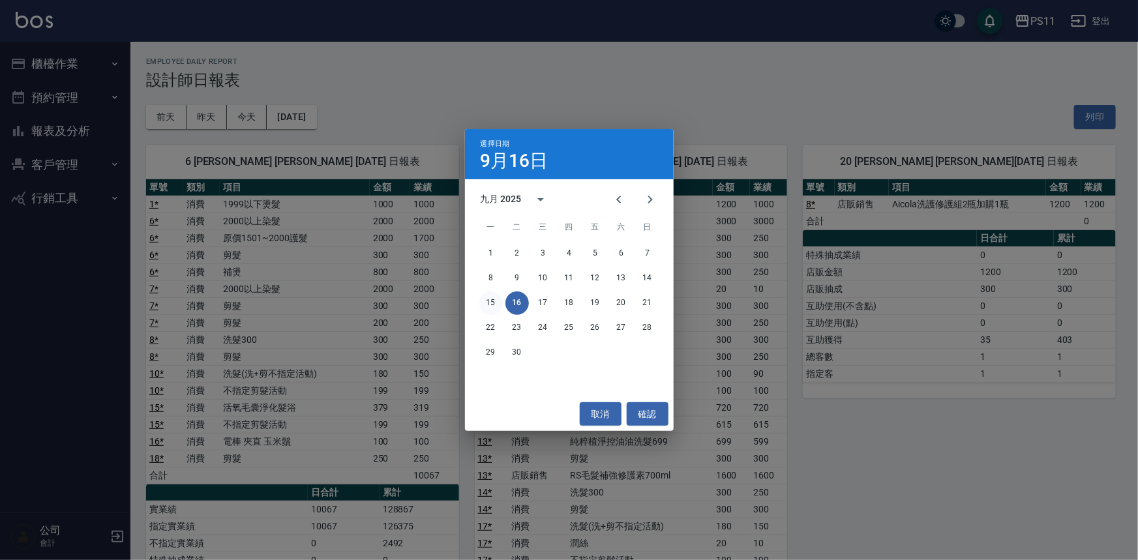
click at [498, 306] on button "15" at bounding box center [490, 303] width 23 height 23
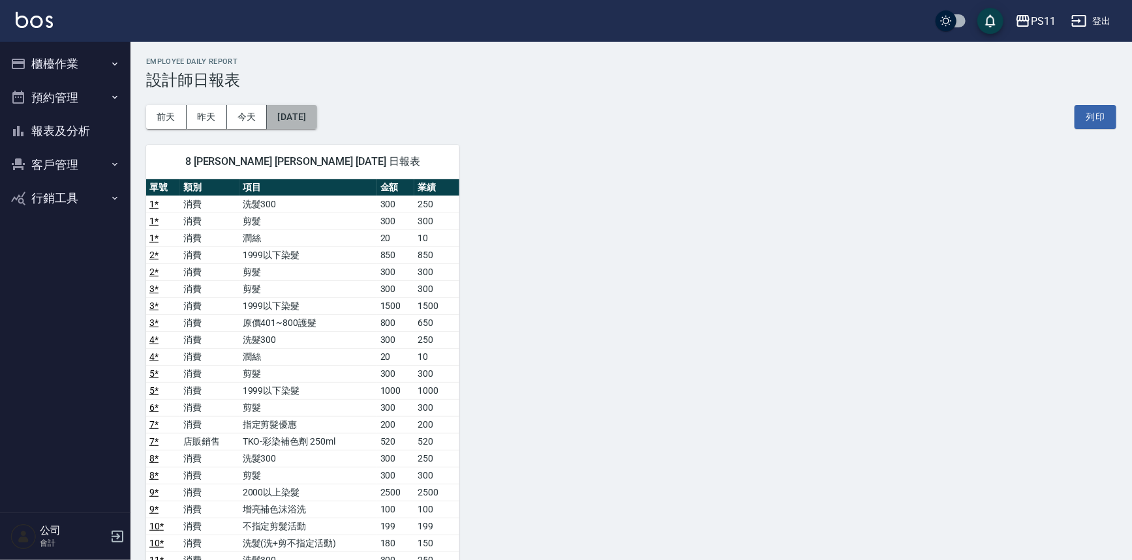
click at [316, 121] on button "[DATE]" at bounding box center [292, 117] width 50 height 24
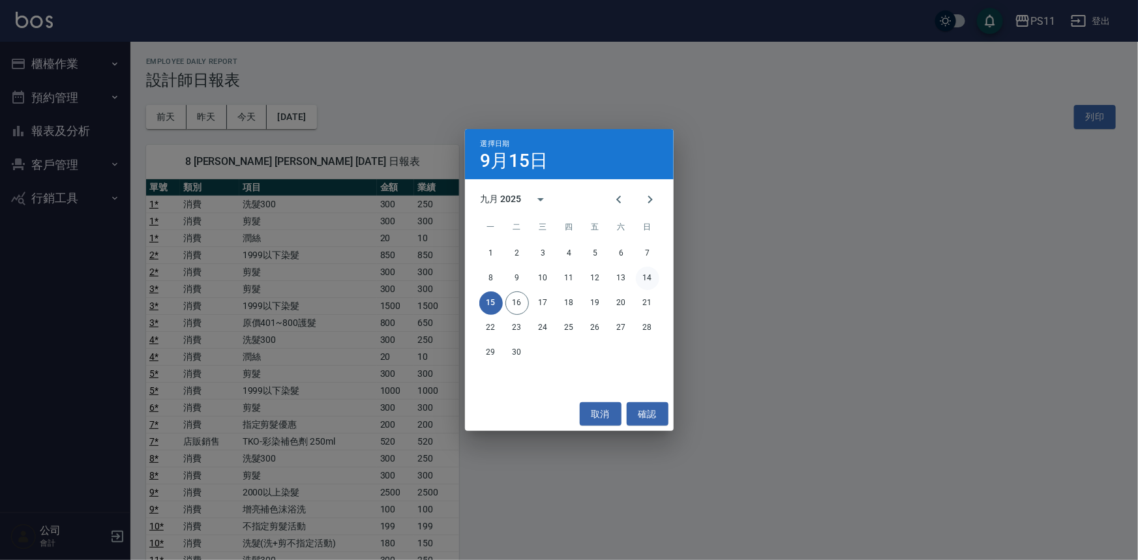
click at [652, 280] on button "14" at bounding box center [647, 278] width 23 height 23
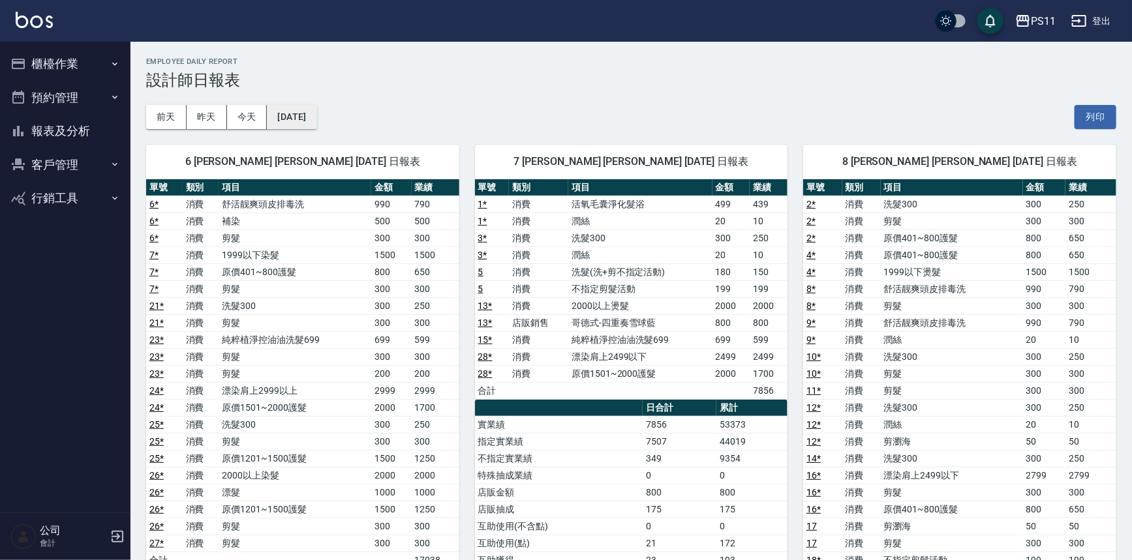
click at [304, 118] on button "[DATE]" at bounding box center [292, 117] width 50 height 24
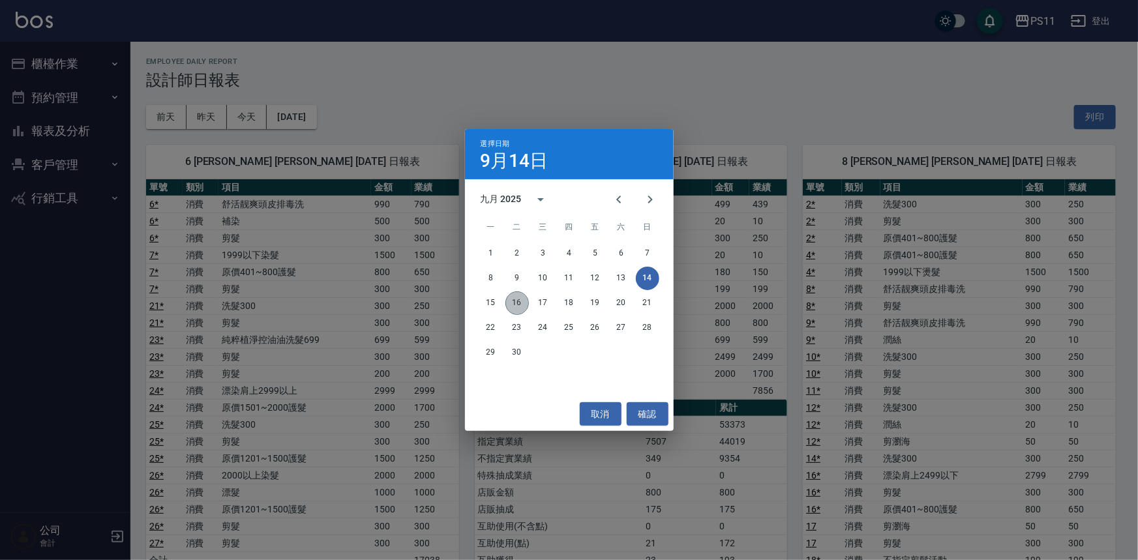
click at [524, 301] on button "16" at bounding box center [517, 303] width 23 height 23
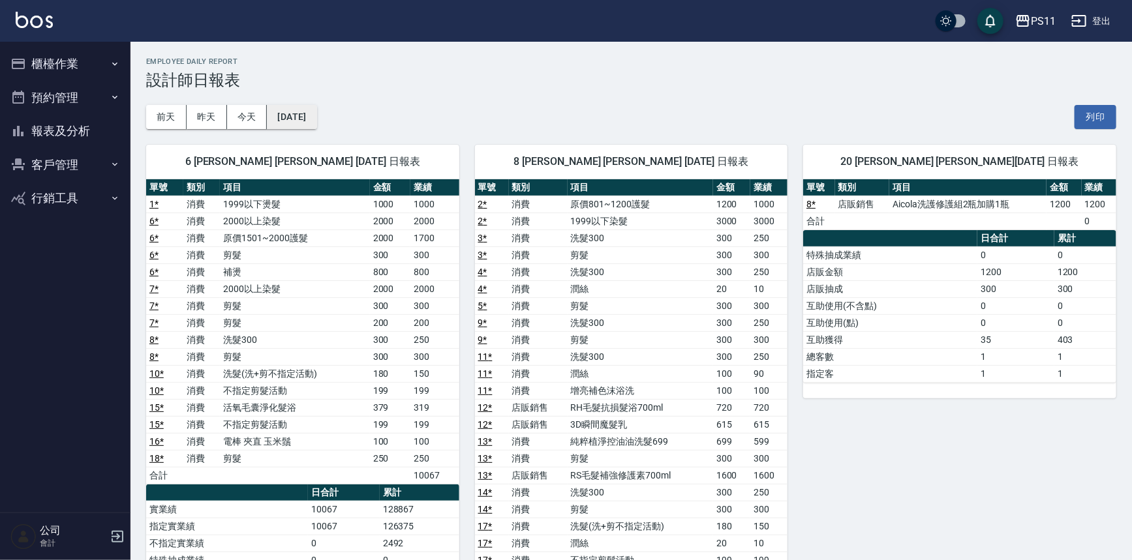
click at [316, 111] on button "[DATE]" at bounding box center [292, 117] width 50 height 24
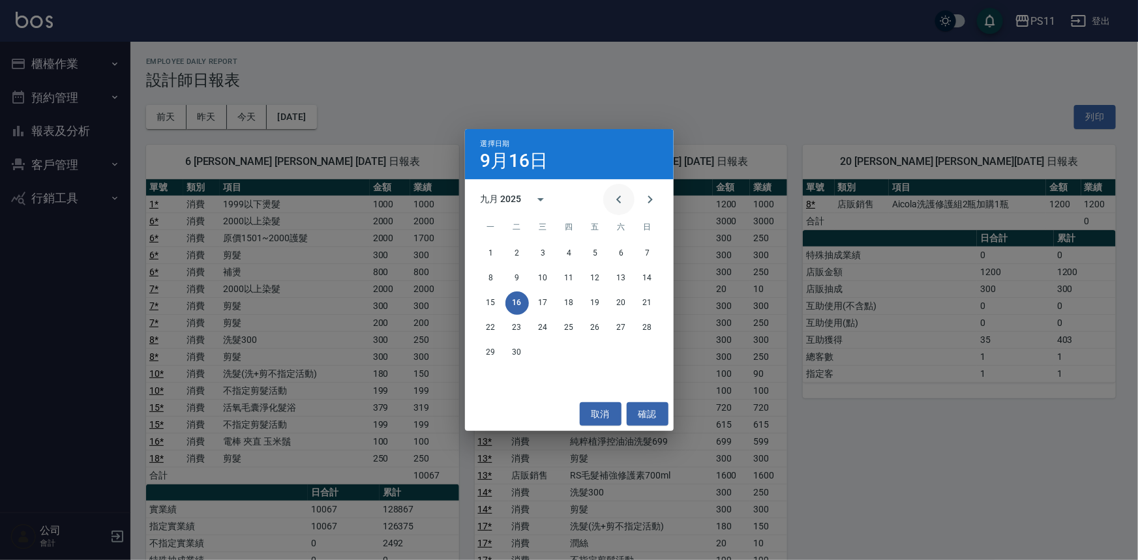
click at [621, 199] on icon "Previous month" at bounding box center [619, 200] width 16 height 16
click at [624, 309] on button "16" at bounding box center [621, 303] width 23 height 23
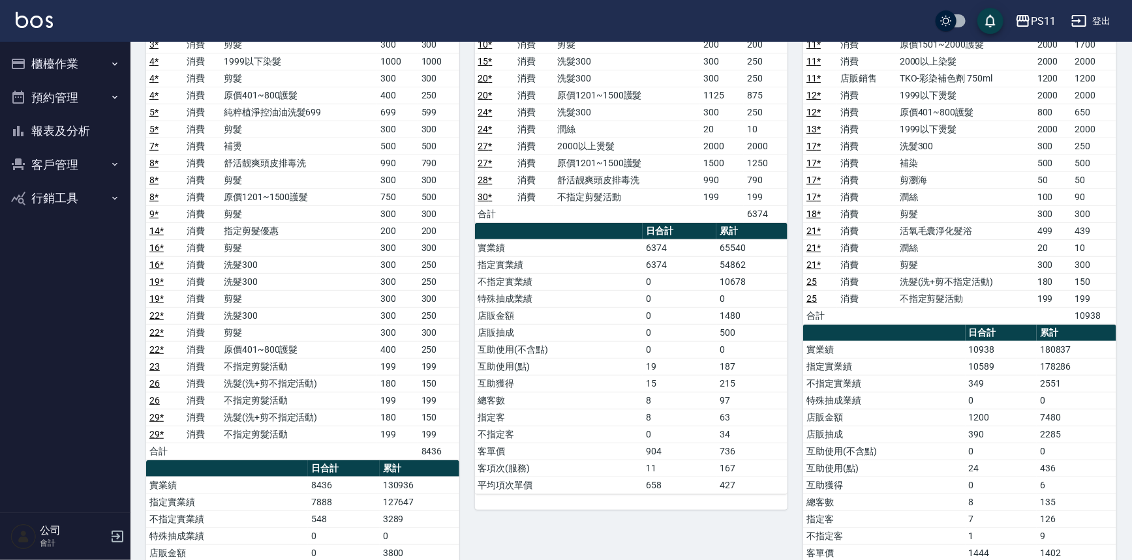
scroll to position [177, 0]
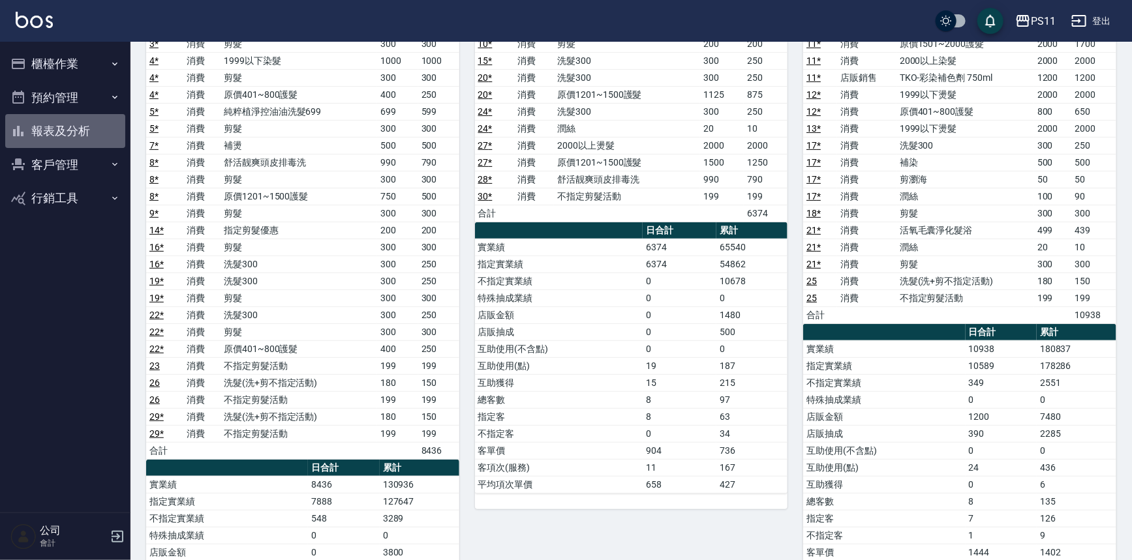
click at [93, 125] on button "報表及分析" at bounding box center [65, 131] width 120 height 34
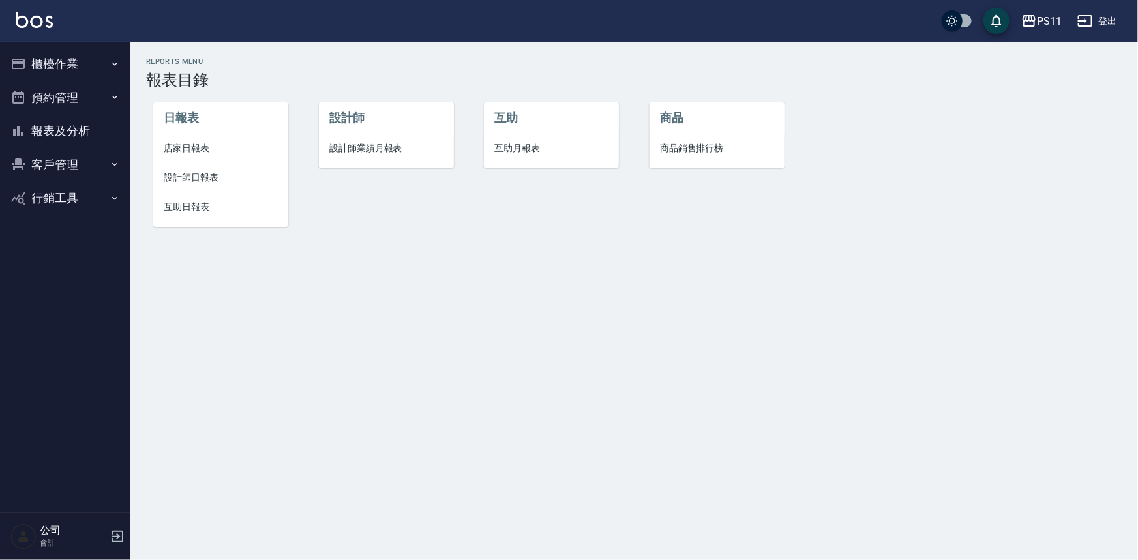
click at [62, 47] on ul "櫃檯作業 打帳單 帳單列表 現金收支登錄 材料自購登錄 每日結帳 排班表 現場電腦打卡 預約管理 預約管理 單日預約紀錄 單週預約紀錄 報表及分析 報表目錄 …" at bounding box center [65, 131] width 120 height 179
click at [62, 59] on button "櫃檯作業" at bounding box center [65, 64] width 120 height 34
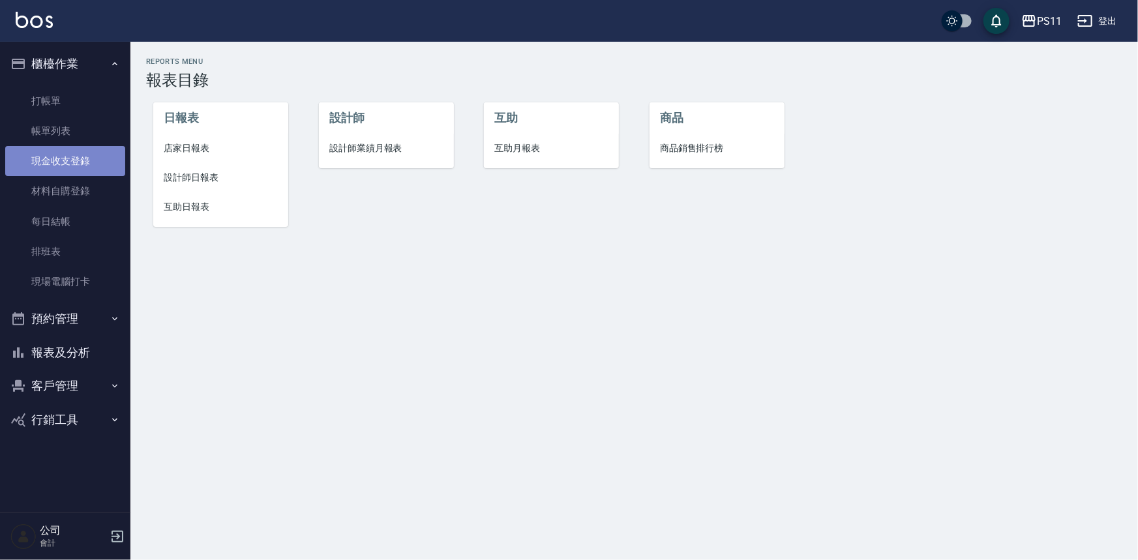
click at [85, 160] on link "現金收支登錄" at bounding box center [65, 161] width 120 height 30
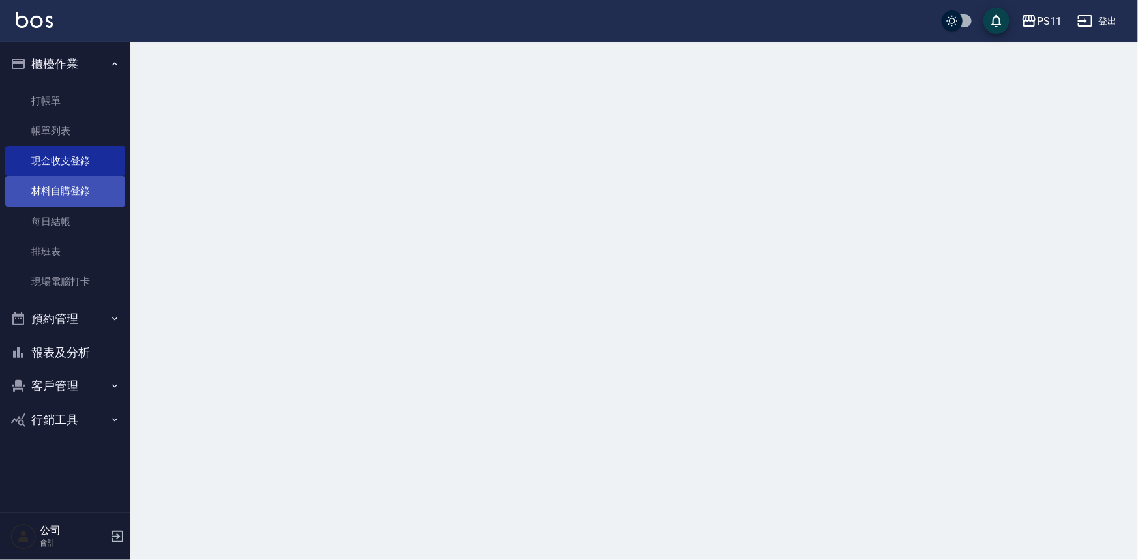
click at [83, 188] on link "材料自購登錄" at bounding box center [65, 191] width 120 height 30
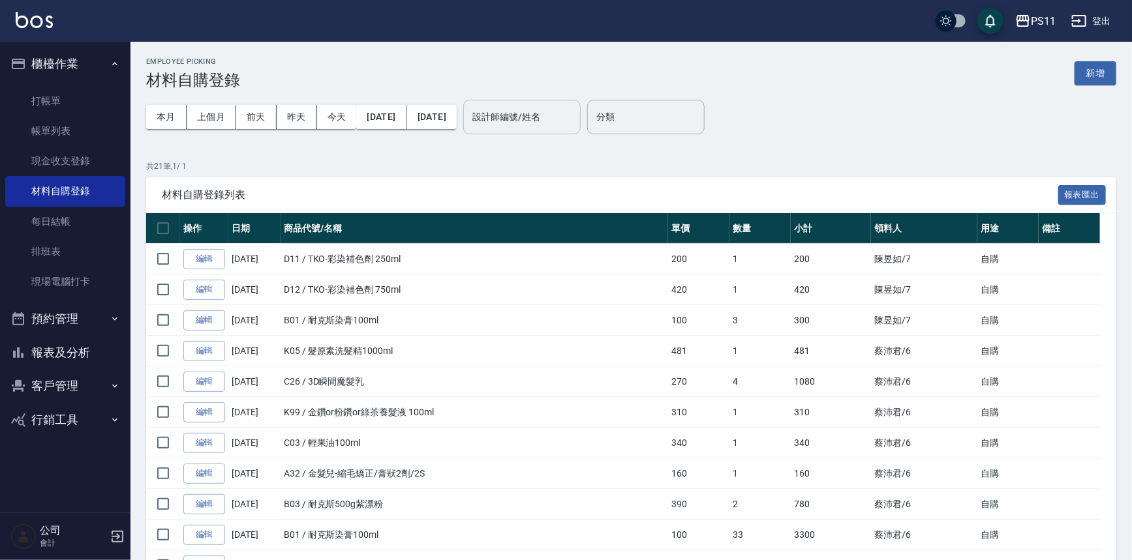
click at [525, 122] on input "設計師編號/姓名" at bounding box center [522, 117] width 106 height 23
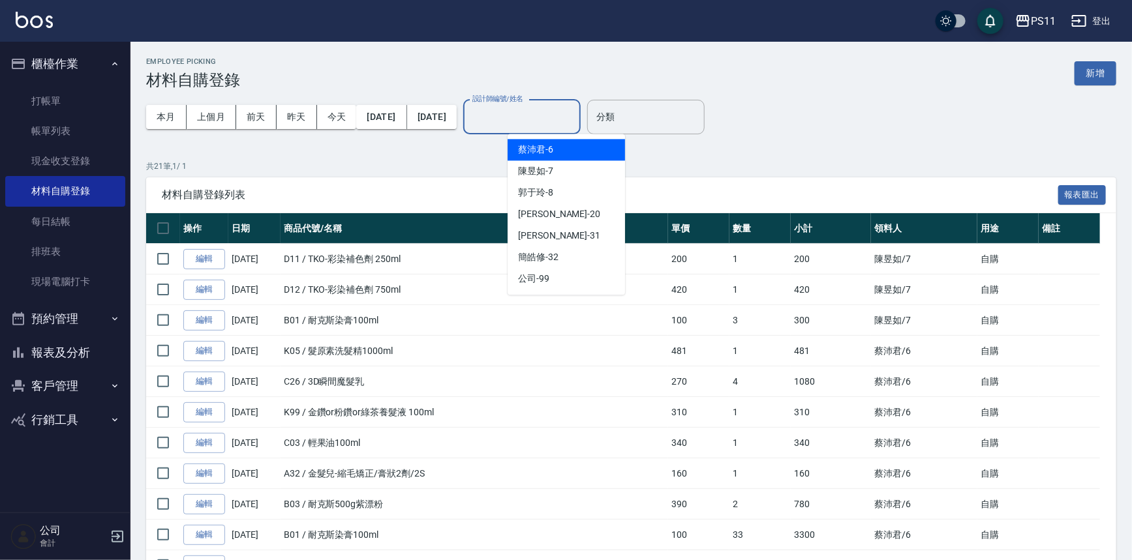
click at [566, 149] on div "[PERSON_NAME]6" at bounding box center [566, 150] width 117 height 22
type input "[PERSON_NAME]6"
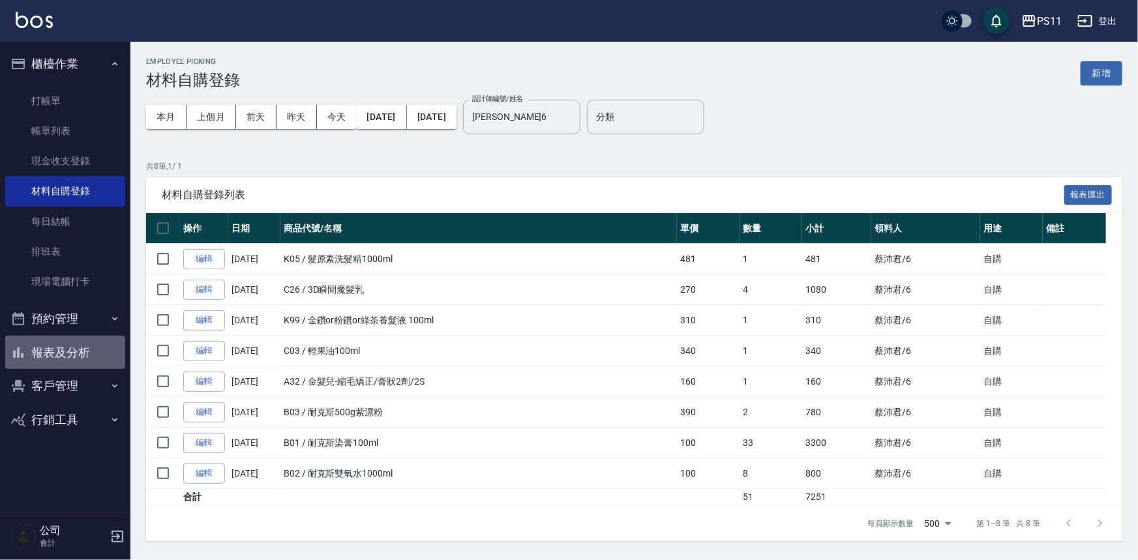
click at [69, 356] on button "報表及分析" at bounding box center [65, 353] width 120 height 34
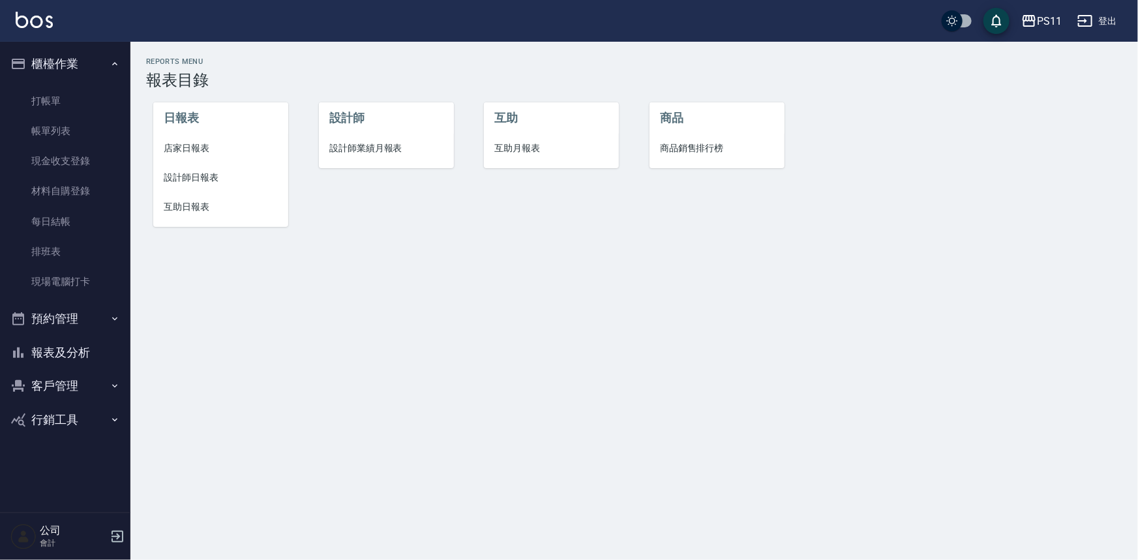
click at [190, 175] on span "設計師日報表" at bounding box center [221, 178] width 114 height 14
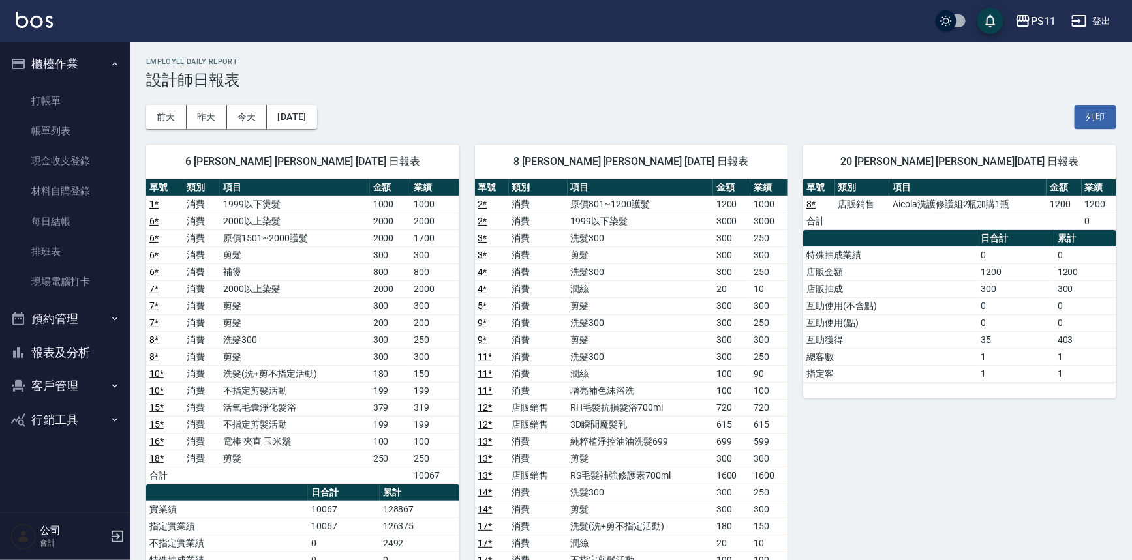
click at [648, 215] on td "1999以下染髮" at bounding box center [640, 221] width 145 height 17
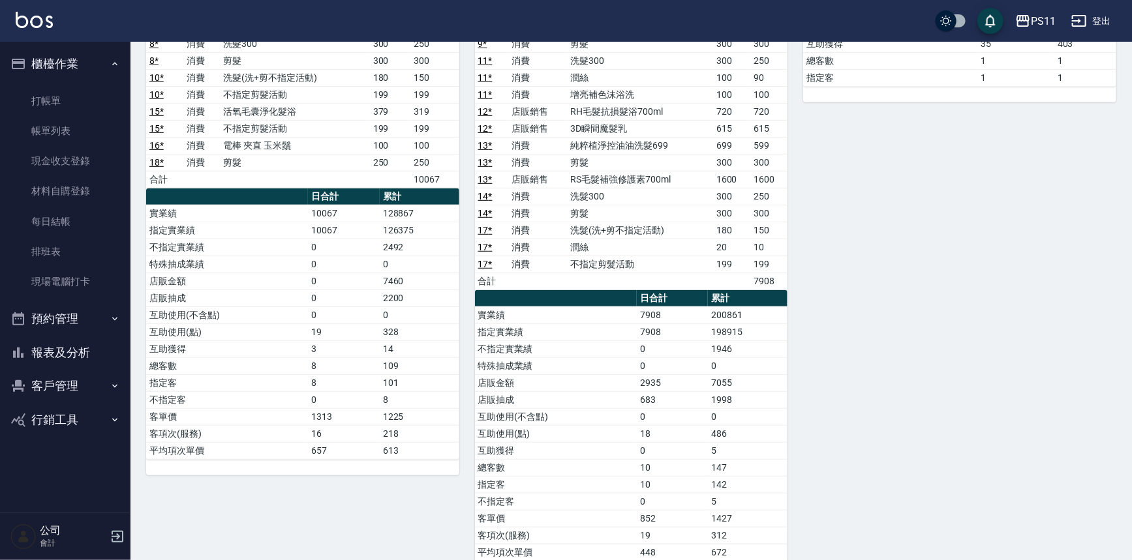
click at [1017, 265] on div "20 [PERSON_NAME] [PERSON_NAME][DATE] 日報表 單號 類別 項目 金額 業績 8 * 店販銷售 Aicola洗護修護組2瓶加…" at bounding box center [951, 205] width 329 height 744
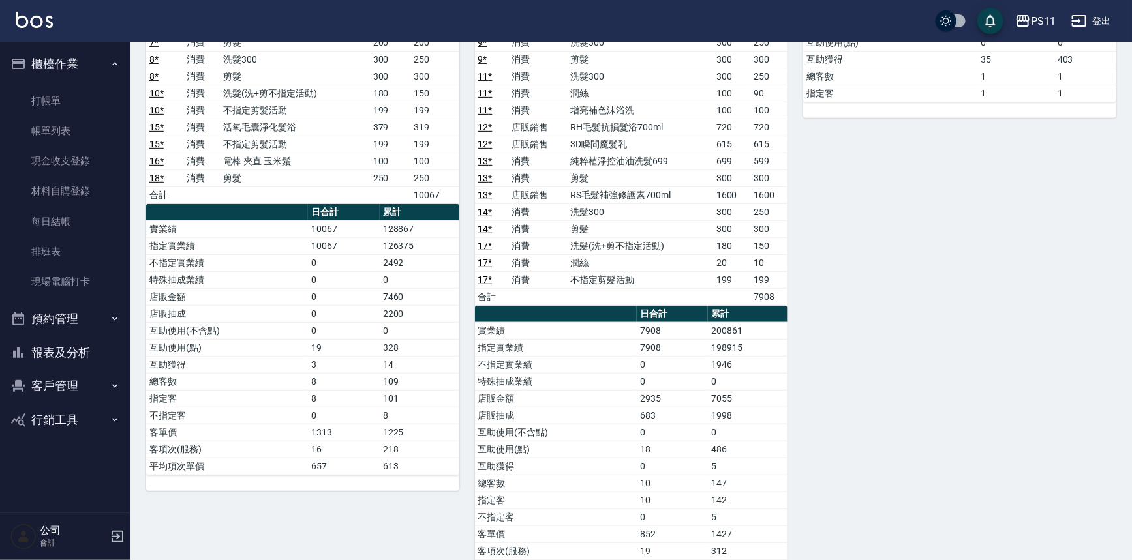
scroll to position [325, 0]
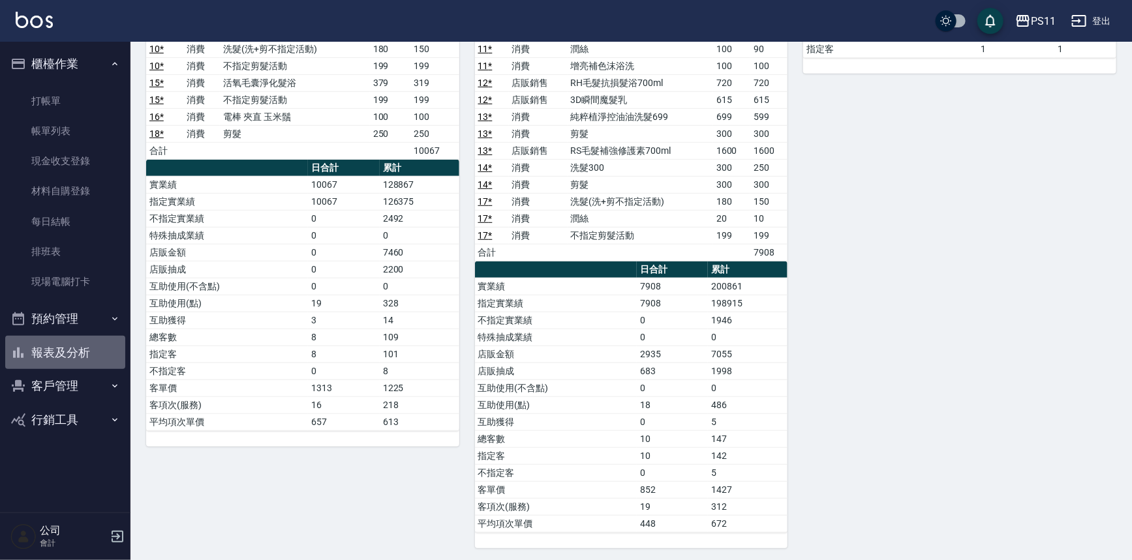
click at [63, 345] on button "報表及分析" at bounding box center [65, 353] width 120 height 34
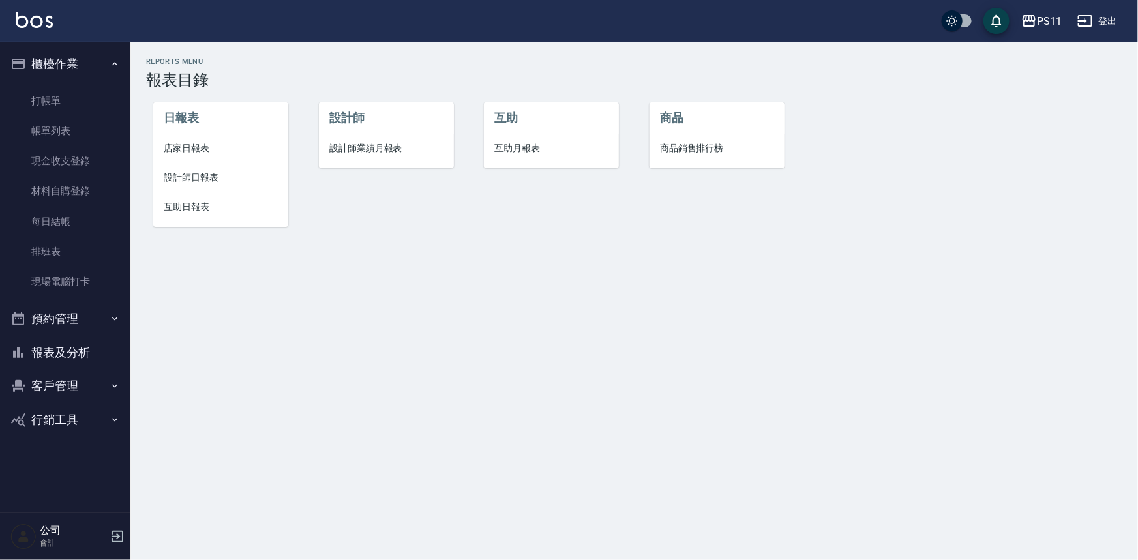
click at [76, 383] on button "客戶管理" at bounding box center [65, 386] width 120 height 34
drag, startPoint x: 85, startPoint y: 418, endPoint x: 87, endPoint y: 408, distance: 10.6
click at [85, 418] on link "客戶列表" at bounding box center [65, 423] width 120 height 30
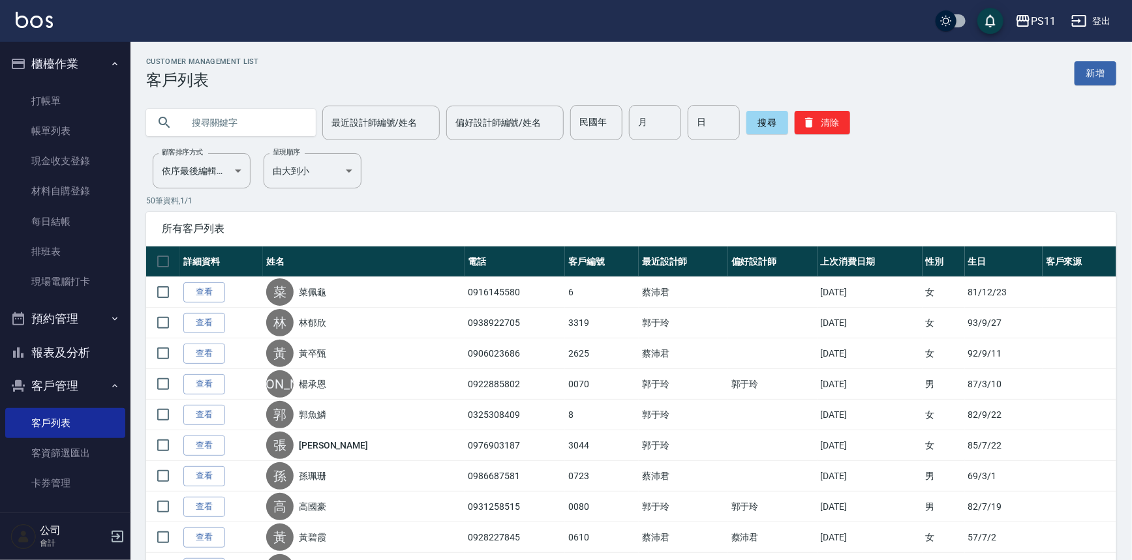
click at [241, 130] on input "text" at bounding box center [244, 122] width 123 height 35
type input "0920199093"
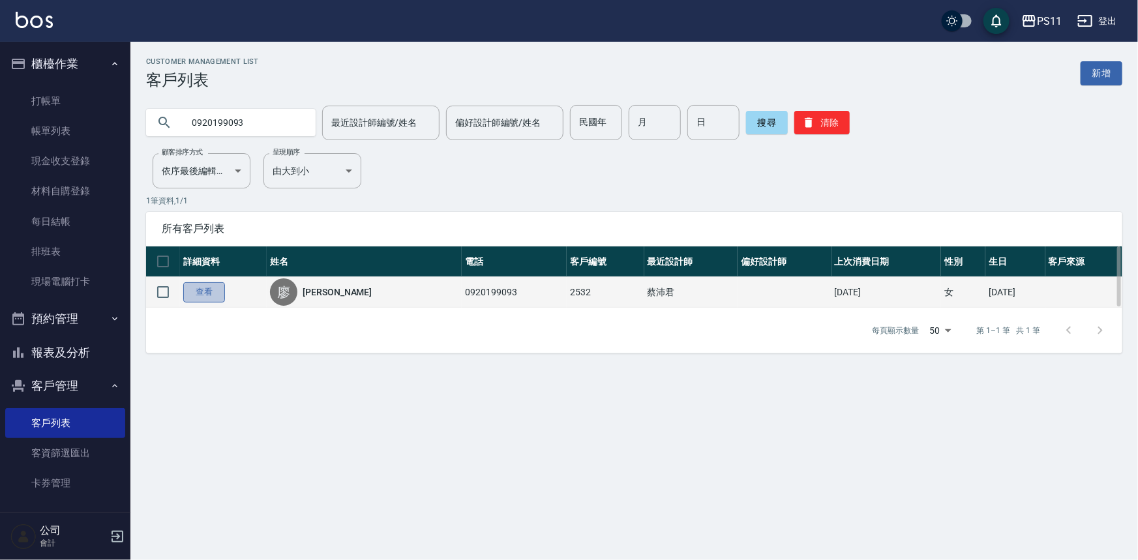
click at [185, 297] on link "查看" at bounding box center [204, 292] width 42 height 20
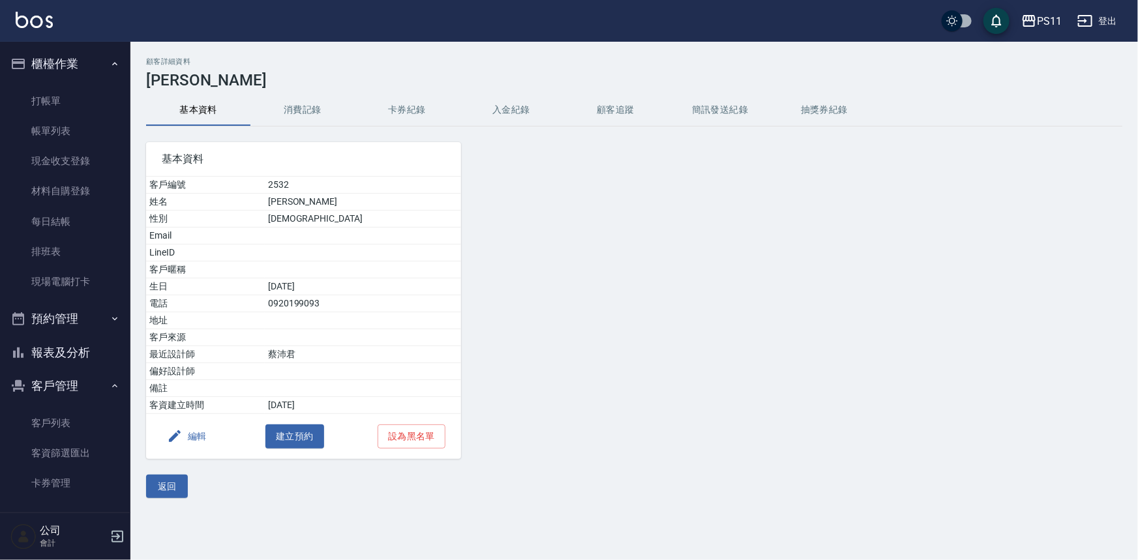
click at [312, 113] on button "消費記錄" at bounding box center [303, 110] width 104 height 31
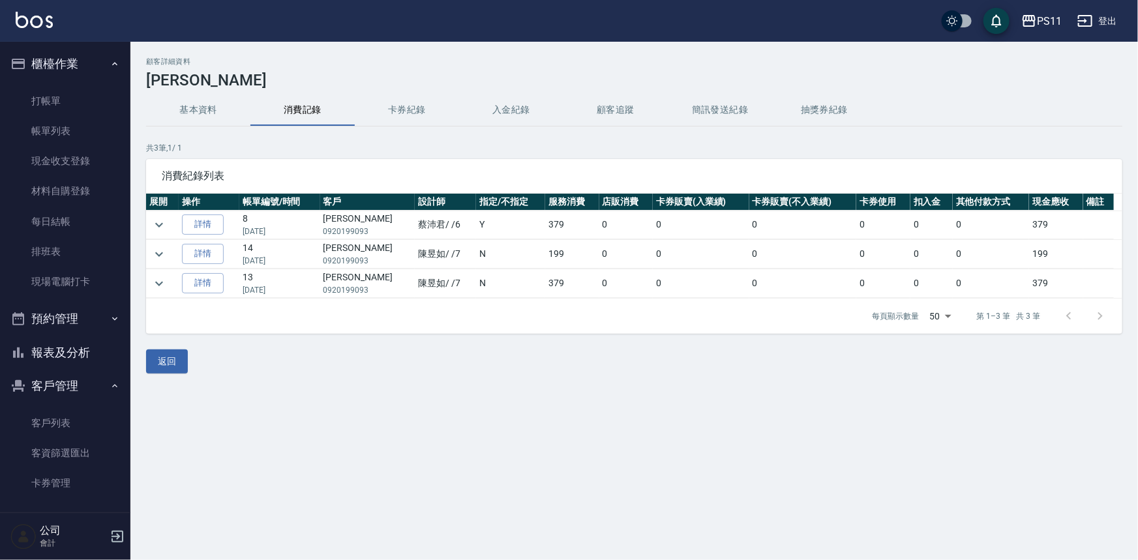
click at [189, 111] on button "基本資料" at bounding box center [198, 110] width 104 height 31
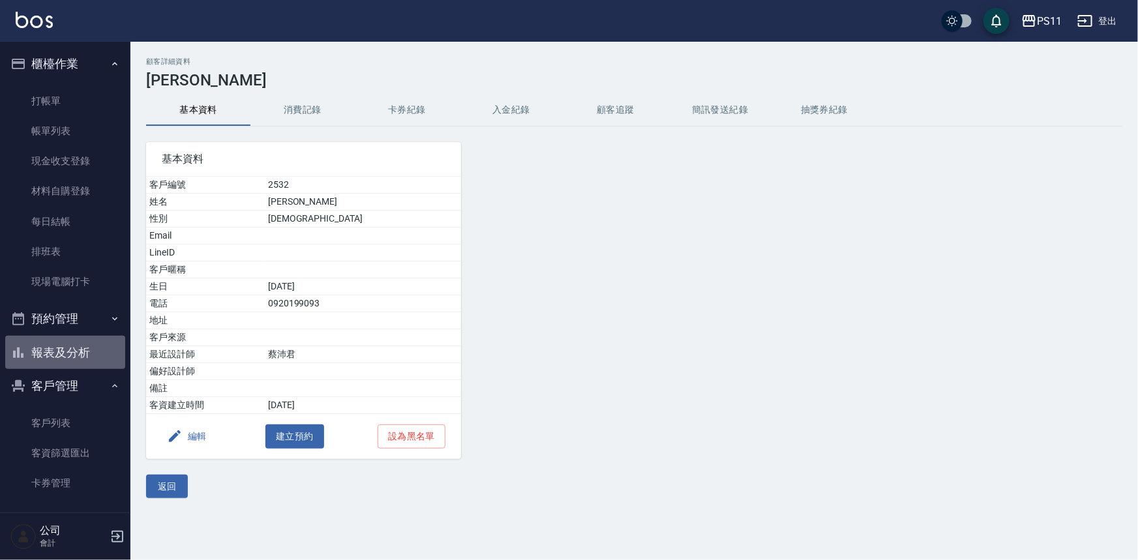
click at [68, 350] on button "報表及分析" at bounding box center [65, 353] width 120 height 34
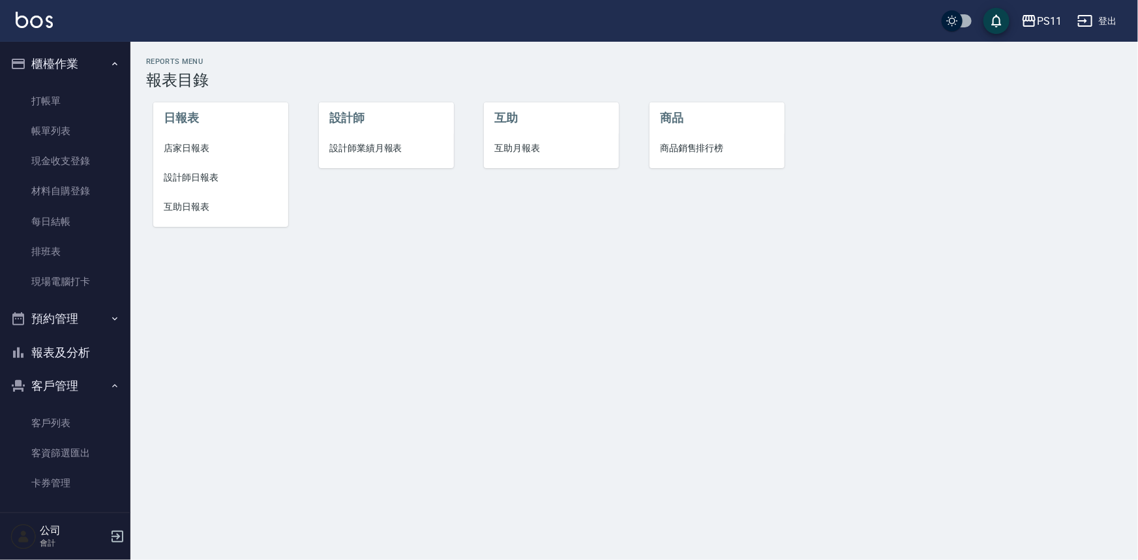
click at [207, 171] on span "設計師日報表" at bounding box center [221, 178] width 114 height 14
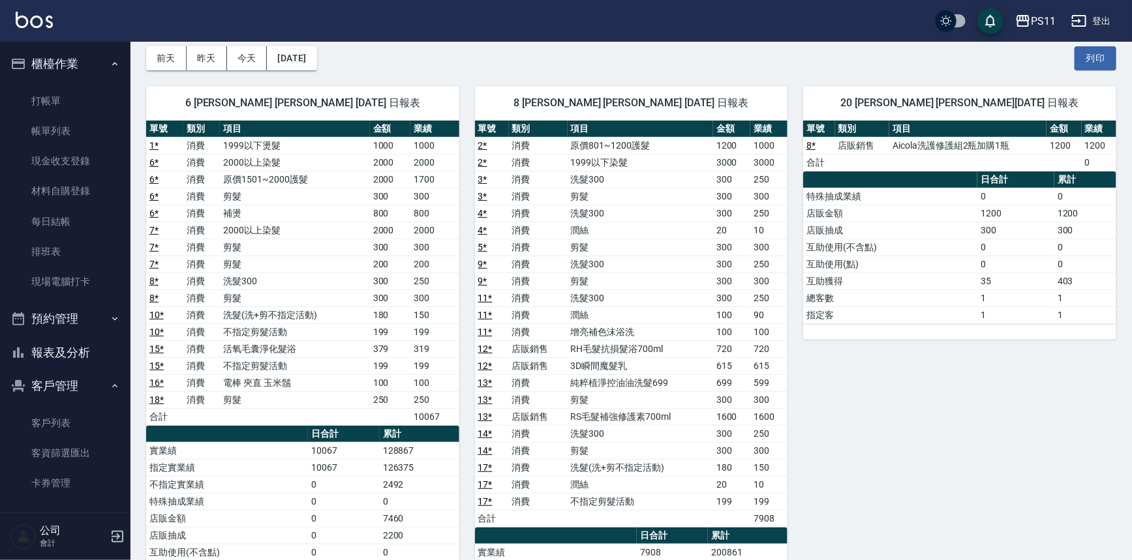
scroll to position [325, 0]
